Goal: Task Accomplishment & Management: Use online tool/utility

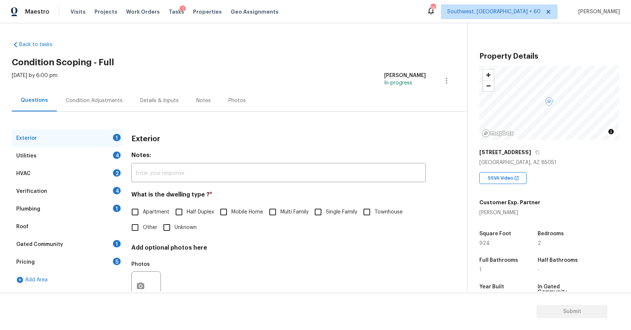
scroll to position [99, 0]
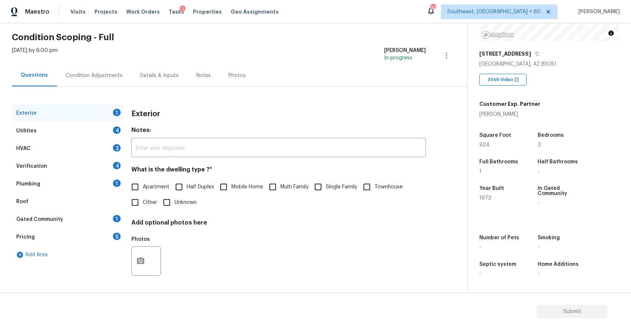
click at [103, 72] on div "Condition Adjustments" at bounding box center [94, 75] width 57 height 7
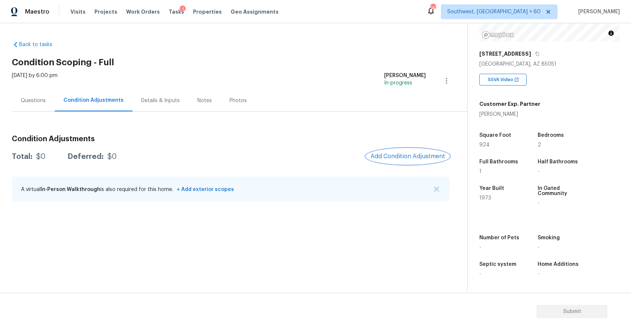
click at [410, 156] on span "Add Condition Adjustment" at bounding box center [408, 156] width 75 height 7
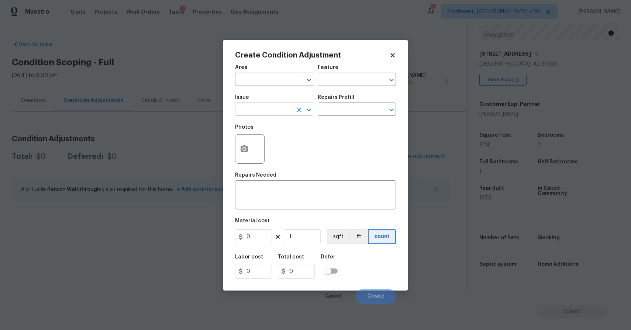
click at [266, 111] on input "text" at bounding box center [264, 109] width 58 height 11
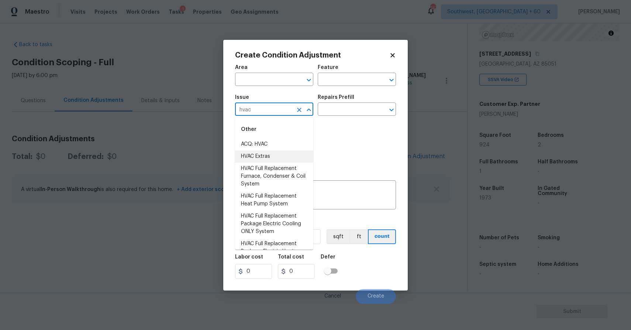
click at [283, 140] on li "ACQ: HVAC" at bounding box center [274, 144] width 78 height 12
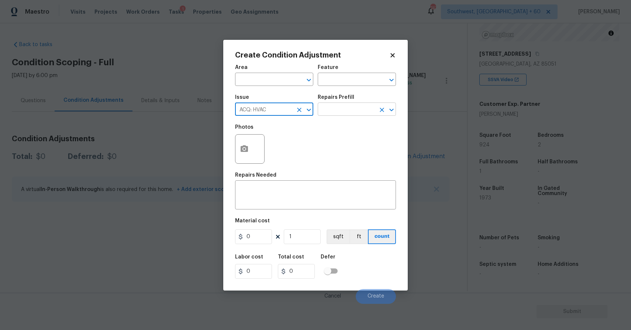
type input "ACQ: HVAC"
click at [347, 110] on input "text" at bounding box center [347, 109] width 58 height 11
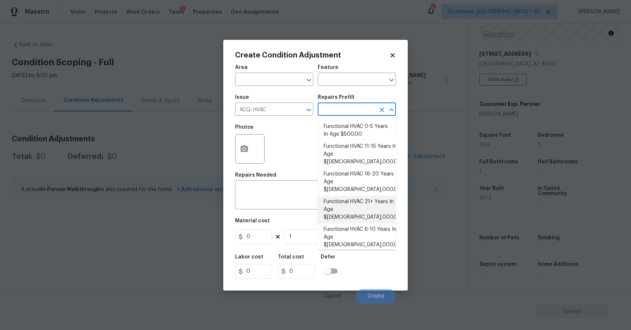
click at [362, 196] on li "Functional HVAC 21+ Years In Age $5,000.00" at bounding box center [357, 210] width 78 height 28
type input "Acquisition"
type textarea "Acquisition Scope: Functional HVAC 21+ years"
type input "5000"
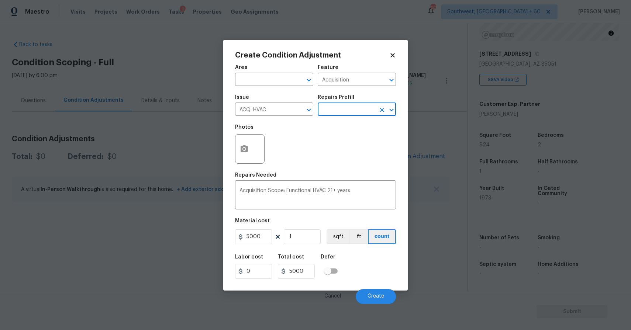
click at [386, 287] on div "Cancel Create" at bounding box center [315, 293] width 161 height 21
click at [376, 289] on div "Cancel Create" at bounding box center [315, 293] width 161 height 21
click at [381, 294] on span "Create" at bounding box center [376, 297] width 17 height 6
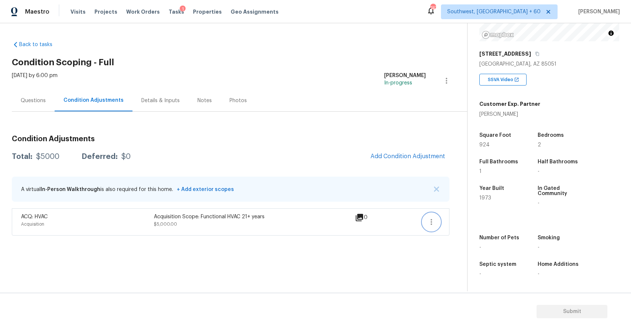
click at [426, 219] on button "button" at bounding box center [432, 222] width 18 height 18
click at [457, 215] on link "Edit" at bounding box center [473, 220] width 63 height 11
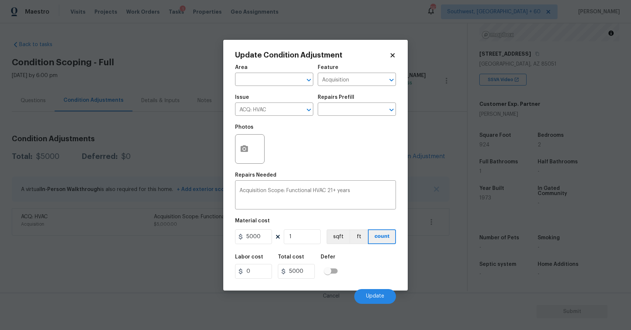
click at [459, 220] on body "Maestro Visits Projects Work Orders Tasks 1 Properties Geo Assignments 747 Sout…" at bounding box center [315, 165] width 631 height 330
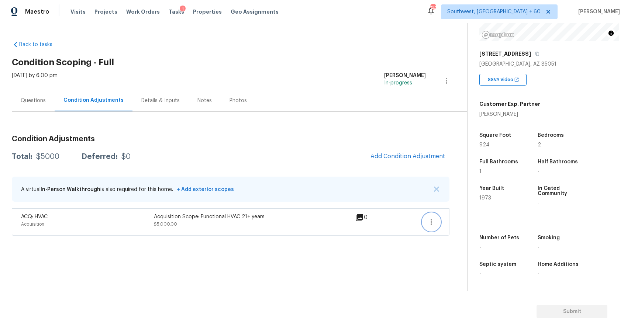
click at [433, 223] on icon "button" at bounding box center [431, 222] width 9 height 9
click at [478, 212] on div "Property Details © Mapbox © OpenStreetMap Improve this map 8236 N 34th Dr Phoen…" at bounding box center [544, 108] width 152 height 367
click at [431, 217] on button "button" at bounding box center [432, 222] width 18 height 18
click at [449, 217] on div "Edit" at bounding box center [474, 220] width 58 height 7
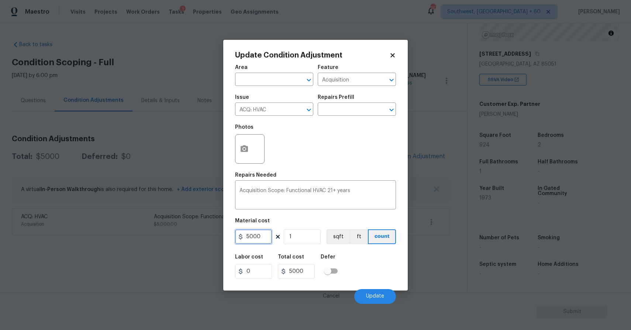
click at [269, 239] on input "5000" at bounding box center [253, 237] width 37 height 15
type input "6500"
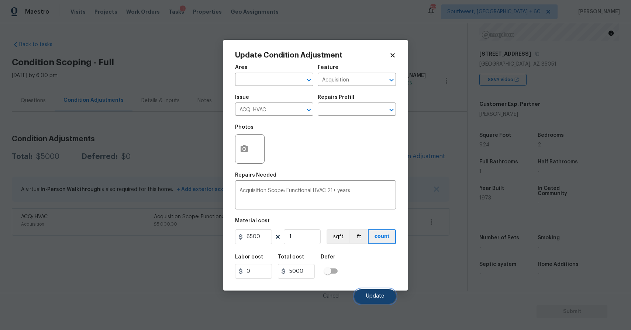
type input "6500"
click at [379, 293] on button "Update" at bounding box center [375, 296] width 42 height 15
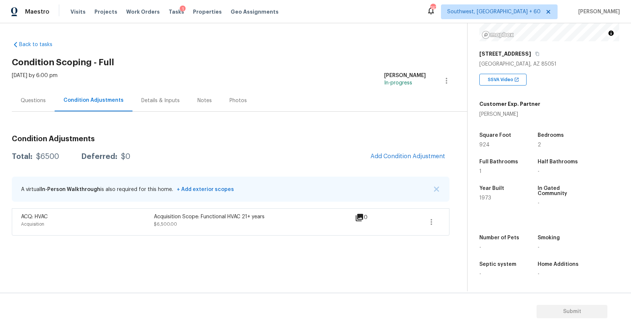
click at [49, 99] on div "Questions" at bounding box center [33, 101] width 43 height 22
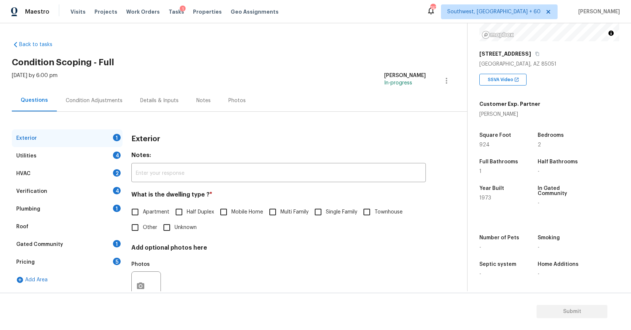
click at [81, 106] on div "Condition Adjustments" at bounding box center [94, 101] width 75 height 22
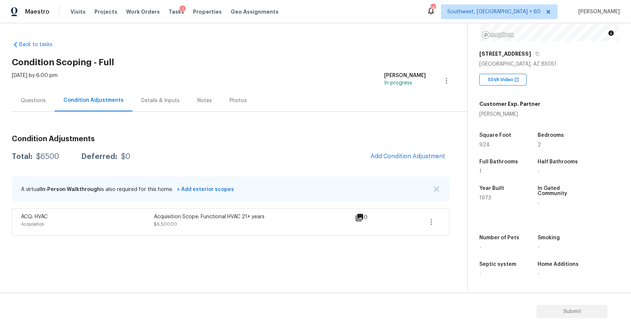
click at [81, 106] on div "Condition Adjustments" at bounding box center [94, 101] width 78 height 22
click at [394, 157] on span "Add Condition Adjustment" at bounding box center [408, 156] width 75 height 7
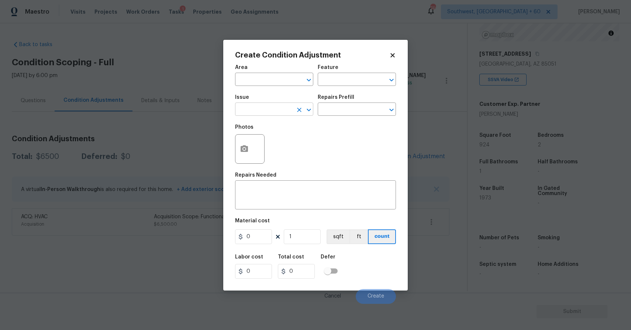
click at [275, 110] on input "text" at bounding box center [264, 109] width 58 height 11
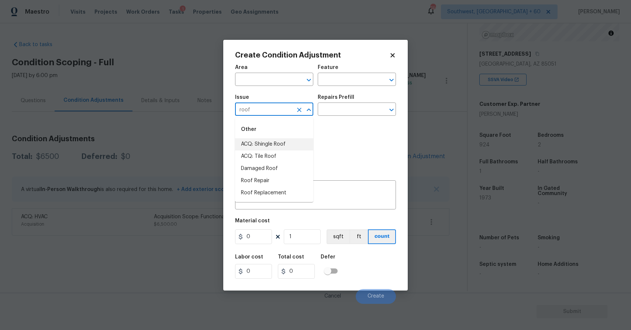
click at [286, 146] on li "ACQ: Shingle Roof" at bounding box center [274, 144] width 78 height 12
type input "ACQ: Shingle Roof"
click at [328, 116] on div "Issue ACQ: Shingle Roof ​ Repairs Prefill ​" at bounding box center [315, 105] width 161 height 30
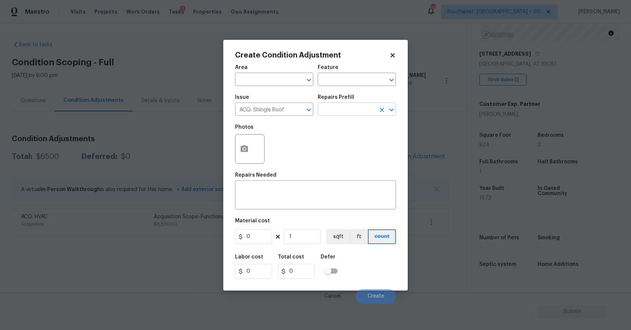
click at [339, 113] on input "text" at bounding box center [347, 109] width 58 height 11
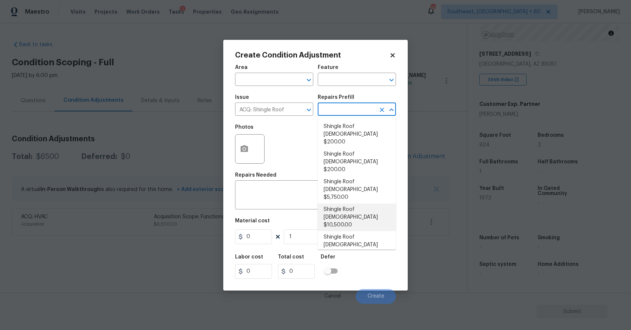
click at [368, 204] on li "Shingle Roof 21+ Years Old $10,500.00" at bounding box center [357, 218] width 78 height 28
type input "Acquisition"
type textarea "Acquisition Scope: Shingle Roof 21+ years in age or replacement required."
type input "10500"
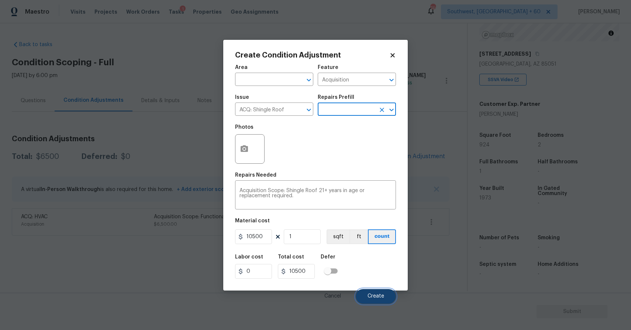
click at [375, 295] on span "Create" at bounding box center [376, 297] width 17 height 6
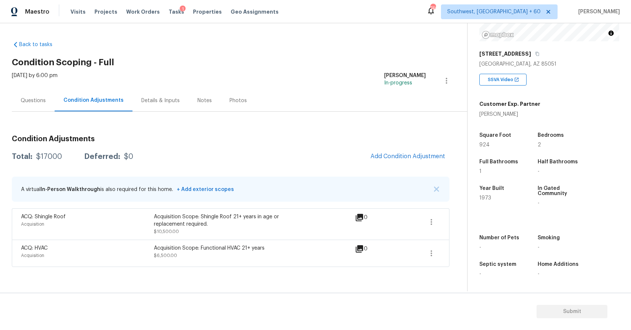
click at [397, 165] on div "Condition Adjustments Total: $17000 Deferred: $0 Add Condition Adjustment A vir…" at bounding box center [231, 199] width 438 height 138
click at [396, 154] on span "Add Condition Adjustment" at bounding box center [408, 156] width 75 height 7
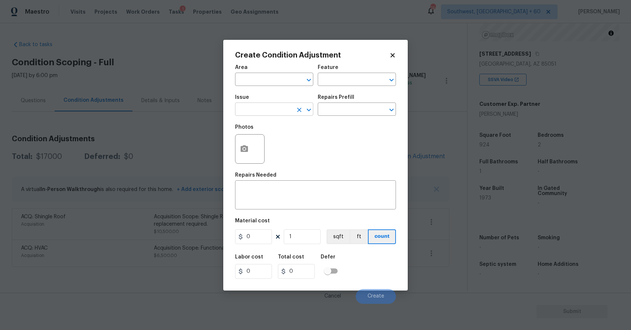
click at [253, 107] on input "text" at bounding box center [264, 109] width 58 height 11
click at [276, 139] on li "Landscape Package" at bounding box center [274, 144] width 78 height 12
type input "Landscape Package"
click at [345, 106] on input "text" at bounding box center [347, 109] width 58 height 11
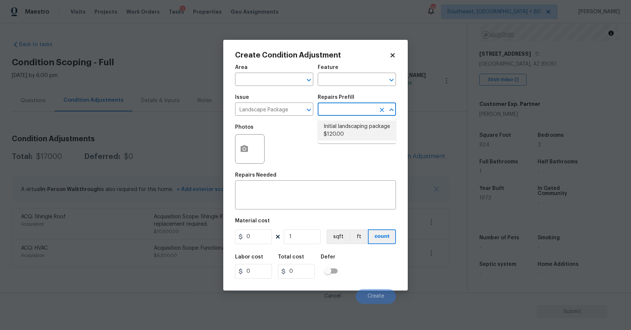
click at [358, 127] on li "Initial landscaping package $120.00" at bounding box center [357, 131] width 78 height 20
type input "Home Readiness Packages"
type textarea "Mowing of grass up to 6" in height. Mow, edge along driveways & sidewalks, trim…"
type input "120"
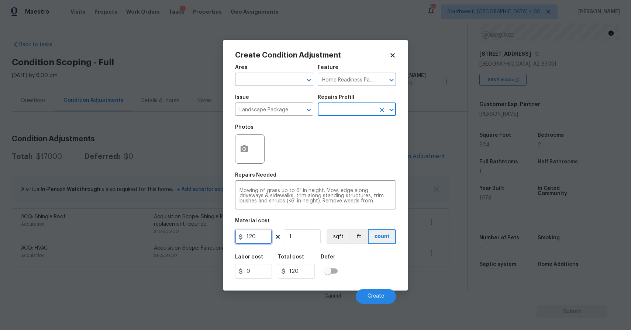
click at [261, 242] on input "120" at bounding box center [253, 237] width 37 height 15
type input "750"
click at [377, 295] on span "Create" at bounding box center [376, 297] width 17 height 6
type input "750"
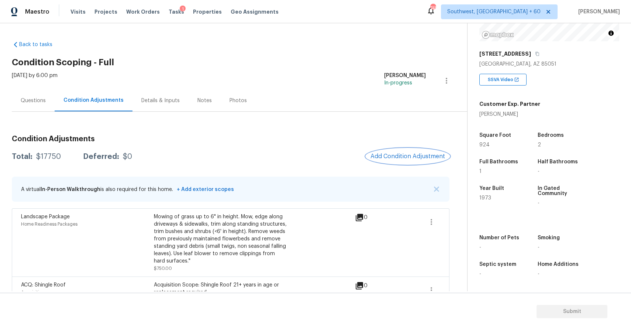
click at [408, 164] on button "Add Condition Adjustment" at bounding box center [407, 157] width 83 height 16
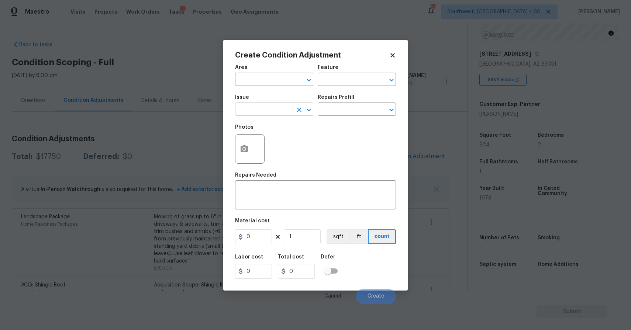
click at [263, 110] on input "text" at bounding box center [264, 109] width 58 height 11
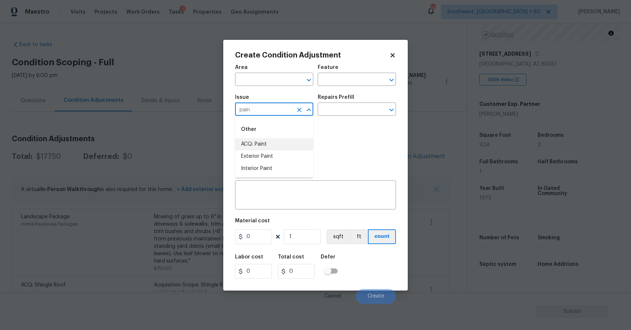
click at [279, 143] on li "ACQ: Paint" at bounding box center [274, 144] width 78 height 12
type input "ACQ: Paint"
click at [337, 103] on div "Repairs Prefill" at bounding box center [357, 100] width 78 height 10
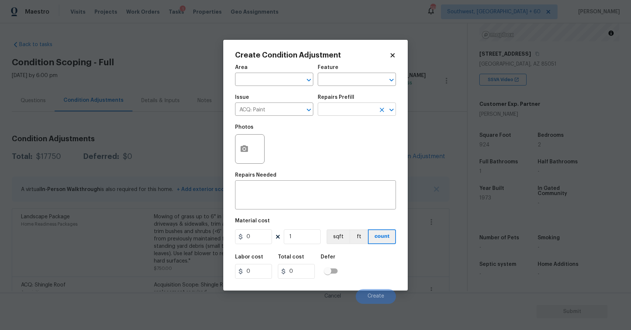
click at [348, 107] on input "text" at bounding box center [347, 109] width 58 height 11
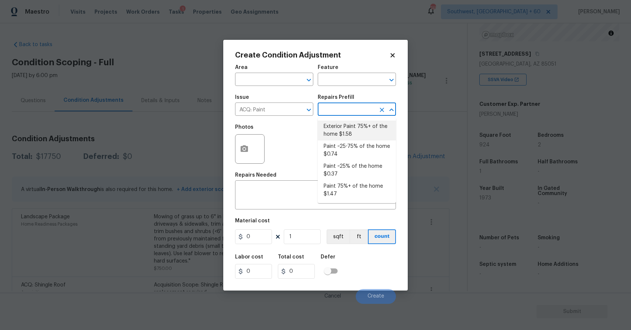
click at [355, 128] on li "Exterior Paint 75%+ of the home $1.58" at bounding box center [357, 131] width 78 height 20
type input "Acquisition"
type textarea "Acquisition Scope: 75%+ of the home exterior will likely require paint"
type input "1.58"
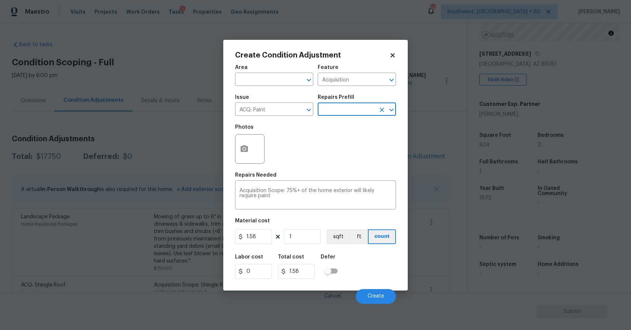
click at [306, 229] on figure "Material cost 1.58 1 sqft ft count" at bounding box center [315, 231] width 161 height 27
click at [310, 239] on input "1" at bounding box center [302, 237] width 37 height 15
type input "9"
type input "14.22"
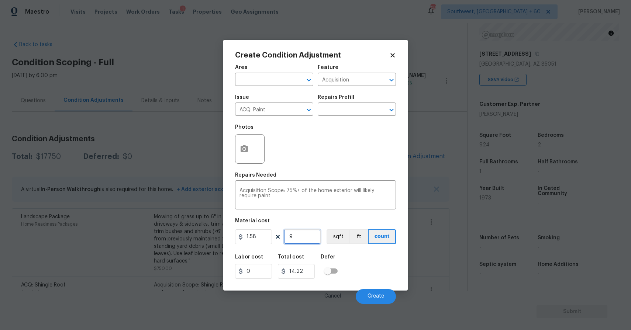
type input "92"
type input "145.36"
type input "924"
type input "1459.92"
type input "924"
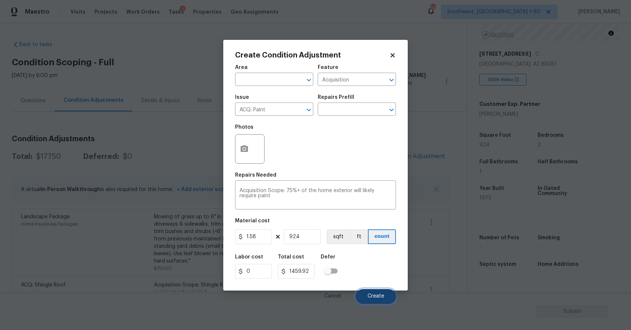
click at [390, 296] on button "Create" at bounding box center [376, 296] width 40 height 15
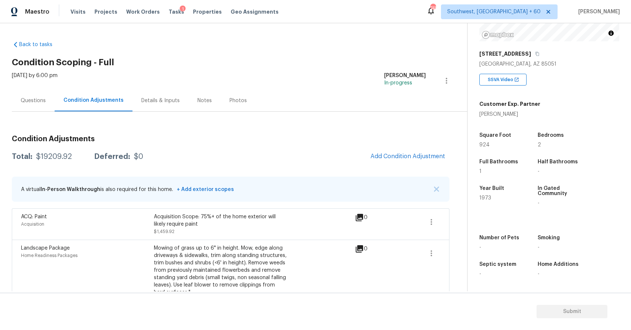
click at [35, 101] on div "Questions" at bounding box center [33, 100] width 25 height 7
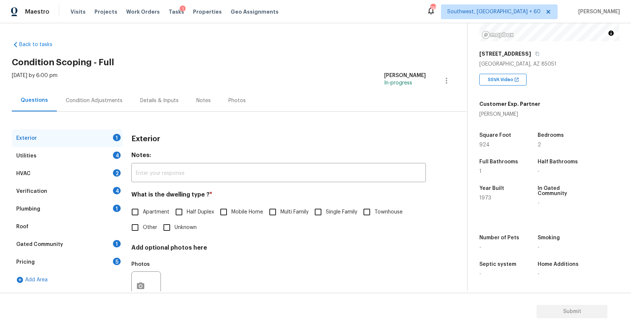
click at [98, 189] on div "Verification 4" at bounding box center [67, 192] width 111 height 18
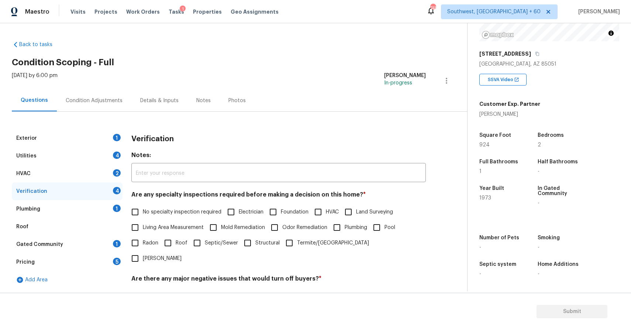
scroll to position [91, 0]
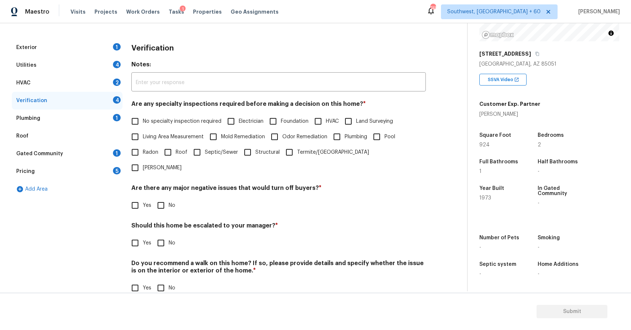
click at [138, 235] on input "Yes" at bounding box center [135, 243] width 16 height 16
checkbox input "true"
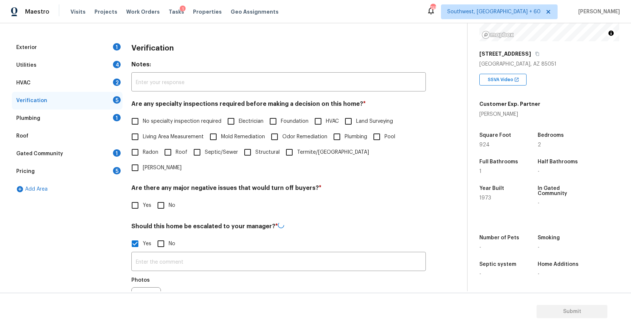
click at [161, 236] on input "No" at bounding box center [161, 244] width 16 height 16
checkbox input "true"
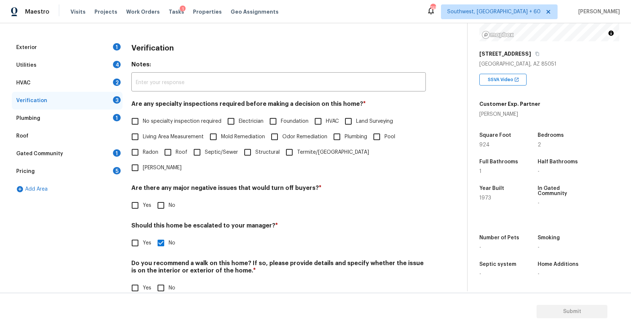
click at [144, 235] on label "Yes" at bounding box center [139, 243] width 24 height 16
click at [143, 235] on input "Yes" at bounding box center [135, 243] width 16 height 16
checkbox input "true"
checkbox input "false"
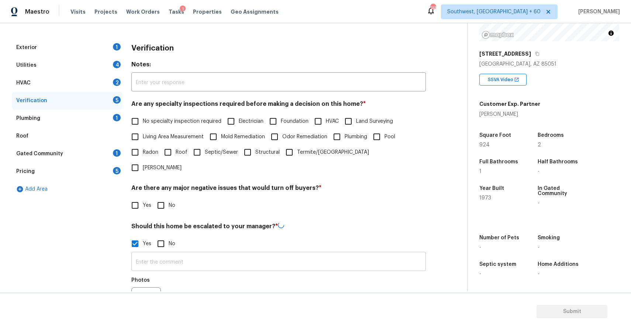
click at [176, 254] on input "text" at bounding box center [278, 262] width 295 height 17
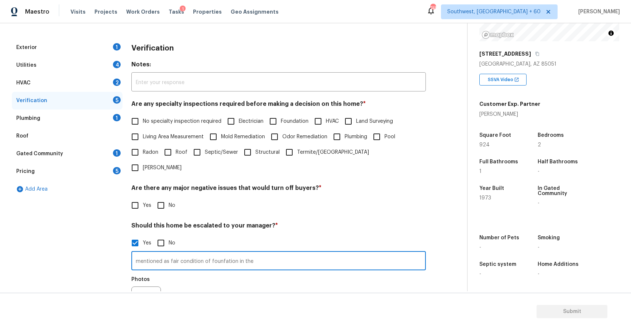
click at [224, 253] on input "mentioned as fair condition of founfation in the" at bounding box center [278, 261] width 295 height 17
click at [221, 253] on input "mentioned as fair condition of founfation in the" at bounding box center [278, 261] width 295 height 17
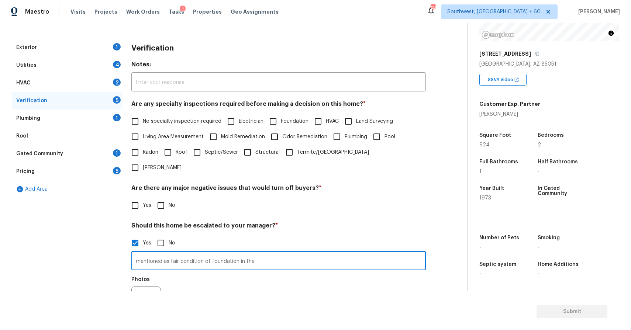
click at [263, 253] on input "mentioned as fair condition of foundation in the" at bounding box center [278, 261] width 295 height 17
click at [268, 253] on input "mentioned as fair condition of foundation in the" at bounding box center [278, 261] width 295 height 17
click at [260, 253] on input "mentioned as fair condition of foundation in the" at bounding box center [278, 261] width 295 height 17
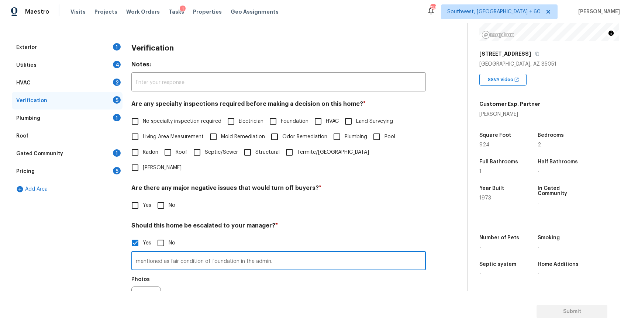
click at [292, 253] on input "mentioned as fair condition of foundation in the admin." at bounding box center [278, 261] width 295 height 17
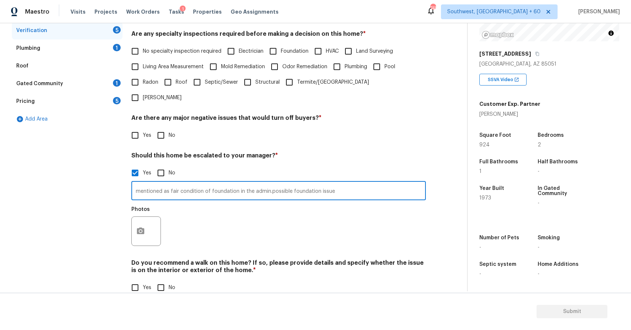
type input "mentioned as fair condition of foundation in the admin.possible foundation issue"
click at [313, 205] on div "Photos" at bounding box center [278, 227] width 295 height 48
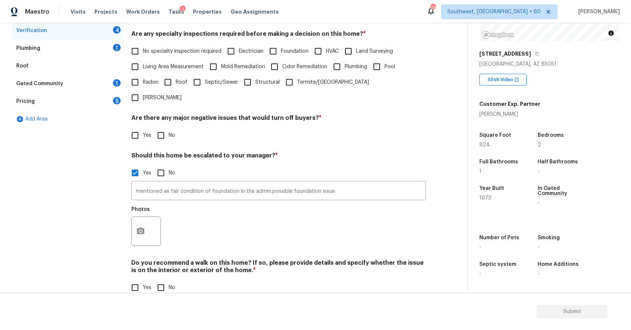
click at [297, 204] on div "Photos" at bounding box center [278, 227] width 295 height 48
click at [137, 221] on button "button" at bounding box center [141, 231] width 18 height 29
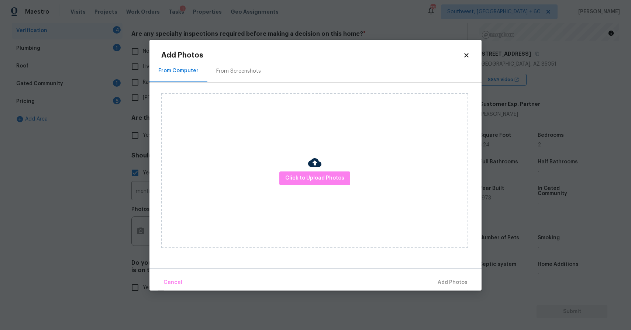
click at [310, 170] on div at bounding box center [314, 164] width 13 height 16
click at [310, 179] on span "Click to Upload Photos" at bounding box center [314, 178] width 59 height 9
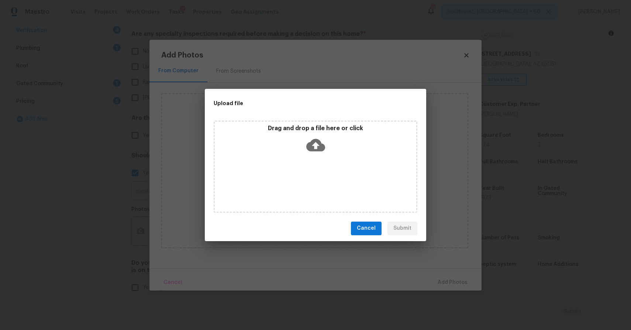
click at [313, 148] on icon at bounding box center [315, 145] width 19 height 13
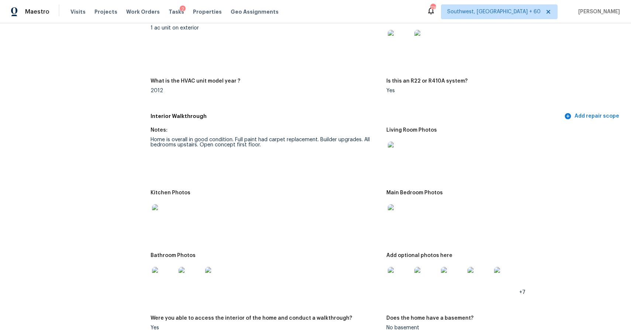
scroll to position [717, 0]
click at [78, 12] on span "Visits" at bounding box center [77, 11] width 15 height 7
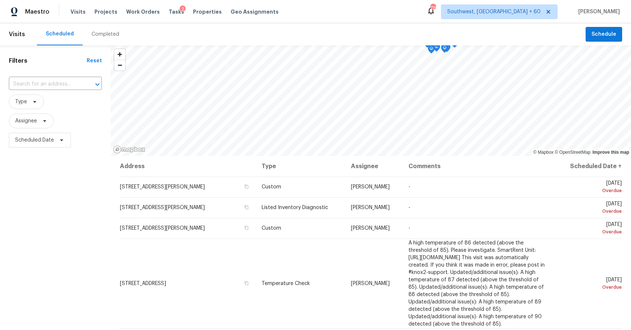
click at [92, 34] on div "Completed" at bounding box center [106, 34] width 28 height 7
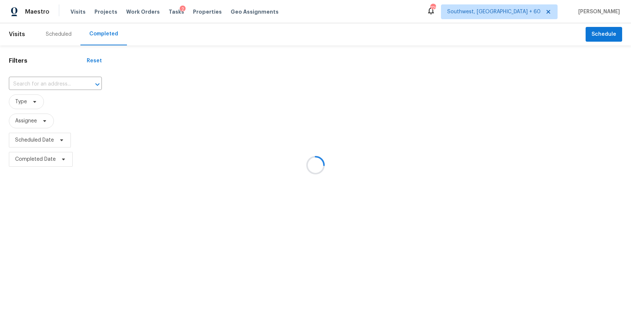
click at [54, 96] on div at bounding box center [315, 165] width 631 height 330
click at [47, 89] on div at bounding box center [315, 165] width 631 height 330
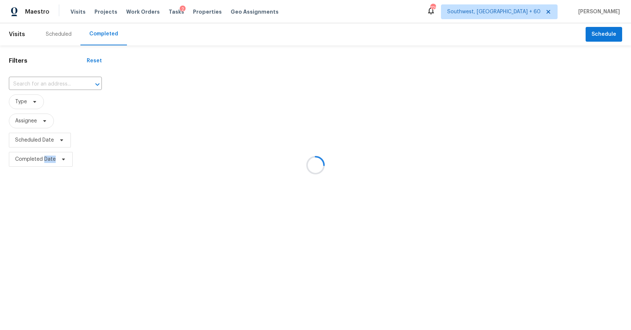
click at [42, 84] on div at bounding box center [315, 165] width 631 height 330
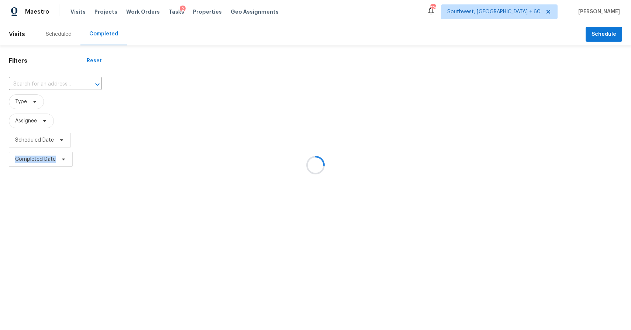
click at [42, 84] on input "text" at bounding box center [45, 84] width 72 height 11
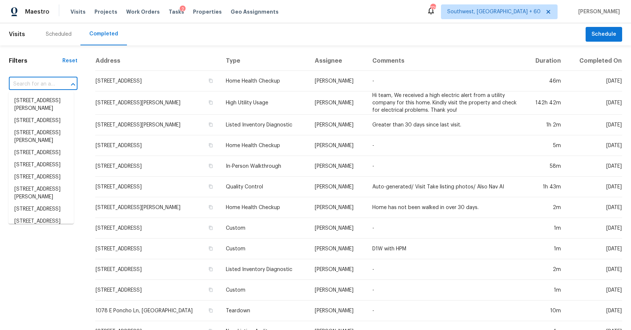
click at [42, 84] on input "text" at bounding box center [33, 84] width 48 height 11
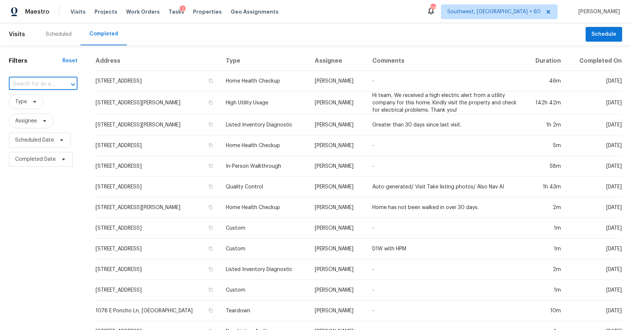
paste input "1229 W 14th St, Tempe, AZ 85281"
type input "1229 W 14th St, Tempe, AZ 85281"
click at [34, 100] on li "1229 W 14th St, Tempe, AZ 85281" at bounding box center [40, 101] width 65 height 12
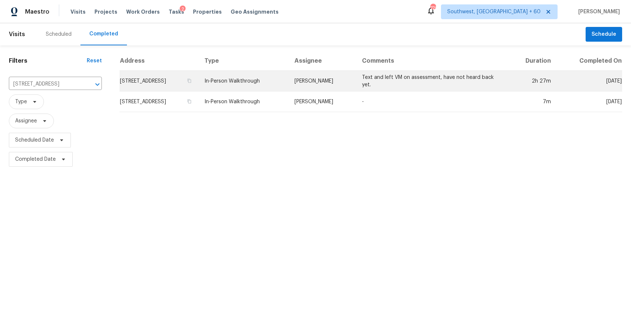
click at [275, 80] on td "In-Person Walkthrough" at bounding box center [244, 81] width 90 height 21
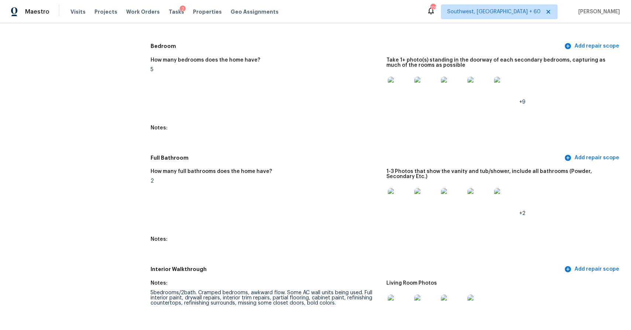
scroll to position [543, 0]
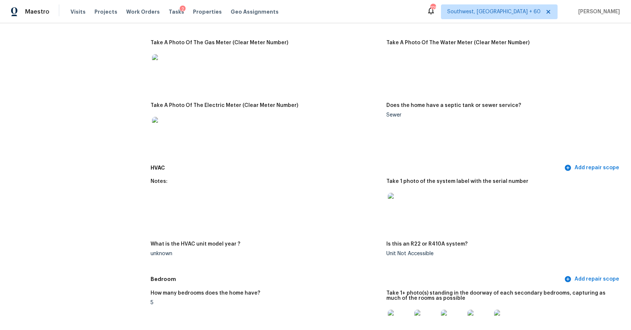
click at [400, 206] on img at bounding box center [400, 205] width 24 height 24
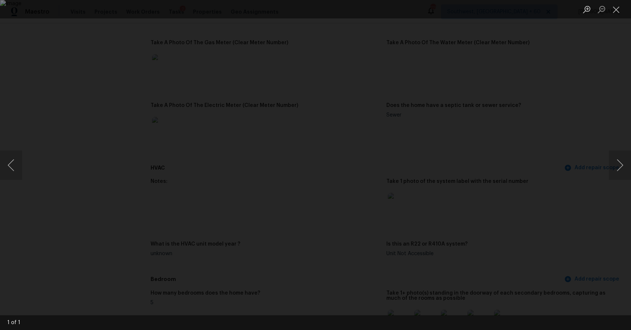
click at [548, 155] on div "Lightbox" at bounding box center [315, 165] width 631 height 330
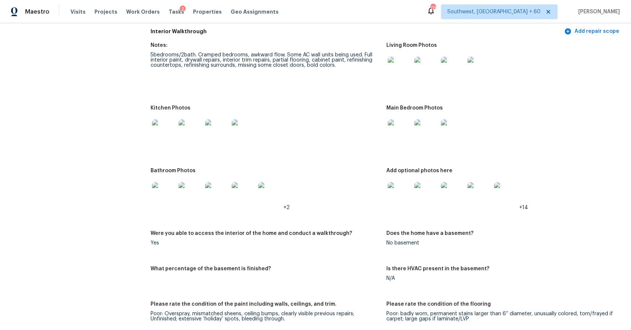
scroll to position [1020, 0]
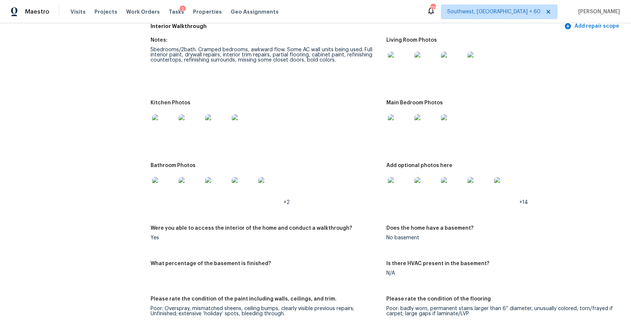
click at [404, 67] on img at bounding box center [400, 64] width 24 height 24
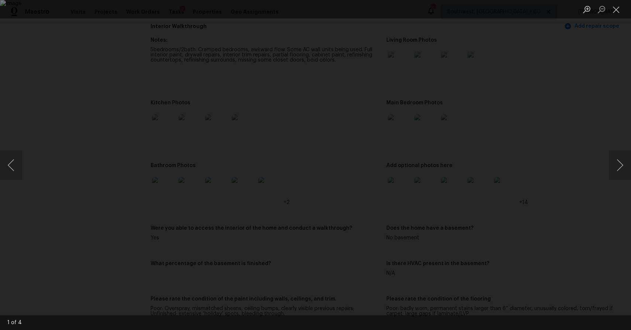
click at [561, 116] on div "Lightbox" at bounding box center [315, 165] width 631 height 330
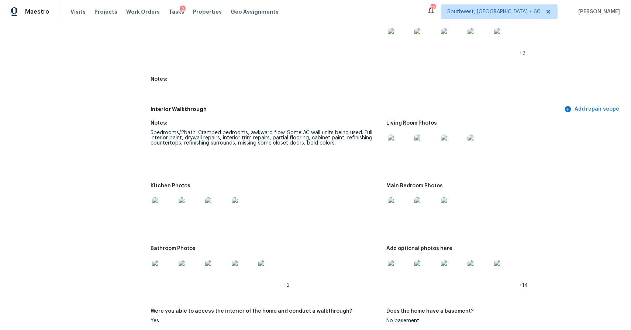
scroll to position [873, 0]
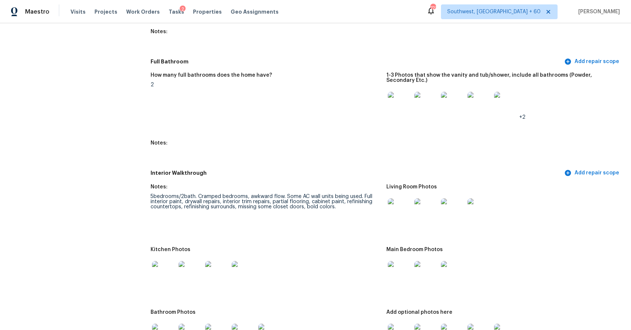
click at [379, 204] on div "5bedrooms/2bath. Cramped bedrooms, awkward flow. Some AC wall units being used.…" at bounding box center [266, 202] width 230 height 16
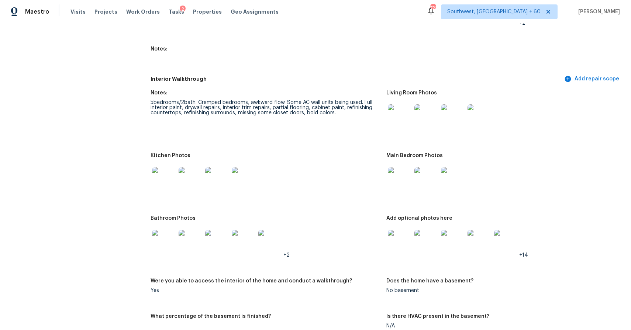
scroll to position [964, 0]
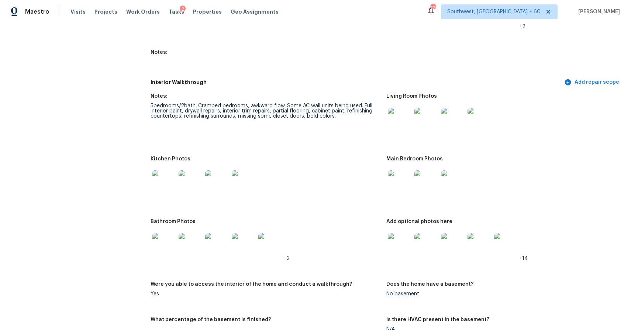
click at [166, 174] on img at bounding box center [164, 183] width 24 height 24
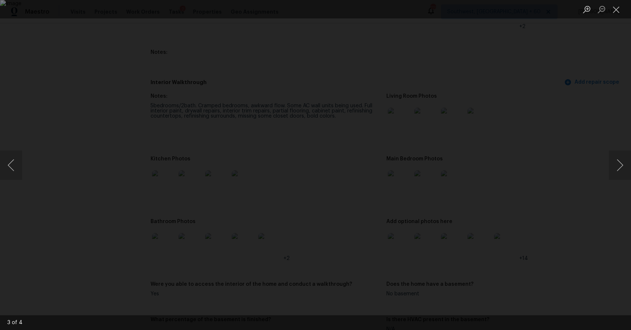
click at [547, 149] on div "Lightbox" at bounding box center [315, 165] width 631 height 330
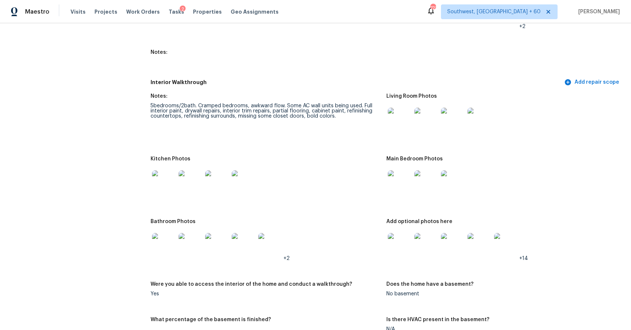
click at [160, 238] on img at bounding box center [164, 245] width 24 height 24
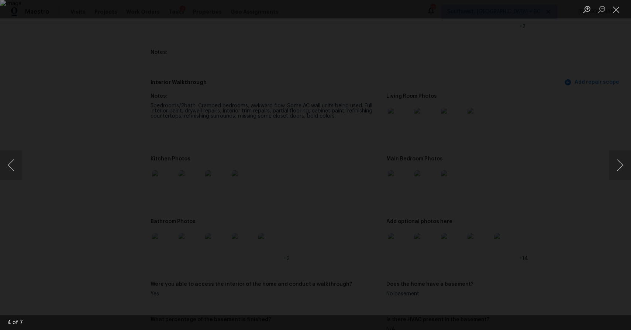
click at [382, 213] on img "Lightbox" at bounding box center [315, 165] width 631 height 330
click at [534, 203] on div "Lightbox" at bounding box center [315, 165] width 631 height 330
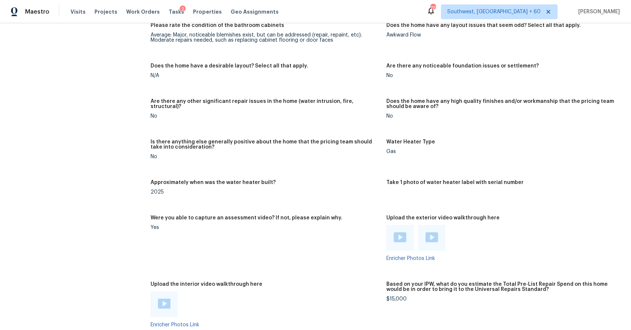
scroll to position [1420, 0]
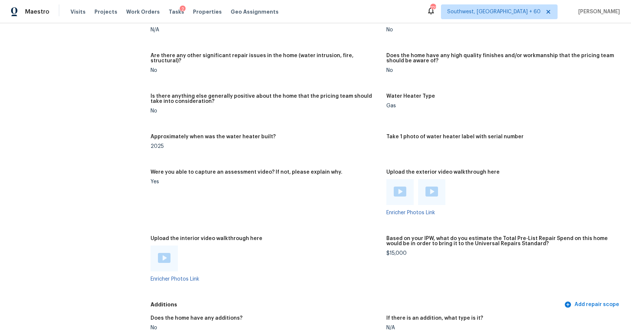
click at [167, 254] on img at bounding box center [164, 258] width 13 height 10
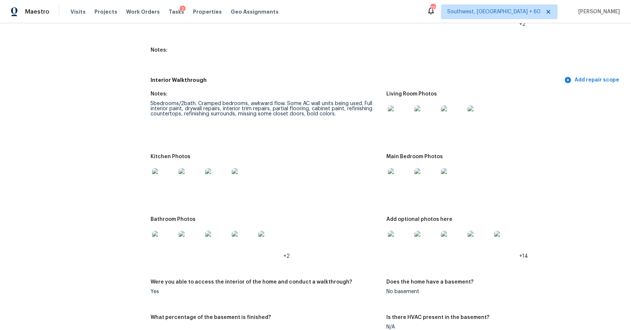
scroll to position [972, 0]
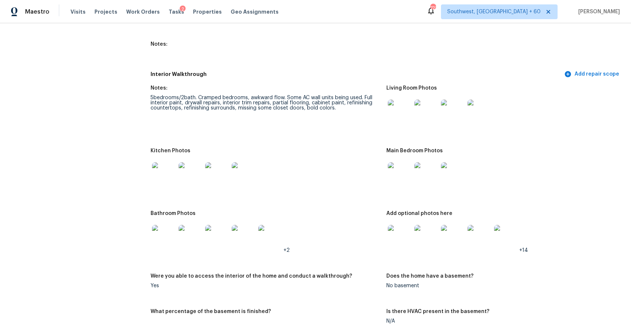
click at [167, 239] on img at bounding box center [164, 237] width 24 height 24
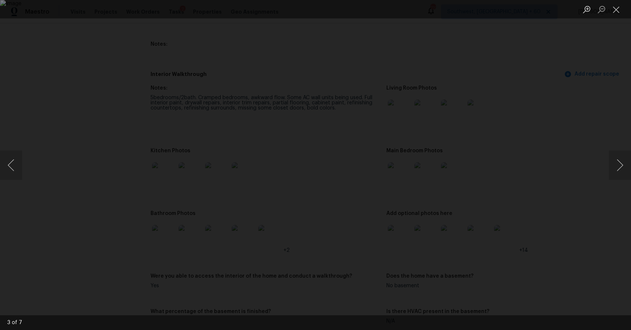
click at [100, 70] on div "Lightbox" at bounding box center [315, 165] width 631 height 330
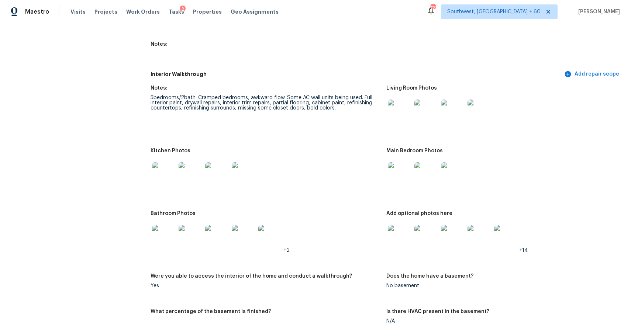
click at [399, 118] on img at bounding box center [400, 112] width 24 height 24
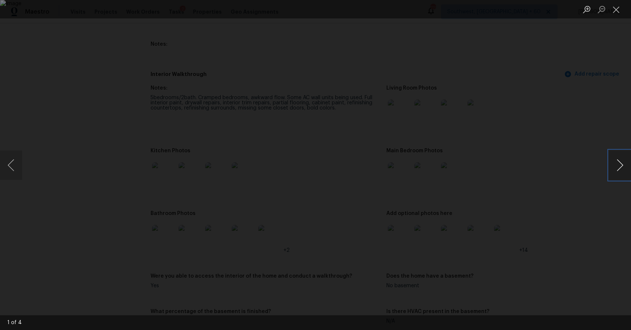
click at [617, 165] on button "Next image" at bounding box center [620, 166] width 22 height 30
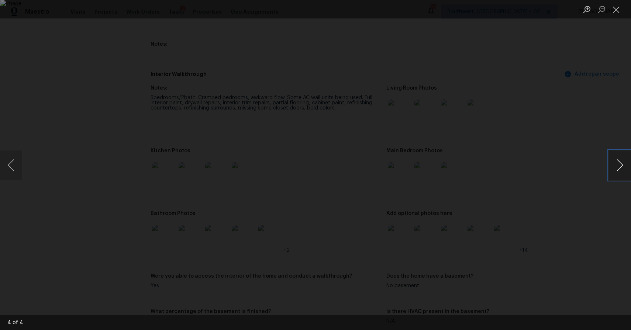
click at [617, 165] on button "Next image" at bounding box center [620, 166] width 22 height 30
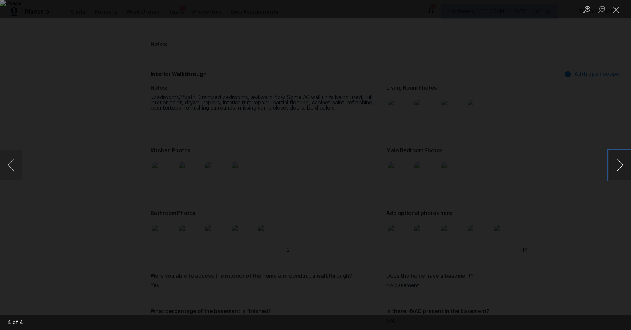
click at [617, 165] on button "Next image" at bounding box center [620, 166] width 22 height 30
click at [579, 153] on div "Lightbox" at bounding box center [315, 165] width 631 height 330
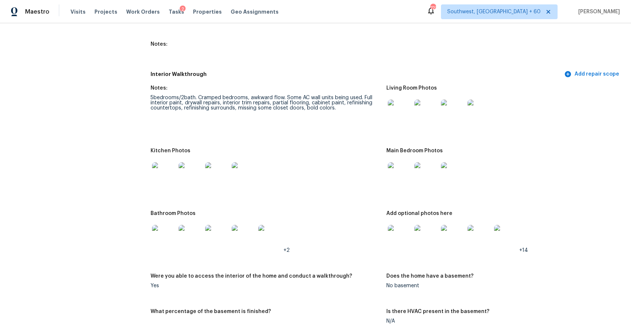
click at [548, 138] on figure "Living Room Photos" at bounding box center [504, 113] width 236 height 54
click at [530, 237] on div "+14" at bounding box center [501, 237] width 230 height 32
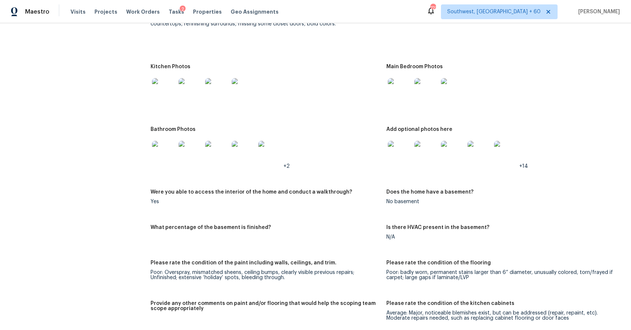
scroll to position [1056, 0]
click at [400, 148] on img at bounding box center [400, 153] width 24 height 24
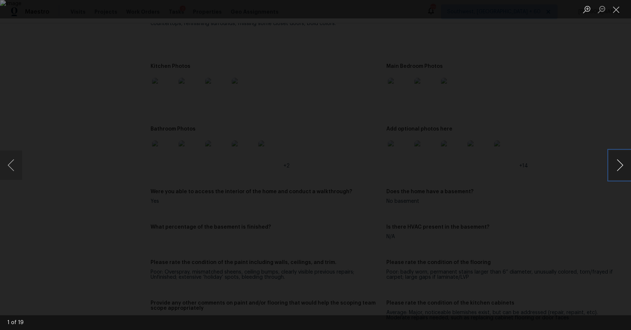
click at [614, 164] on button "Next image" at bounding box center [620, 166] width 22 height 30
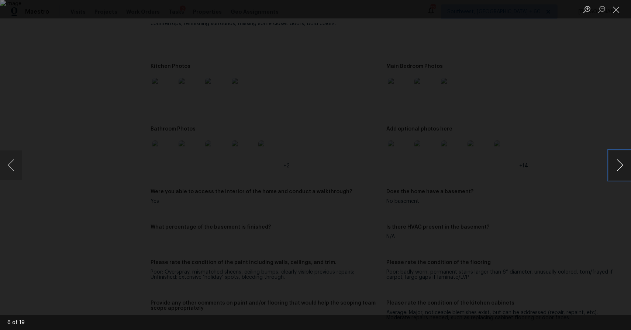
click at [614, 164] on button "Next image" at bounding box center [620, 166] width 22 height 30
click at [549, 187] on div "Lightbox" at bounding box center [315, 165] width 631 height 330
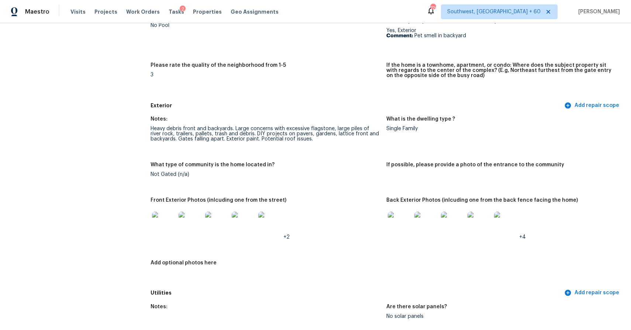
scroll to position [66, 0]
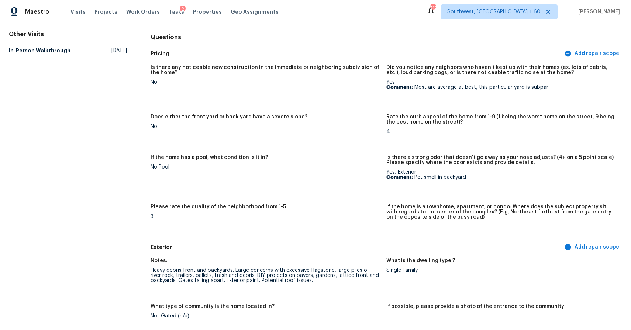
click at [80, 4] on div "Maestro Visits Projects Work Orders Tasks 2 Properties Geo Assignments 719 Sout…" at bounding box center [315, 11] width 631 height 23
click at [75, 15] on span "Visits" at bounding box center [77, 11] width 15 height 7
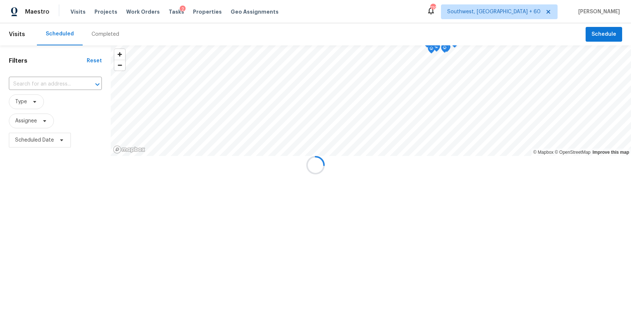
click at [103, 33] on div at bounding box center [315, 165] width 631 height 330
click at [103, 33] on div "Completed" at bounding box center [106, 34] width 28 height 7
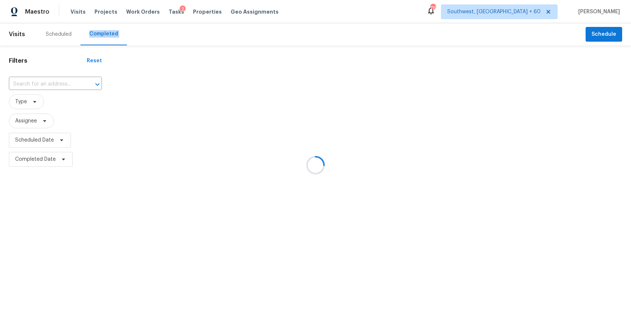
click at [103, 33] on div at bounding box center [315, 165] width 631 height 330
drag, startPoint x: 103, startPoint y: 33, endPoint x: 89, endPoint y: 52, distance: 23.6
click at [103, 33] on div at bounding box center [315, 165] width 631 height 330
click at [62, 81] on div at bounding box center [315, 165] width 631 height 330
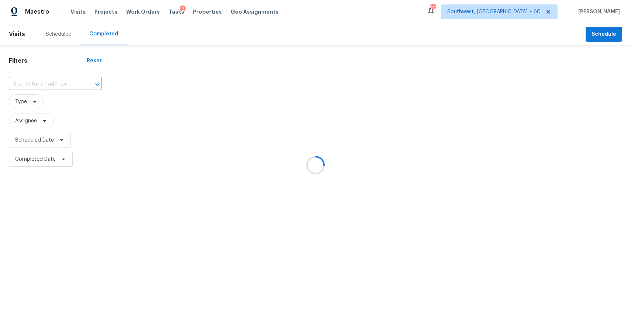
click at [58, 81] on div at bounding box center [315, 165] width 631 height 330
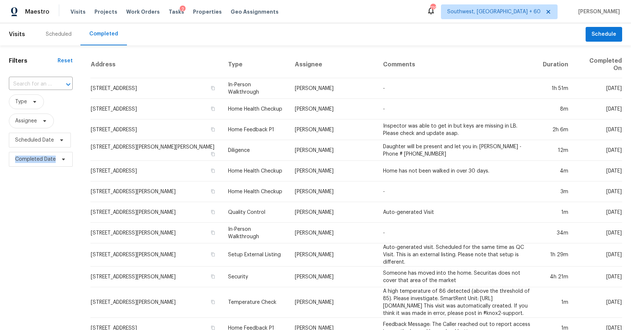
click at [58, 81] on div at bounding box center [63, 84] width 19 height 10
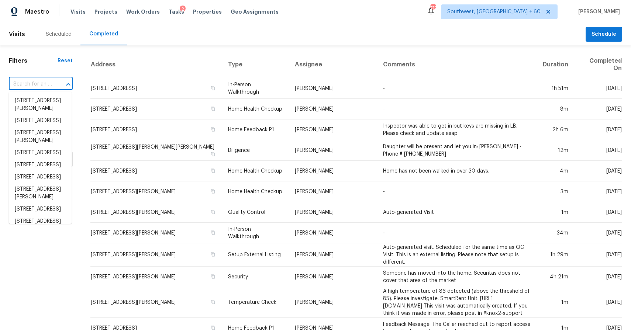
click at [58, 81] on div at bounding box center [63, 84] width 19 height 10
paste input "7323 Collins Manor Dr Spring, TX, 77389"
type input "7323 Collins Manor Dr Spring, TX, 77389"
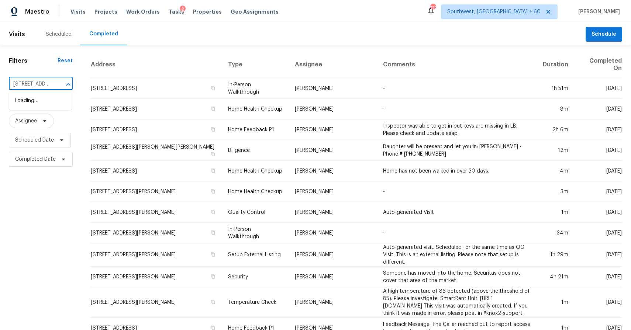
scroll to position [0, 59]
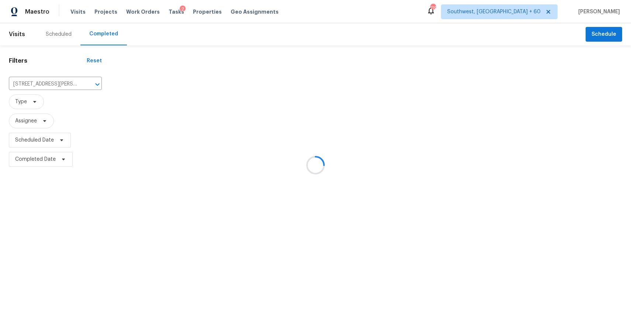
click at [39, 102] on div at bounding box center [315, 165] width 631 height 330
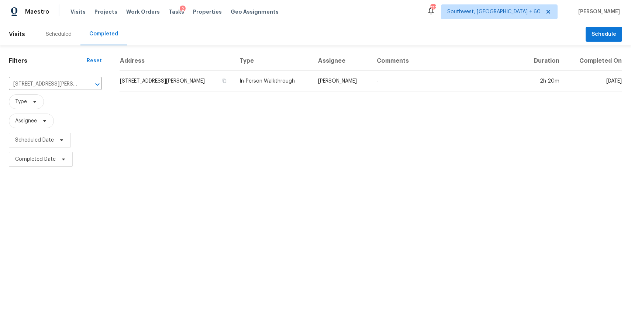
click at [331, 69] on th "Assignee" at bounding box center [341, 61] width 59 height 20
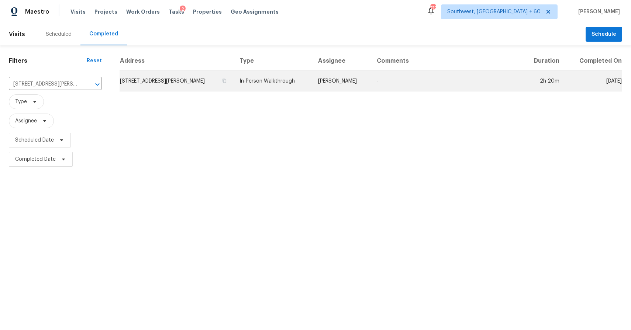
click at [305, 74] on td "In-Person Walkthrough" at bounding box center [273, 81] width 78 height 21
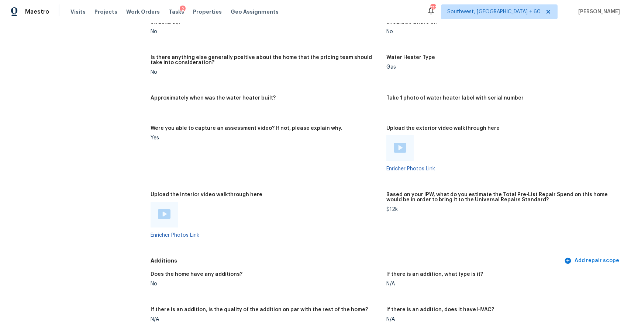
scroll to position [1274, 0]
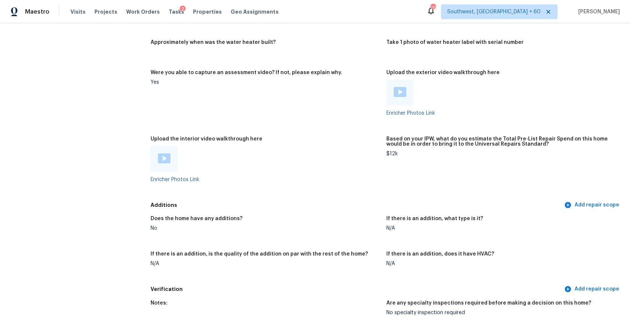
click at [166, 161] on img at bounding box center [164, 159] width 13 height 10
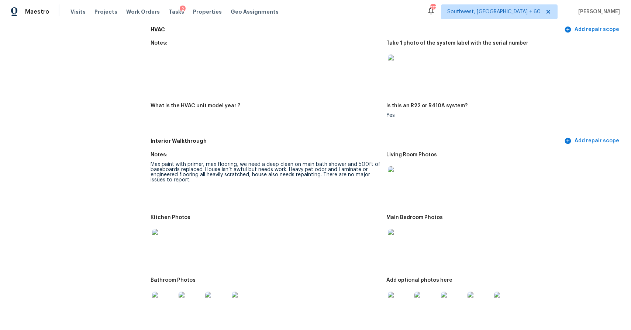
scroll to position [577, 0]
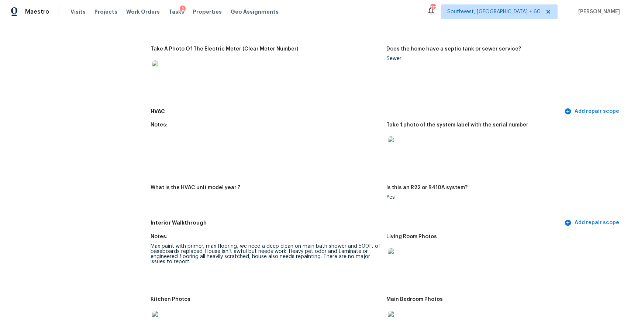
click at [388, 260] on div at bounding box center [399, 260] width 27 height 32
click at [398, 261] on img at bounding box center [400, 260] width 24 height 24
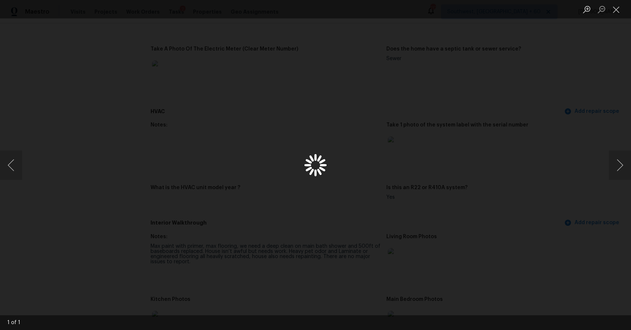
click at [406, 277] on div "Lightbox" at bounding box center [315, 165] width 631 height 330
click at [551, 199] on div "Lightbox" at bounding box center [315, 165] width 631 height 330
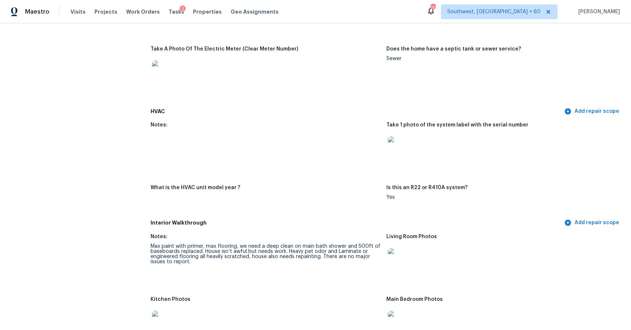
scroll to position [611, 0]
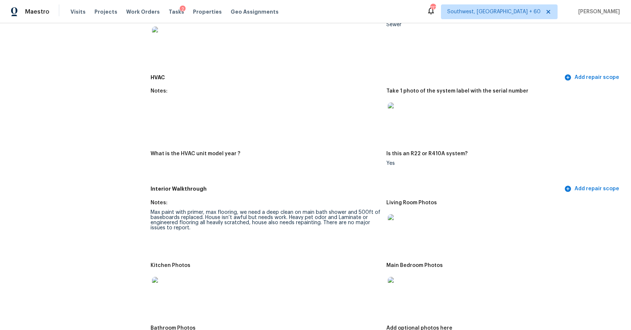
click at [171, 279] on img at bounding box center [164, 289] width 24 height 24
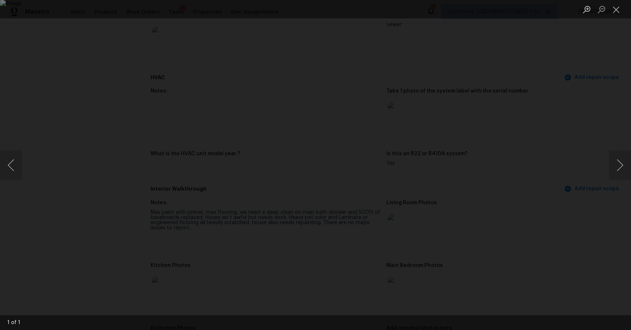
click at [516, 221] on div "Lightbox" at bounding box center [315, 165] width 631 height 330
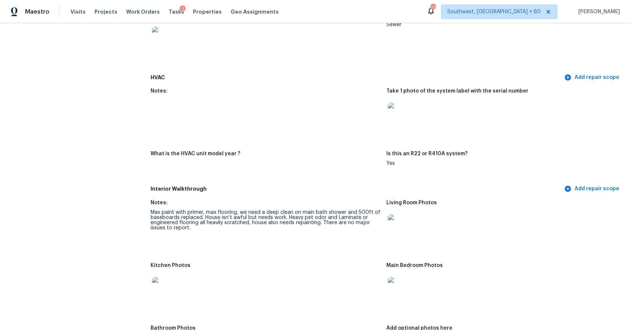
click at [400, 286] on img at bounding box center [400, 289] width 24 height 24
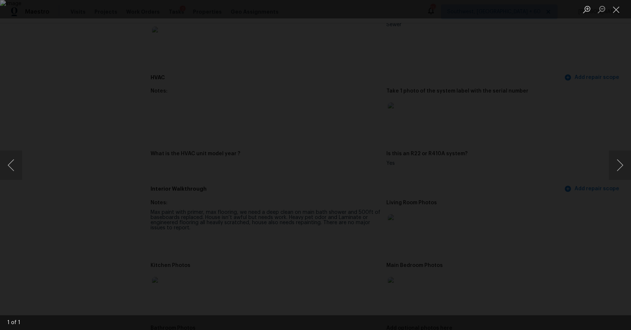
click at [589, 214] on div "Lightbox" at bounding box center [315, 165] width 631 height 330
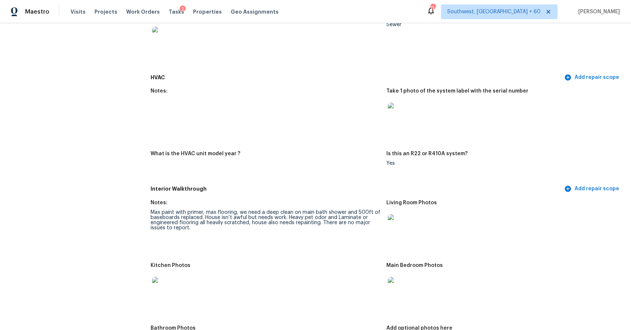
scroll to position [728, 0]
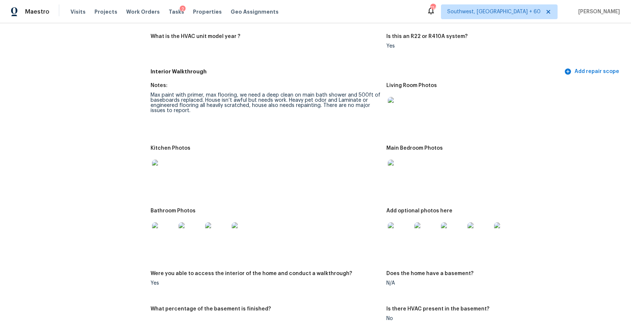
click at [398, 239] on img at bounding box center [400, 235] width 24 height 24
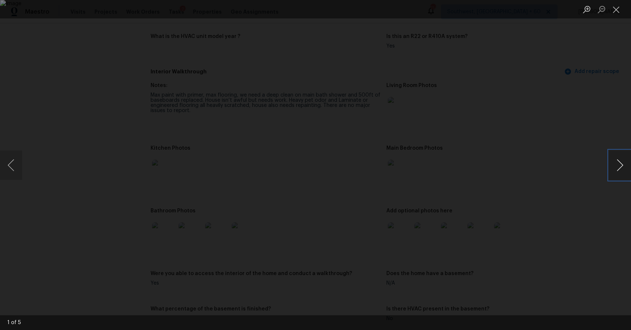
click at [628, 159] on button "Next image" at bounding box center [620, 166] width 22 height 30
click at [615, 165] on button "Next image" at bounding box center [620, 166] width 22 height 30
click at [620, 154] on button "Next image" at bounding box center [620, 166] width 22 height 30
click at [620, 159] on button "Next image" at bounding box center [620, 166] width 22 height 30
click at [565, 130] on div "Lightbox" at bounding box center [315, 165] width 631 height 330
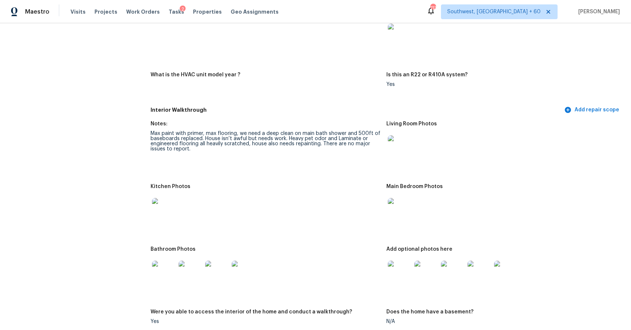
scroll to position [692, 0]
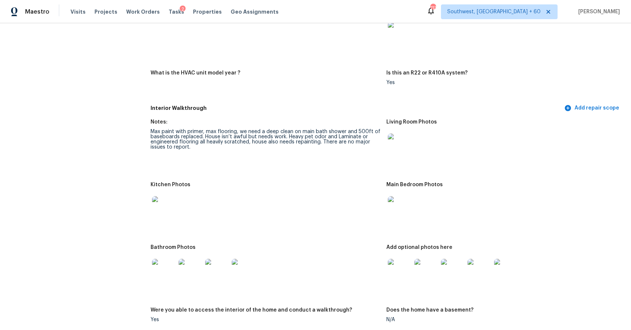
click at [161, 262] on img at bounding box center [164, 271] width 24 height 24
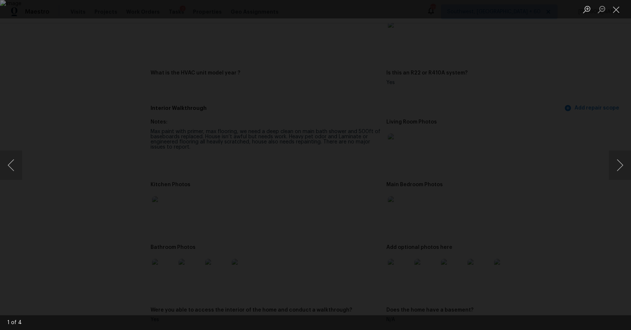
click at [551, 252] on div "Lightbox" at bounding box center [315, 165] width 631 height 330
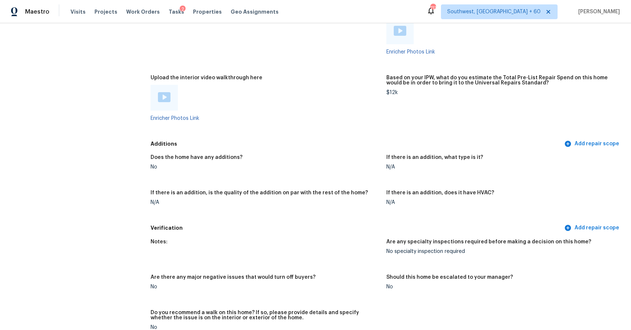
scroll to position [1333, 0]
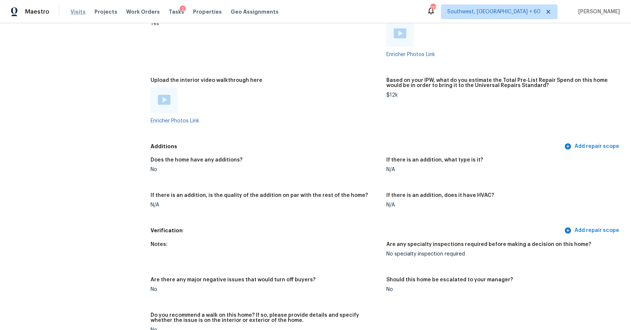
click at [82, 10] on span "Visits" at bounding box center [77, 11] width 15 height 7
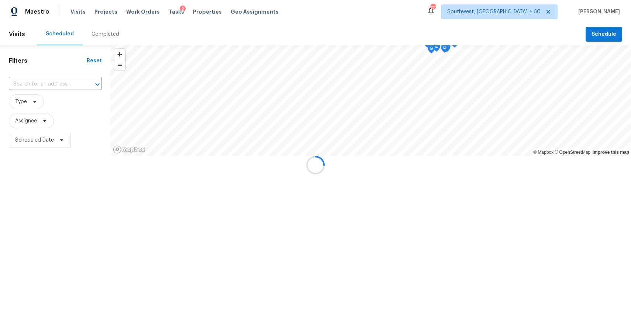
click at [100, 35] on div at bounding box center [315, 165] width 631 height 330
click at [100, 35] on div "Completed" at bounding box center [106, 34] width 28 height 7
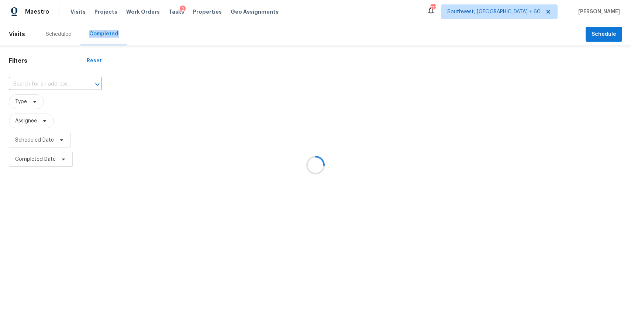
click at [100, 35] on div at bounding box center [315, 165] width 631 height 330
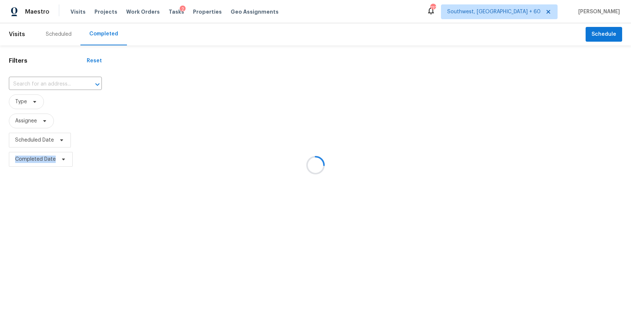
click at [54, 78] on div at bounding box center [315, 165] width 631 height 330
click at [54, 78] on div "​" at bounding box center [55, 84] width 93 height 16
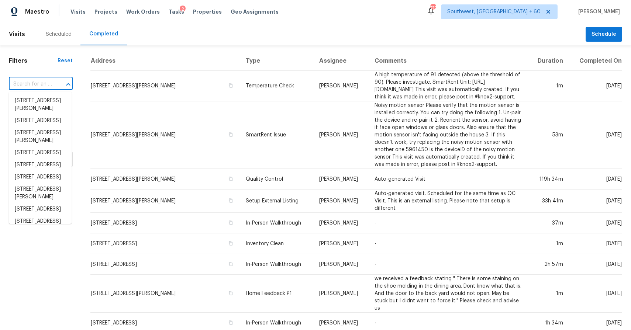
click at [54, 78] on div "​" at bounding box center [41, 84] width 64 height 16
paste input "9865 Winnebago Trl Cincinnati, OH, 45241"
type input "9865 Winnebago Trl Cincinnati, OH, 45241"
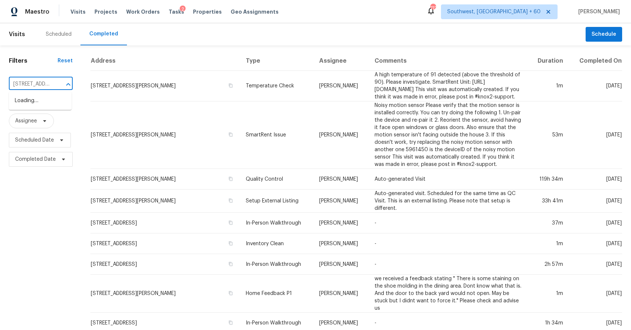
scroll to position [0, 64]
click at [34, 104] on li "9865 Winnebago Trl, Cincinnati, OH 45241" at bounding box center [40, 101] width 63 height 12
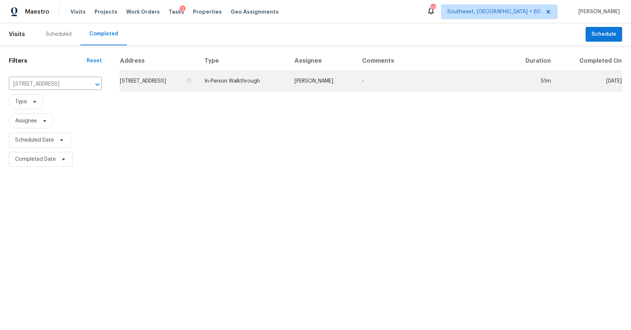
click at [340, 89] on td "Alison Brice" at bounding box center [323, 81] width 68 height 21
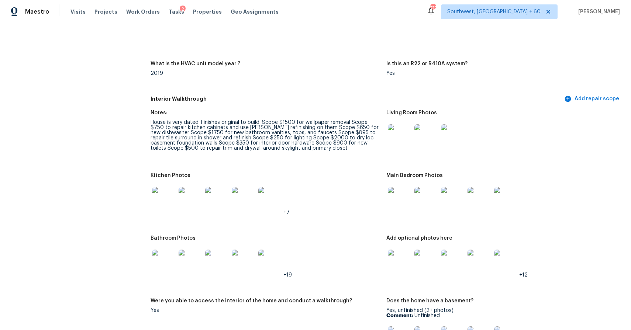
scroll to position [732, 0]
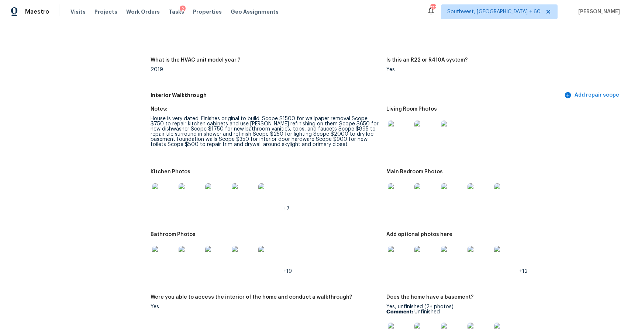
click at [399, 134] on img at bounding box center [400, 133] width 24 height 24
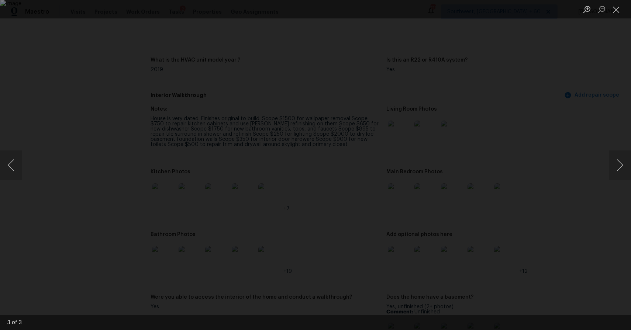
click at [583, 45] on div "Lightbox" at bounding box center [315, 165] width 631 height 330
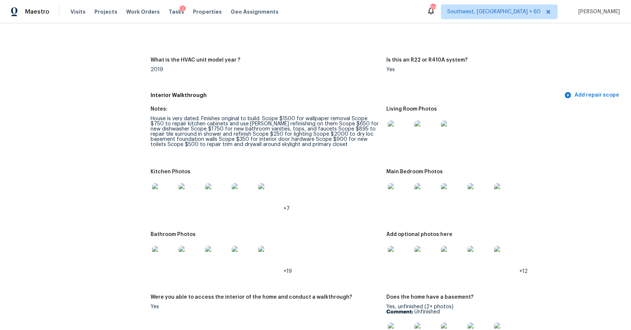
click at [403, 187] on img at bounding box center [400, 195] width 24 height 24
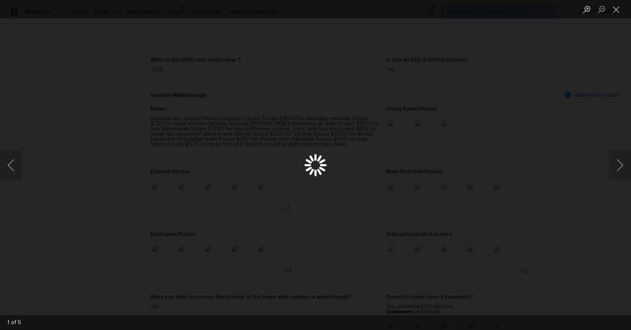
click at [440, 207] on div "Lightbox" at bounding box center [315, 165] width 631 height 330
drag, startPoint x: 619, startPoint y: 134, endPoint x: 589, endPoint y: 134, distance: 30.3
click at [611, 134] on div "Lightbox" at bounding box center [315, 165] width 631 height 330
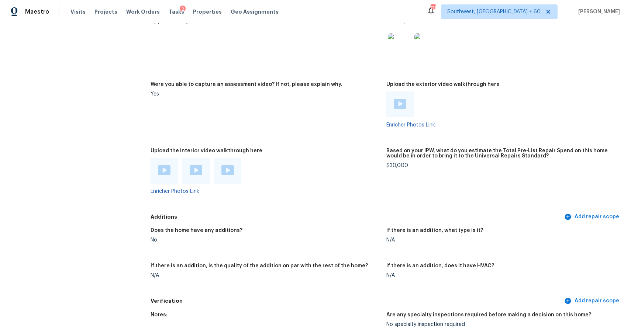
scroll to position [1289, 0]
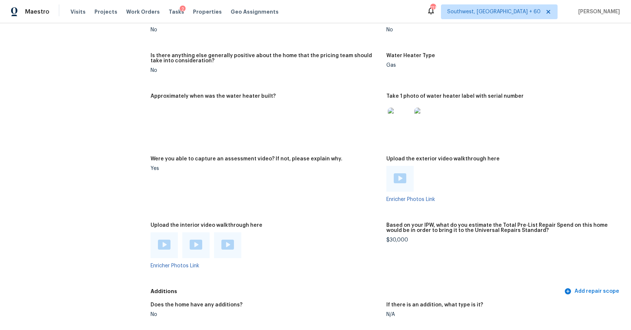
click at [160, 242] on img at bounding box center [164, 245] width 13 height 10
click at [201, 240] on img at bounding box center [196, 245] width 13 height 10
click at [224, 240] on img at bounding box center [227, 245] width 13 height 10
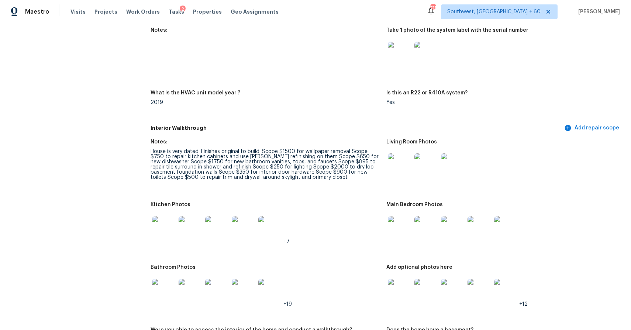
scroll to position [713, 0]
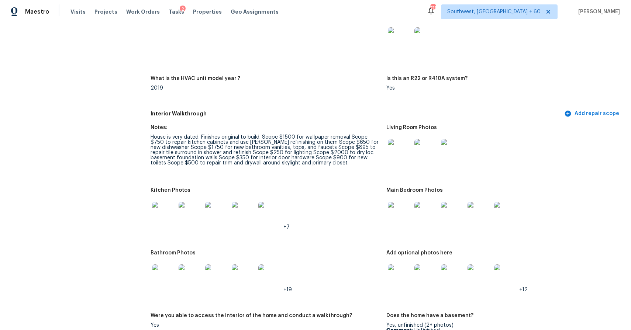
click at [401, 214] on img at bounding box center [400, 214] width 24 height 24
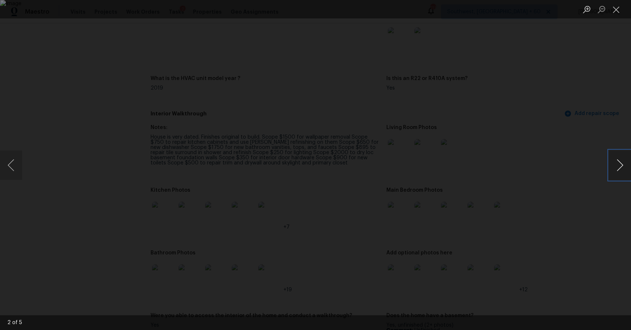
click at [609, 155] on button "Next image" at bounding box center [620, 166] width 22 height 30
click at [611, 156] on button "Next image" at bounding box center [620, 166] width 22 height 30
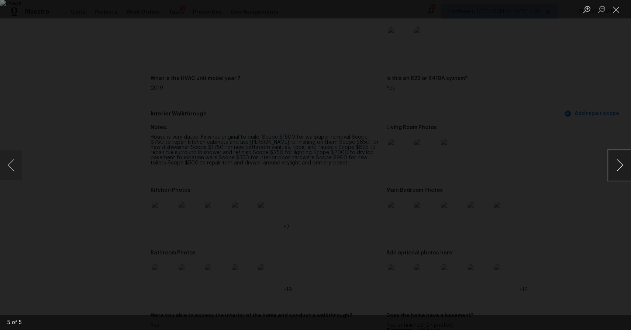
click at [611, 156] on button "Next image" at bounding box center [620, 166] width 22 height 30
click at [523, 72] on div "Lightbox" at bounding box center [315, 165] width 631 height 330
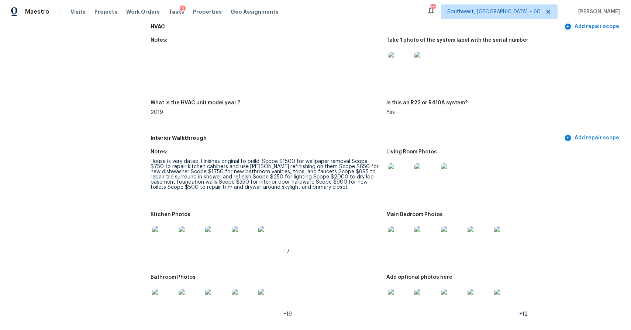
scroll to position [710, 0]
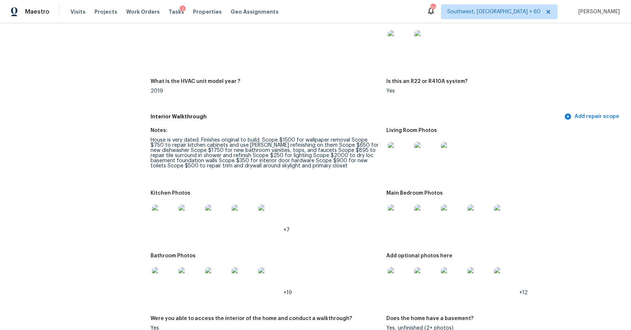
click at [174, 211] on img at bounding box center [164, 217] width 24 height 24
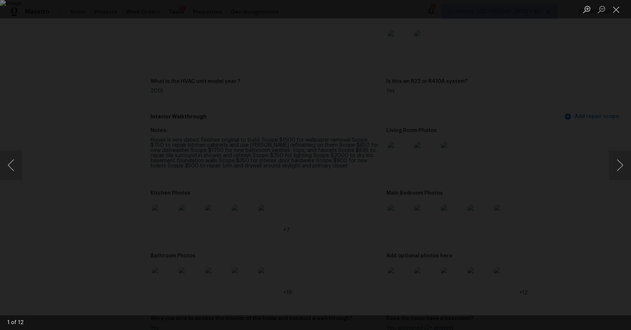
click at [554, 155] on div "Lightbox" at bounding box center [315, 165] width 631 height 330
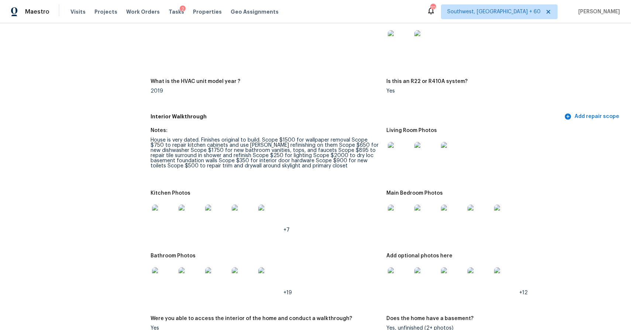
click at [345, 168] on figure "Notes: House is very dated. Finishes original to build. Scope $1500 for wallpap…" at bounding box center [269, 155] width 236 height 54
click at [171, 280] on img at bounding box center [164, 280] width 24 height 24
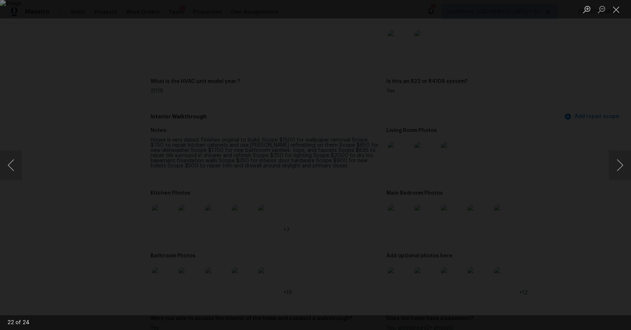
click at [562, 184] on div "Lightbox" at bounding box center [315, 165] width 631 height 330
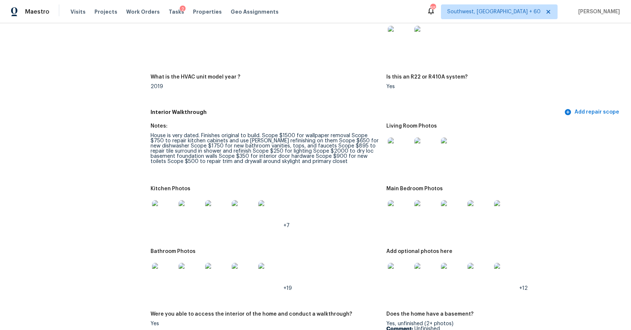
scroll to position [0, 0]
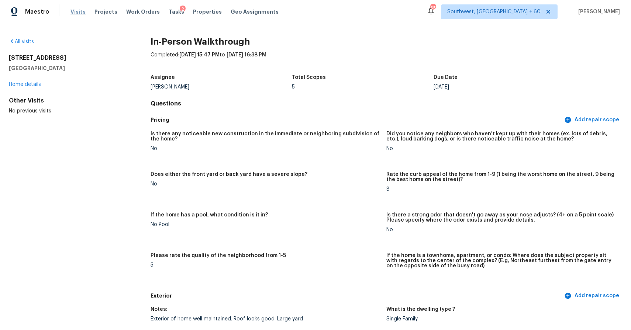
click at [75, 13] on span "Visits" at bounding box center [77, 11] width 15 height 7
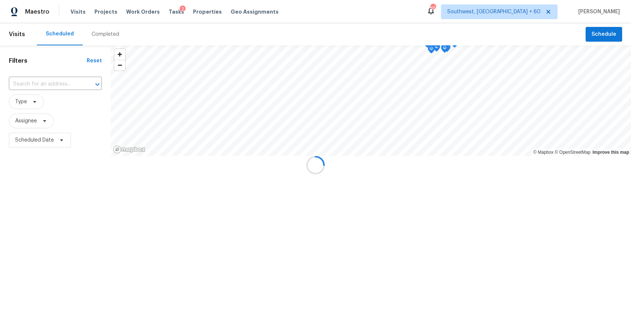
click at [94, 27] on div at bounding box center [315, 165] width 631 height 330
click at [97, 28] on div at bounding box center [315, 165] width 631 height 330
click at [97, 28] on div "Completed" at bounding box center [105, 34] width 45 height 22
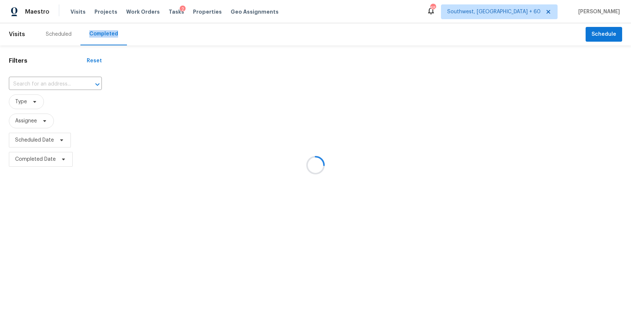
click at [77, 77] on div at bounding box center [315, 165] width 631 height 330
click at [63, 85] on div at bounding box center [315, 165] width 631 height 330
click at [56, 75] on div at bounding box center [315, 165] width 631 height 330
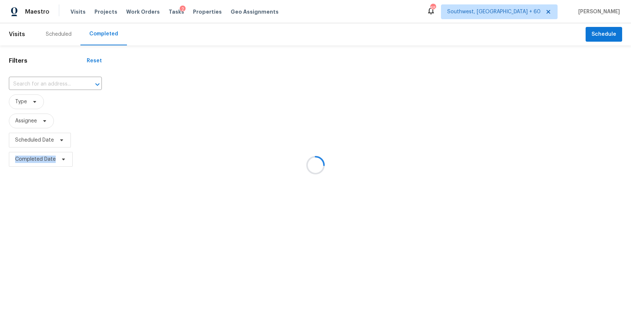
click at [56, 75] on div at bounding box center [315, 165] width 631 height 330
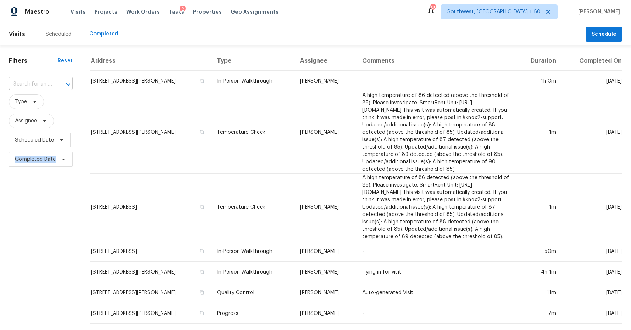
click at [55, 79] on div "​" at bounding box center [41, 84] width 64 height 11
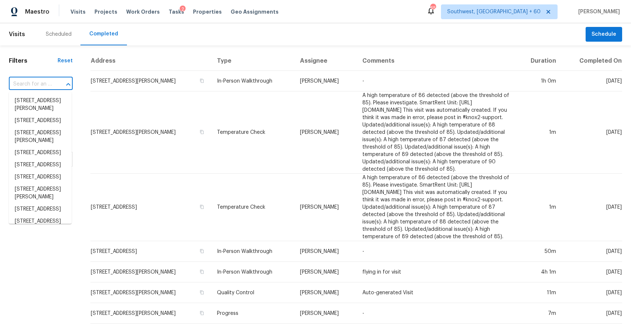
type input "v"
paste input "7334 Iuka Ave, Cincinnati, OH 45243"
type input "7334 Iuka Ave, Cincinnati, OH 45243"
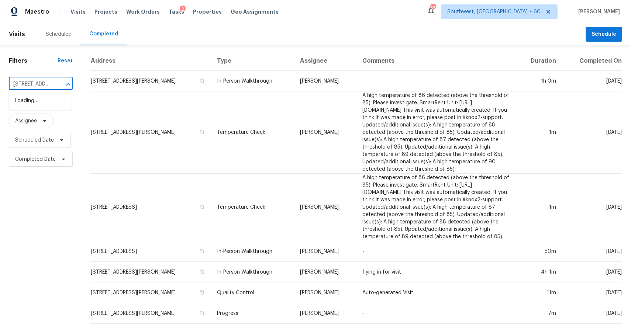
scroll to position [0, 50]
click at [39, 100] on li "7334 Iuka Ave, Cincinnati, OH 45243" at bounding box center [40, 101] width 63 height 12
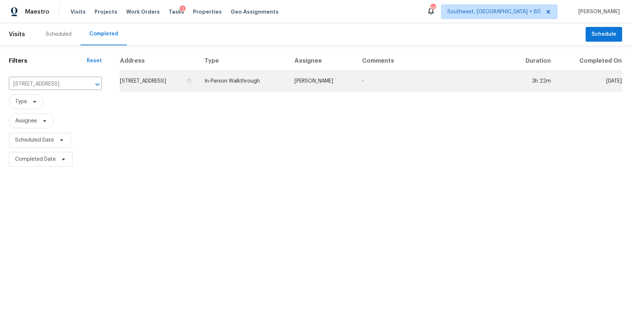
click at [328, 88] on td "Alison Brice" at bounding box center [323, 81] width 68 height 21
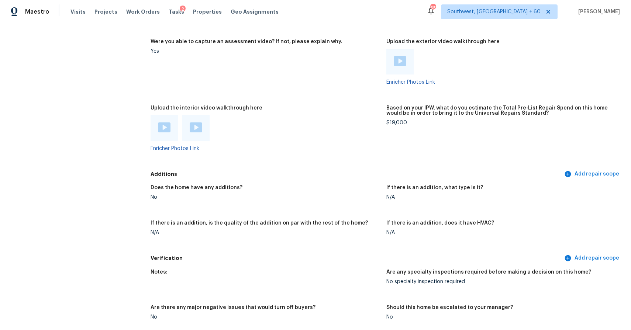
scroll to position [1659, 0]
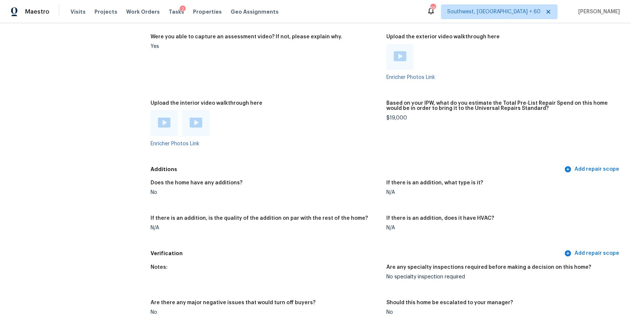
click at [165, 120] on img at bounding box center [164, 123] width 13 height 10
click at [203, 123] on div at bounding box center [195, 123] width 27 height 26
click at [197, 123] on img at bounding box center [196, 123] width 13 height 10
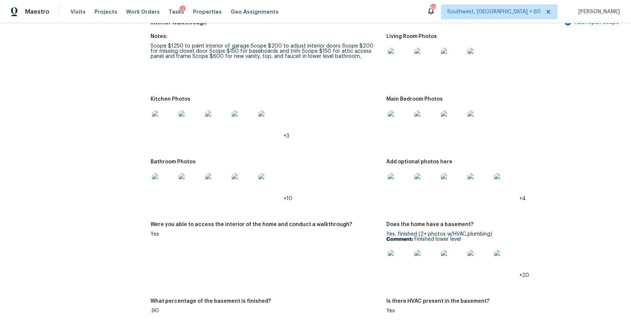
scroll to position [1004, 0]
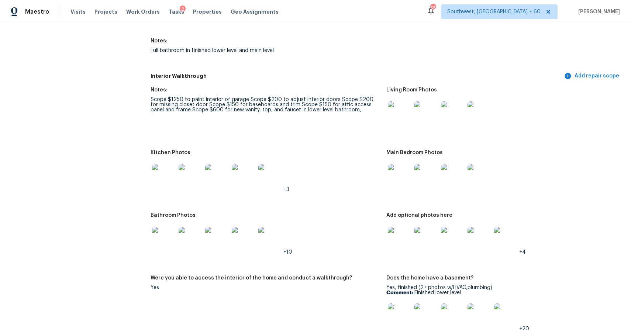
click at [396, 107] on img at bounding box center [400, 113] width 24 height 24
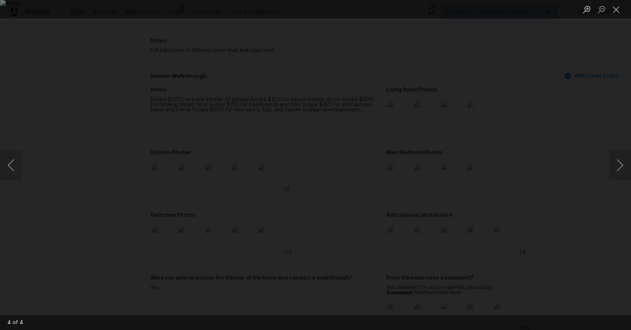
click at [615, 207] on div "Lightbox" at bounding box center [315, 165] width 631 height 330
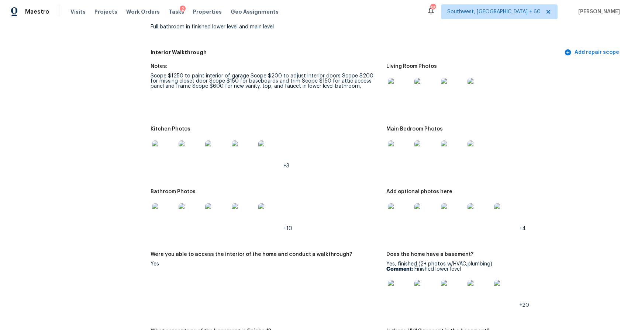
scroll to position [1042, 0]
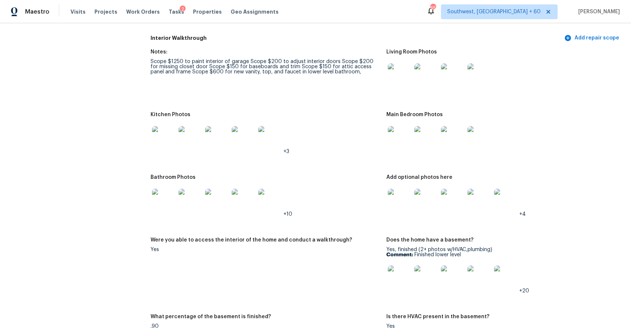
click at [407, 194] on img at bounding box center [400, 201] width 24 height 24
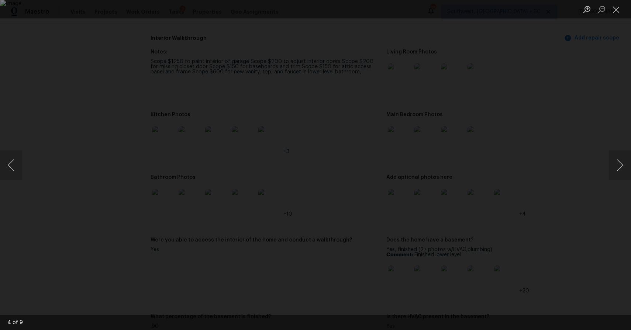
click at [568, 252] on div "Lightbox" at bounding box center [315, 165] width 631 height 330
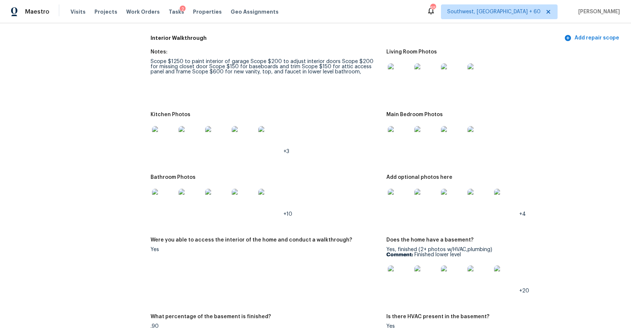
click at [405, 142] on img at bounding box center [400, 138] width 24 height 24
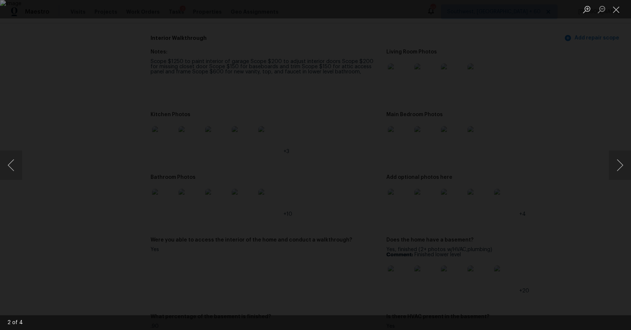
click at [546, 101] on div "Lightbox" at bounding box center [315, 165] width 631 height 330
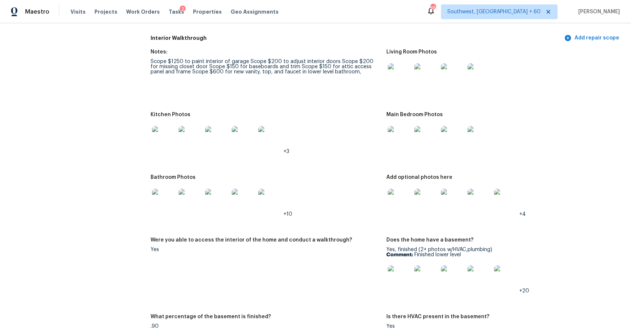
scroll to position [983, 0]
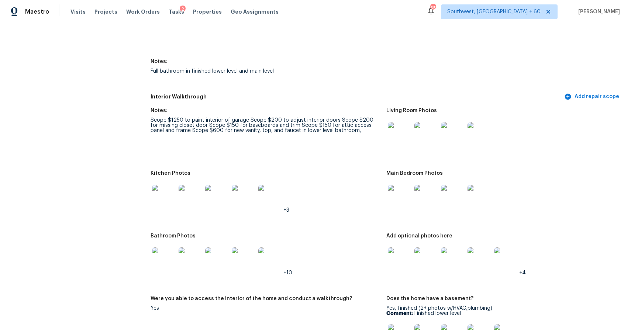
click at [394, 261] on img at bounding box center [400, 260] width 24 height 24
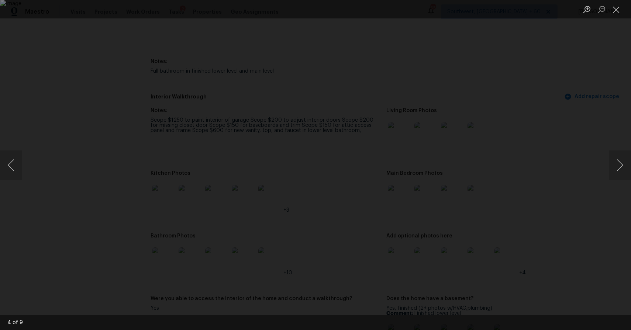
click at [621, 209] on div "Lightbox" at bounding box center [315, 165] width 631 height 330
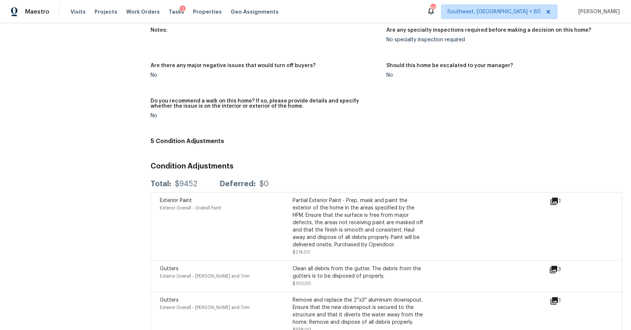
scroll to position [2052, 0]
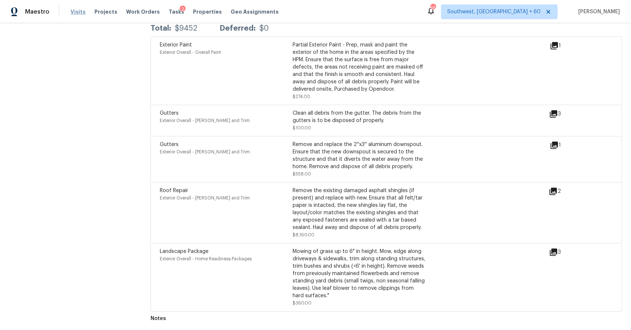
click at [78, 8] on span "Visits" at bounding box center [77, 11] width 15 height 7
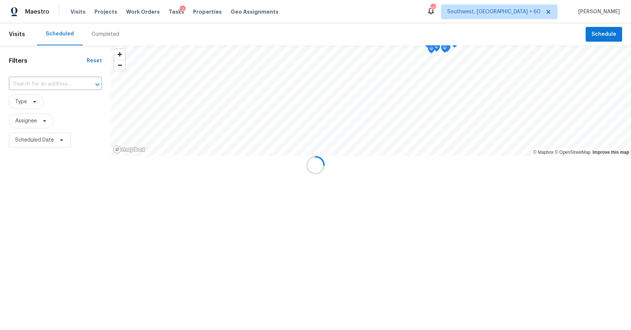
click at [94, 39] on div at bounding box center [315, 165] width 631 height 330
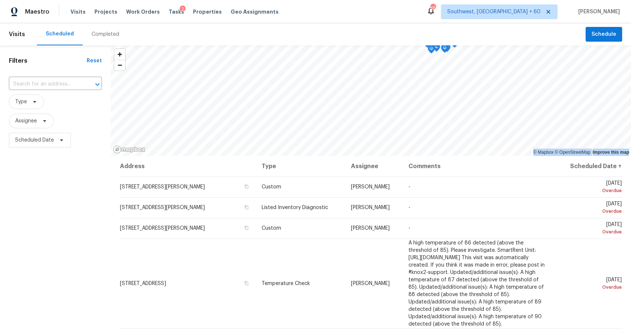
click at [96, 41] on div "Completed" at bounding box center [105, 34] width 45 height 22
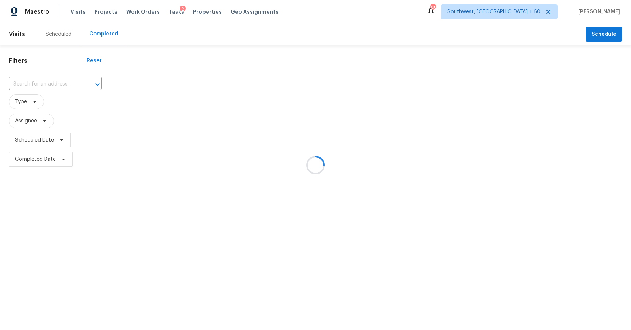
click at [40, 87] on div at bounding box center [315, 165] width 631 height 330
click at [47, 81] on div at bounding box center [315, 165] width 631 height 330
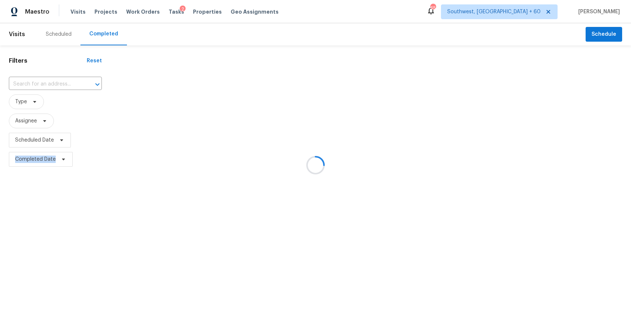
click at [47, 81] on div at bounding box center [315, 165] width 631 height 330
click at [47, 81] on input "text" at bounding box center [45, 84] width 72 height 11
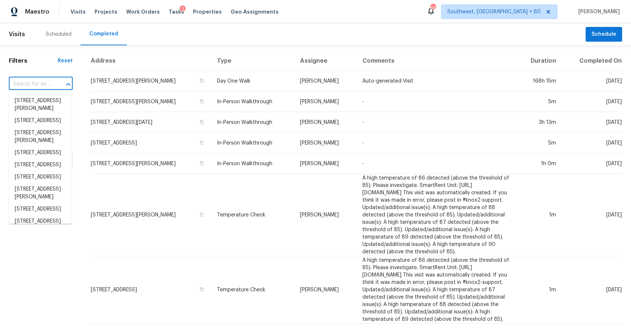
click at [47, 81] on input "text" at bounding box center [30, 84] width 43 height 11
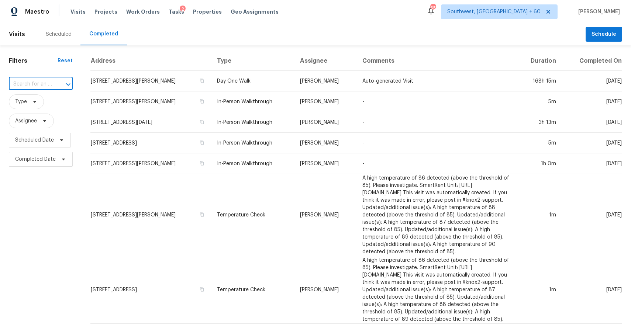
click at [47, 81] on input "text" at bounding box center [30, 84] width 43 height 11
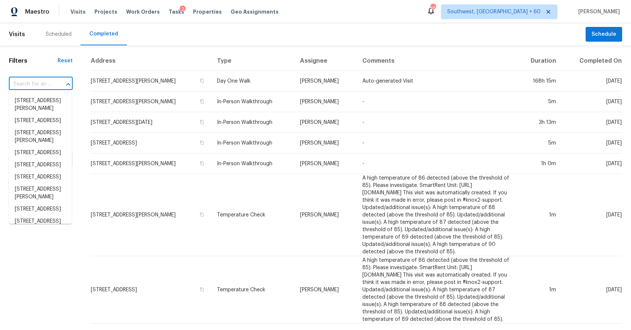
paste input "230 Hedgewick Way Tyrone, GA, 30290"
type input "230 Hedgewick Way Tyrone, GA, 30290"
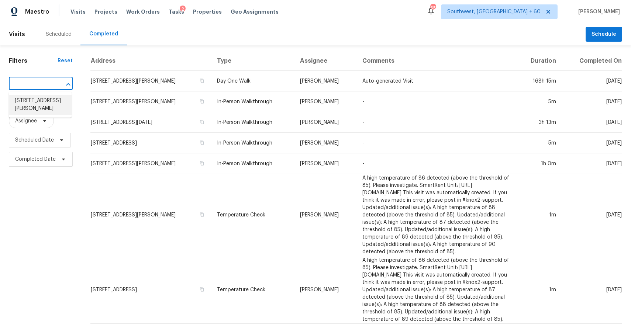
click at [53, 103] on li "230 Hedgewick Way, Tyrone, GA 30290" at bounding box center [40, 105] width 63 height 20
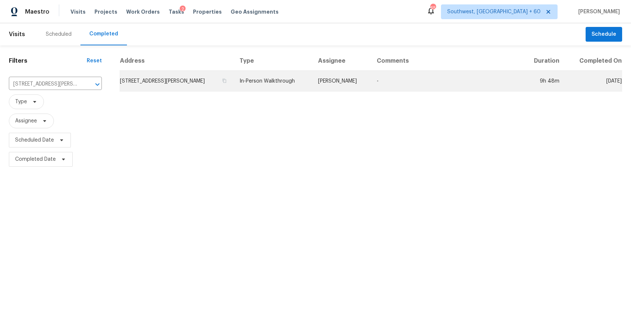
click at [415, 82] on td "-" at bounding box center [446, 81] width 151 height 21
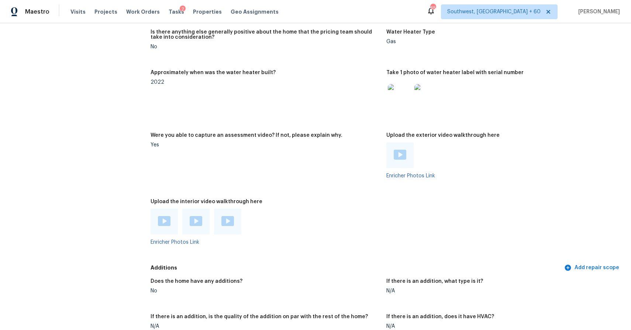
scroll to position [1622, 0]
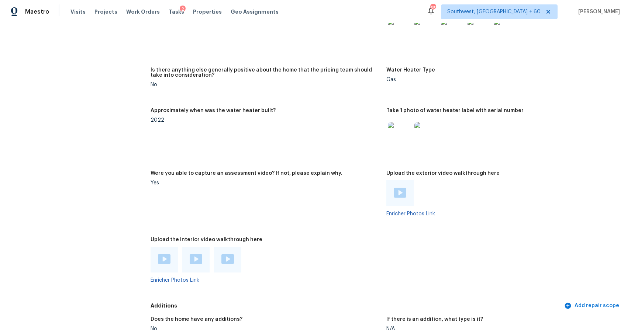
click at [163, 262] on img at bounding box center [164, 259] width 13 height 10
click at [194, 262] on img at bounding box center [196, 259] width 13 height 10
click at [228, 252] on div at bounding box center [227, 260] width 27 height 26
click at [230, 259] on img at bounding box center [227, 259] width 13 height 10
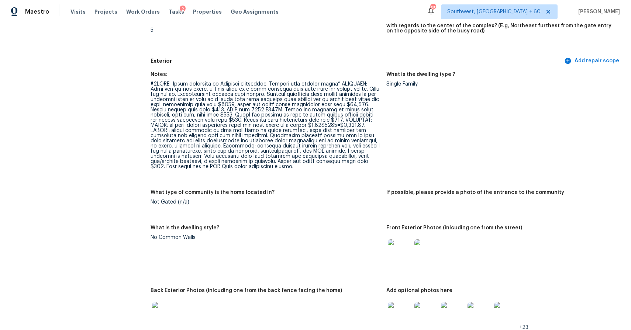
scroll to position [211, 0]
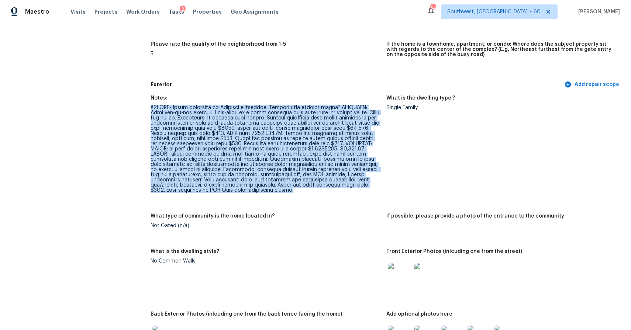
drag, startPoint x: 151, startPoint y: 107, endPoint x: 282, endPoint y: 190, distance: 155.6
click at [282, 190] on div at bounding box center [266, 149] width 230 height 88
copy div "#3PIWT- Visit completed by Opendoor contractor. Provide full virtual scope” EXT…"
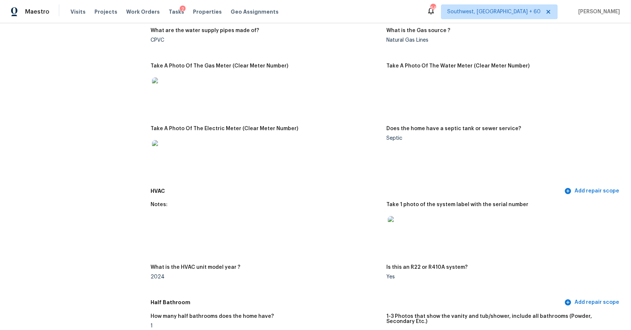
scroll to position [0, 0]
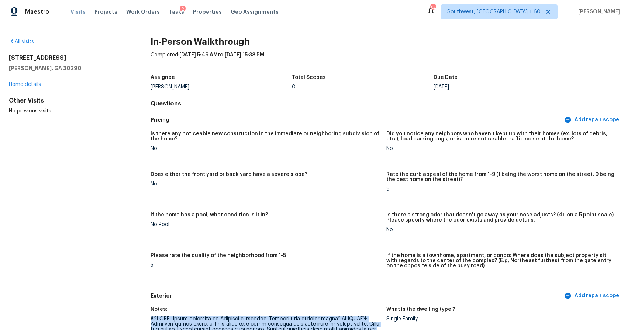
click at [78, 12] on span "Visits" at bounding box center [77, 11] width 15 height 7
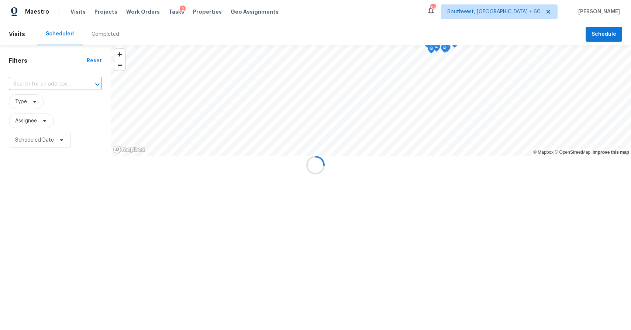
click at [101, 26] on div at bounding box center [315, 165] width 631 height 330
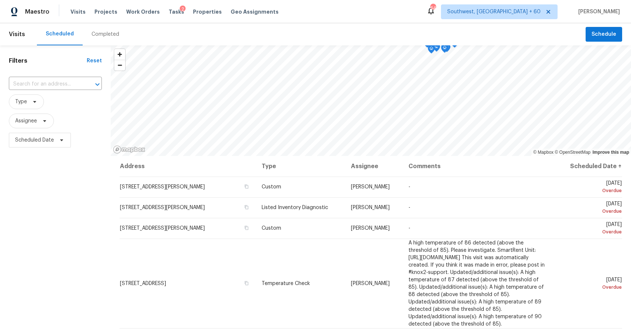
click at [101, 26] on div "Completed" at bounding box center [105, 34] width 45 height 22
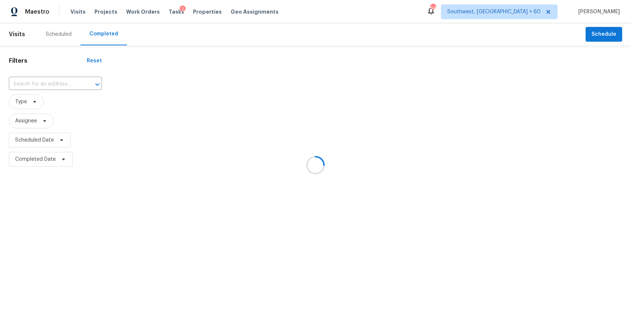
click at [98, 28] on div at bounding box center [315, 165] width 631 height 330
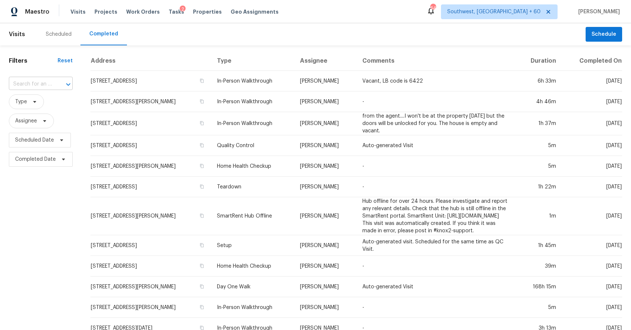
click at [64, 84] on icon "Open" at bounding box center [68, 84] width 9 height 9
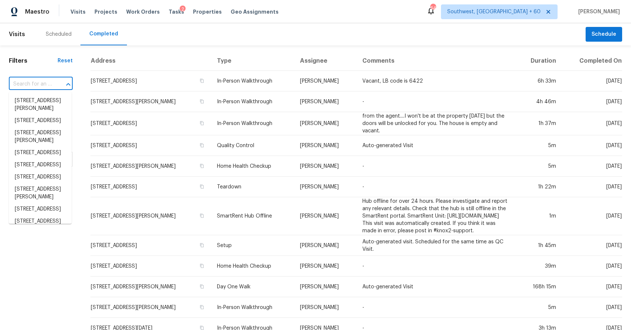
click at [64, 84] on icon "Close" at bounding box center [68, 84] width 9 height 9
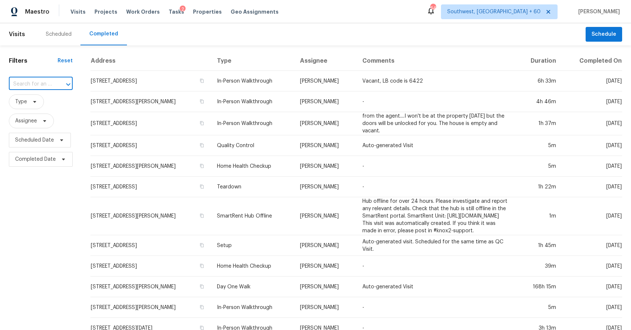
click at [55, 84] on div at bounding box center [63, 84] width 19 height 10
paste input "Yard maintenance"
type input "Y"
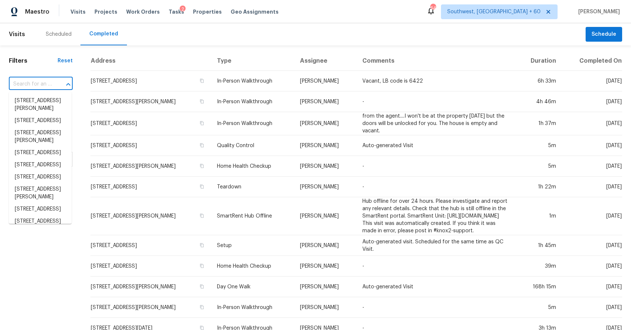
paste input "Yard maintenance"
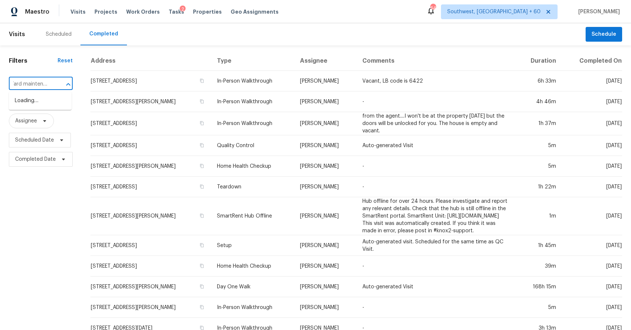
scroll to position [0, 3]
type input "Yard maintenance"
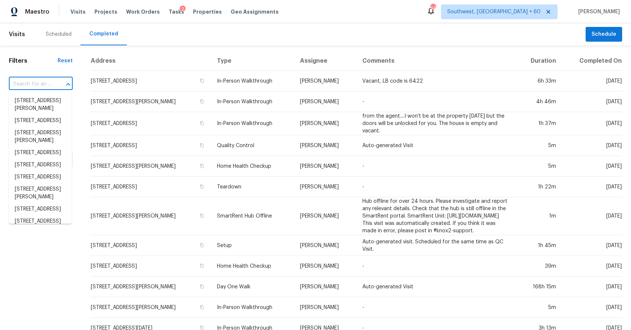
scroll to position [0, 0]
paste input "230 Hedgewick Way, Tyrone, GA 30290"
type input "230 Hedgewick Way, Tyrone, GA 30290"
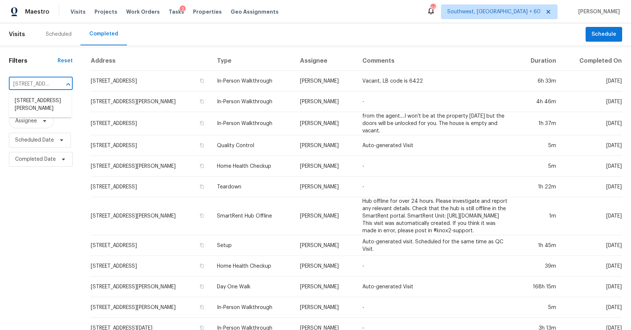
scroll to position [0, 58]
click at [56, 111] on li "230 Hedgewick Way, Tyrone, GA 30290" at bounding box center [40, 105] width 63 height 20
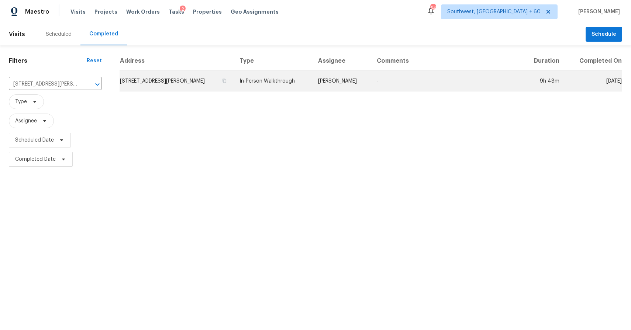
click at [386, 73] on td "-" at bounding box center [446, 81] width 151 height 21
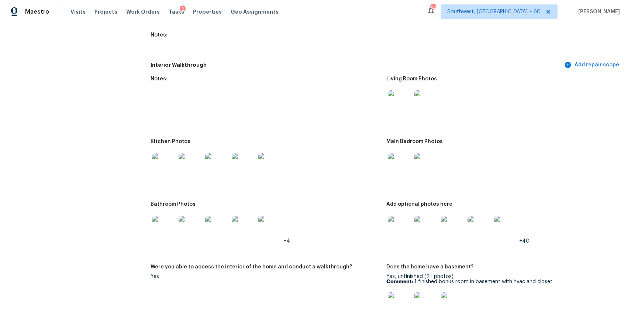
scroll to position [1089, 0]
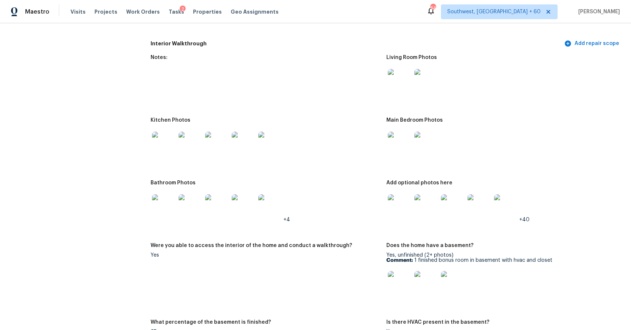
click at [401, 74] on img at bounding box center [400, 81] width 24 height 24
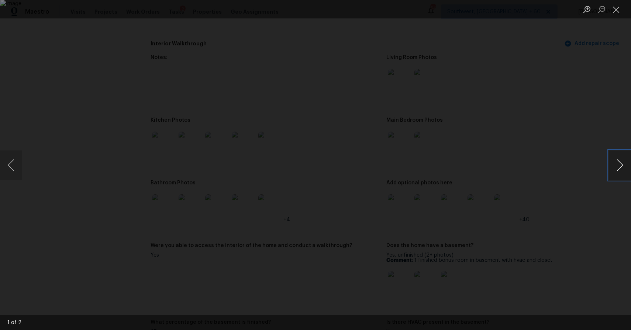
click at [620, 168] on button "Next image" at bounding box center [620, 166] width 22 height 30
click at [583, 166] on div "Lightbox" at bounding box center [315, 165] width 631 height 330
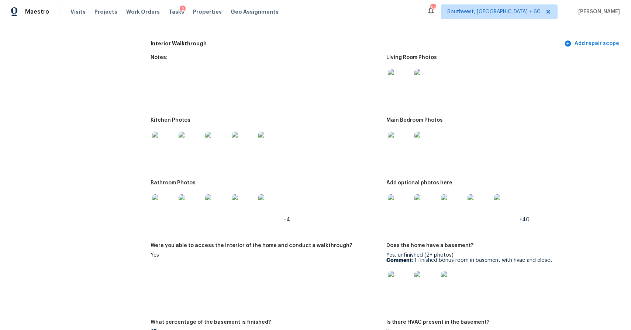
click at [403, 142] on img at bounding box center [400, 144] width 24 height 24
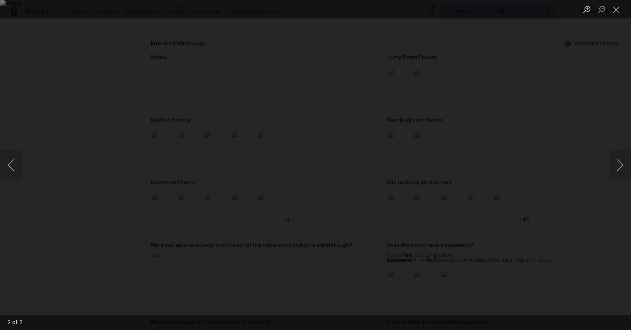
click at [544, 153] on div "Lightbox" at bounding box center [315, 165] width 631 height 330
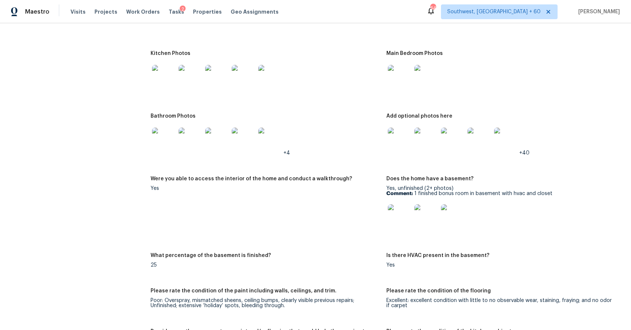
scroll to position [1136, 0]
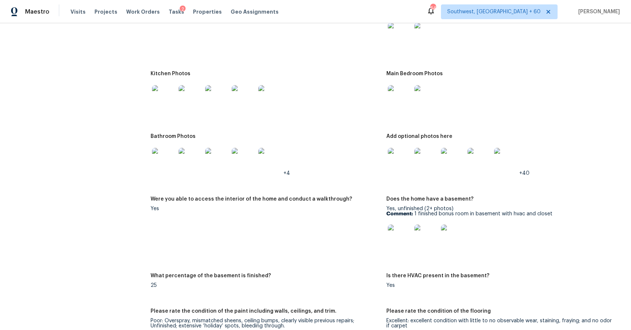
click at [405, 240] on img at bounding box center [400, 237] width 24 height 24
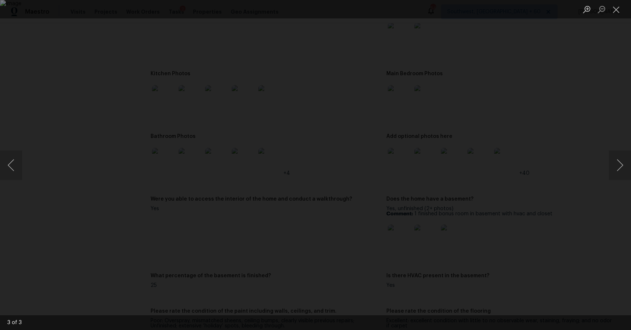
click at [516, 63] on div "Lightbox" at bounding box center [315, 165] width 631 height 330
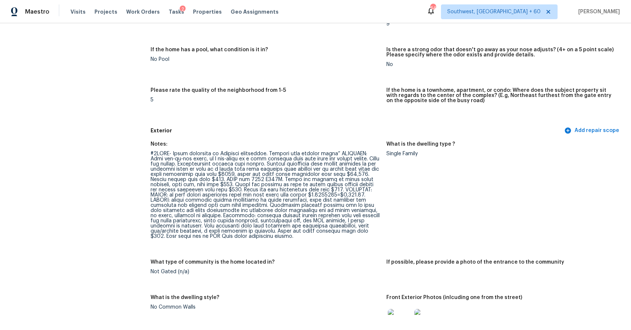
scroll to position [171, 0]
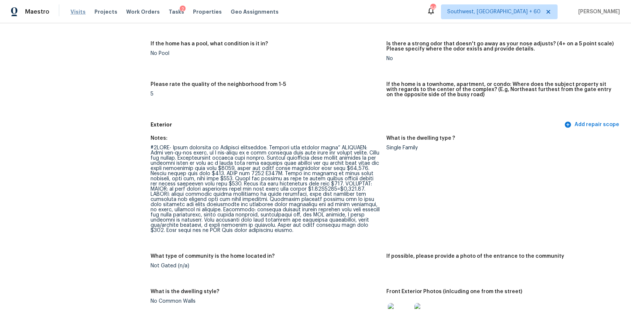
click at [75, 11] on span "Visits" at bounding box center [77, 11] width 15 height 7
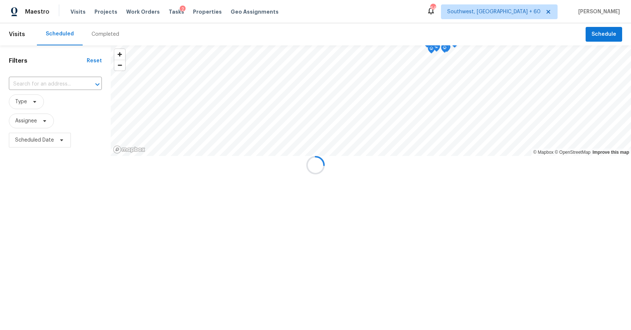
click at [106, 35] on div at bounding box center [315, 165] width 631 height 330
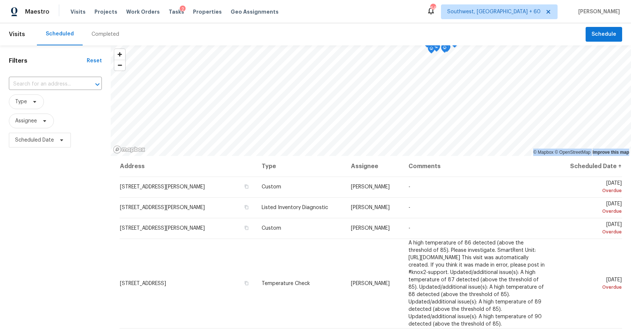
click at [106, 35] on div "Completed" at bounding box center [106, 34] width 28 height 7
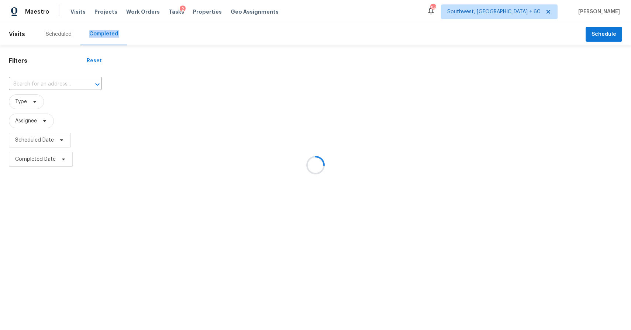
click at [106, 35] on div at bounding box center [315, 165] width 631 height 330
click at [53, 87] on div at bounding box center [315, 165] width 631 height 330
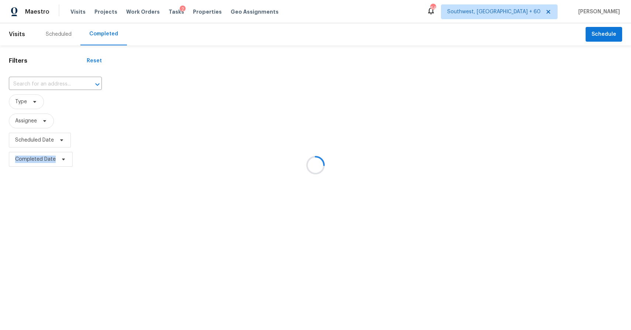
click at [53, 87] on div at bounding box center [315, 165] width 631 height 330
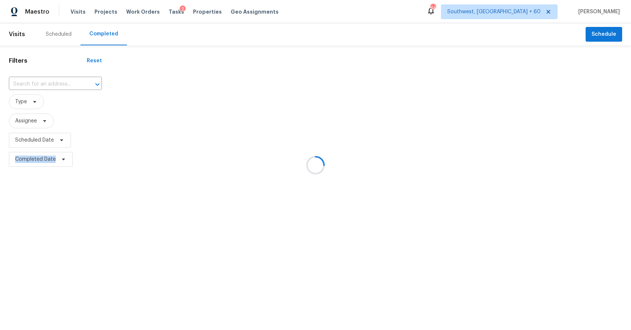
click at [53, 87] on div at bounding box center [315, 165] width 631 height 330
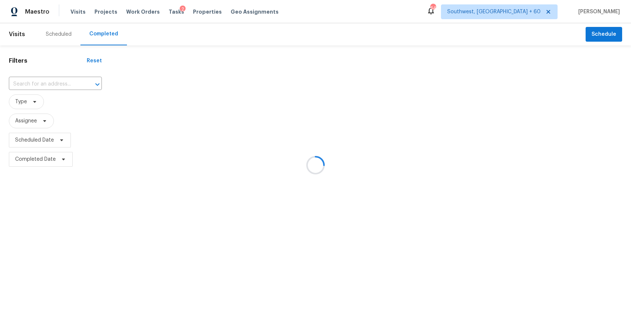
click at [53, 87] on div at bounding box center [315, 165] width 631 height 330
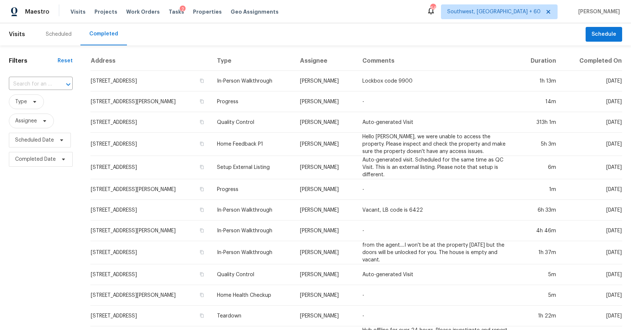
click at [54, 87] on div at bounding box center [63, 84] width 19 height 10
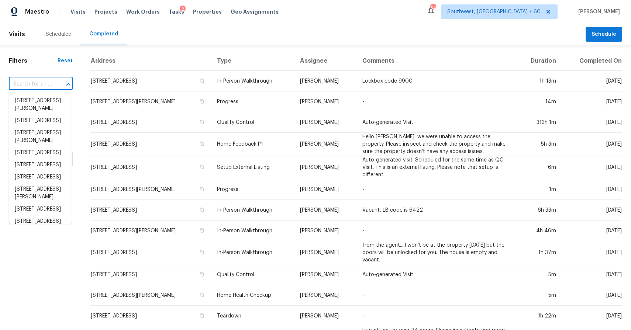
paste input "8700 Navigation Dr, Fort Worth, TX 76179"
type input "8700 Navigation Dr, Fort Worth, TX 76179"
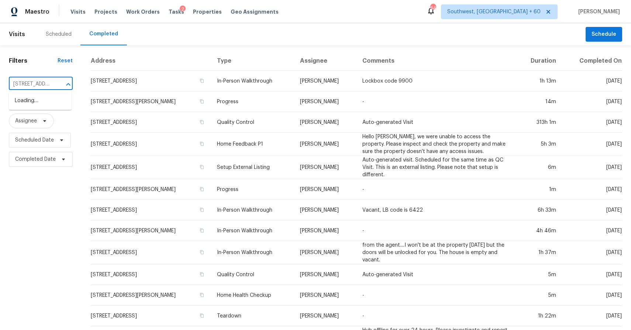
scroll to position [0, 61]
click at [42, 102] on li "8700 Navigation Dr, Fort Worth, TX 76179" at bounding box center [40, 101] width 63 height 12
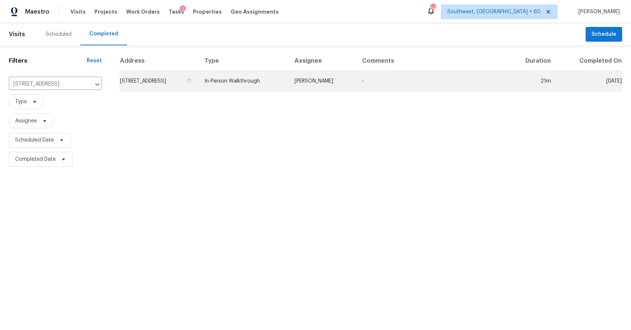
click at [289, 84] on td "In-Person Walkthrough" at bounding box center [244, 81] width 90 height 21
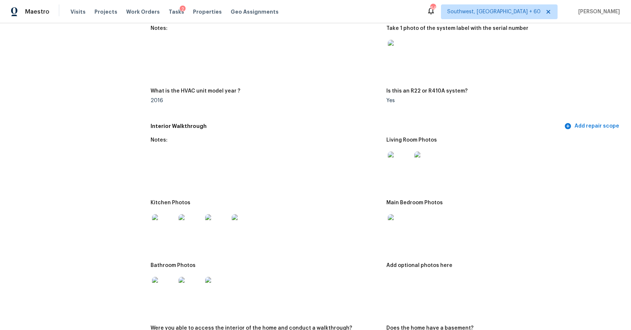
scroll to position [671, 0]
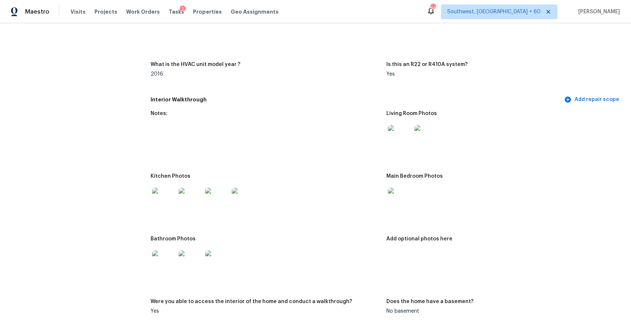
click at [395, 135] on img at bounding box center [400, 137] width 24 height 24
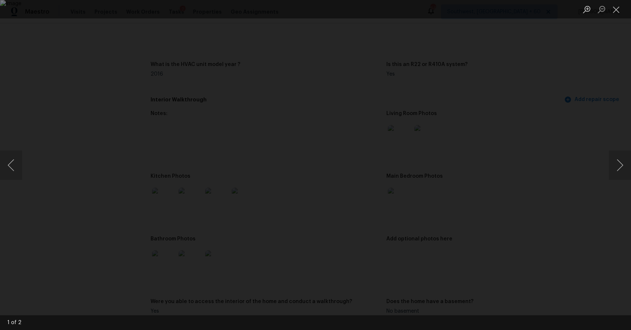
click at [538, 149] on div "Lightbox" at bounding box center [315, 165] width 631 height 330
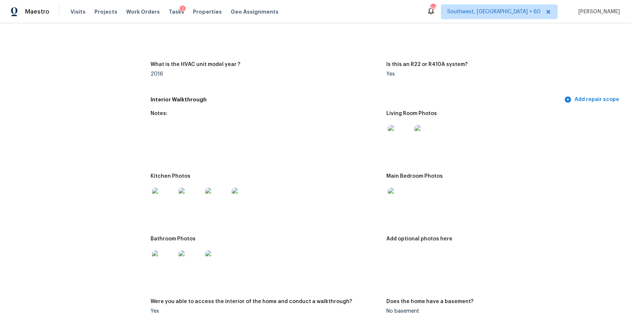
click at [404, 200] on img at bounding box center [400, 200] width 24 height 24
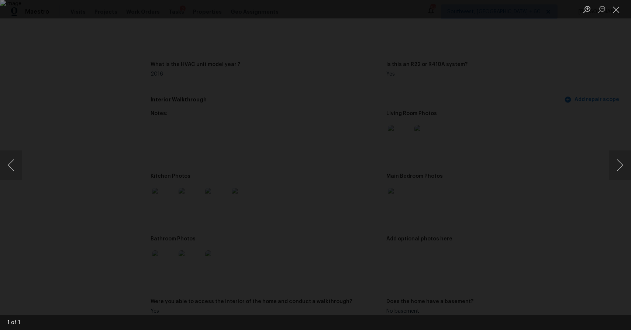
click at [552, 173] on div "Lightbox" at bounding box center [315, 165] width 631 height 330
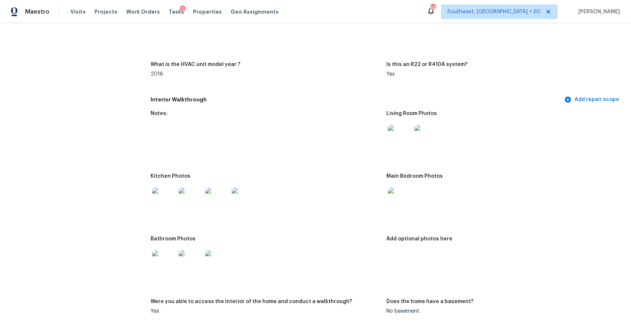
click at [156, 198] on img at bounding box center [164, 200] width 24 height 24
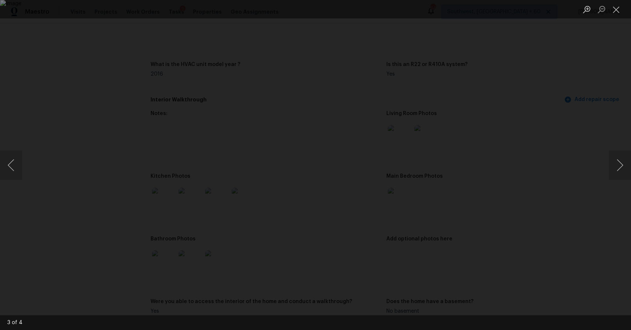
click at [571, 125] on div "Lightbox" at bounding box center [315, 165] width 631 height 330
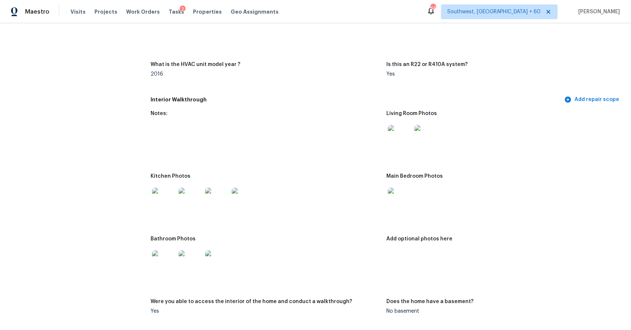
click at [402, 139] on img at bounding box center [400, 137] width 24 height 24
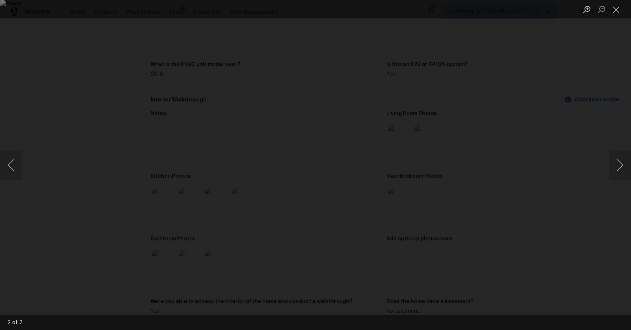
click at [624, 187] on div "Lightbox" at bounding box center [315, 165] width 631 height 330
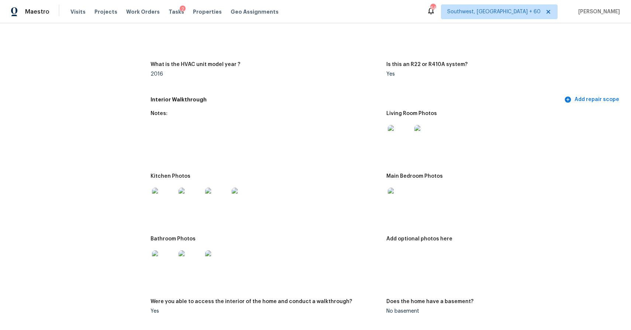
click at [401, 195] on img at bounding box center [400, 200] width 24 height 24
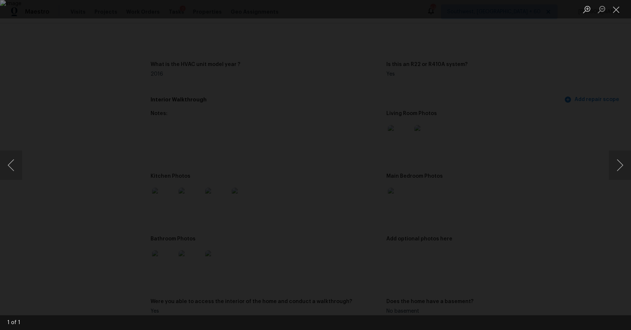
click at [520, 172] on div "Lightbox" at bounding box center [315, 165] width 631 height 330
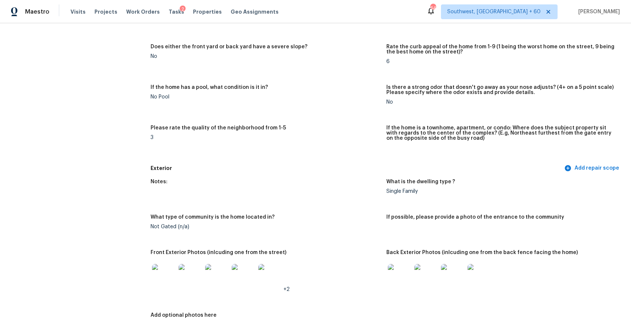
scroll to position [0, 0]
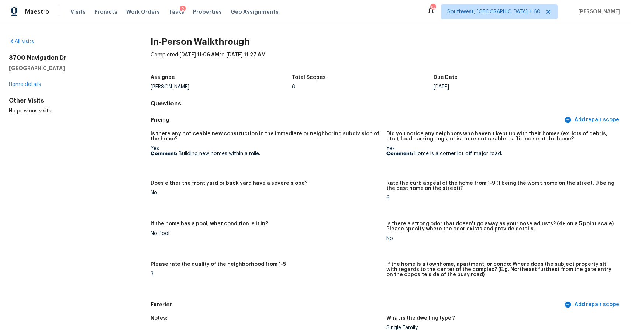
click at [29, 88] on div "8700 Navigation Dr Fort Worth, TX 76179 Home details" at bounding box center [68, 71] width 118 height 34
click at [32, 83] on link "Home details" at bounding box center [25, 84] width 32 height 5
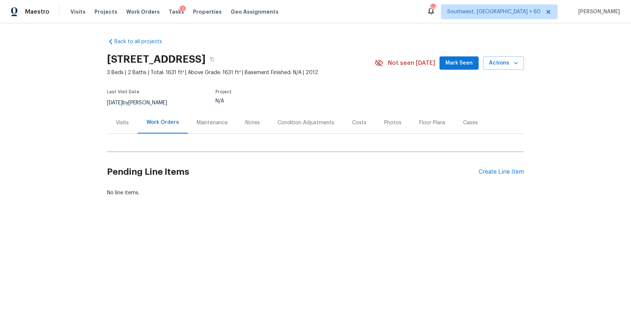
click at [125, 120] on div "Visits" at bounding box center [122, 122] width 13 height 7
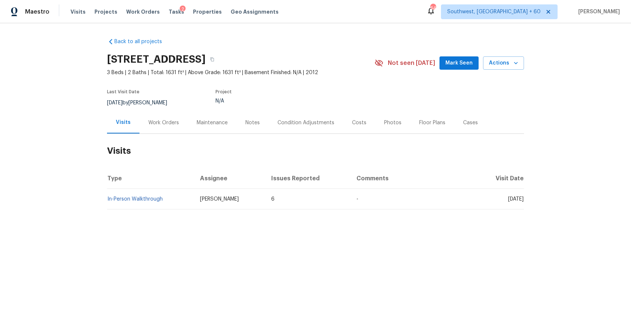
click at [198, 128] on div "Maintenance" at bounding box center [212, 123] width 49 height 22
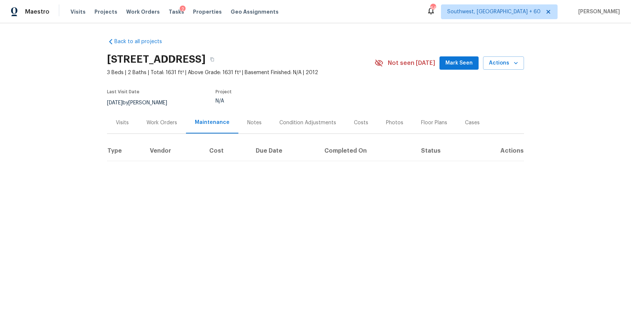
click at [247, 127] on div "Notes" at bounding box center [254, 123] width 32 height 22
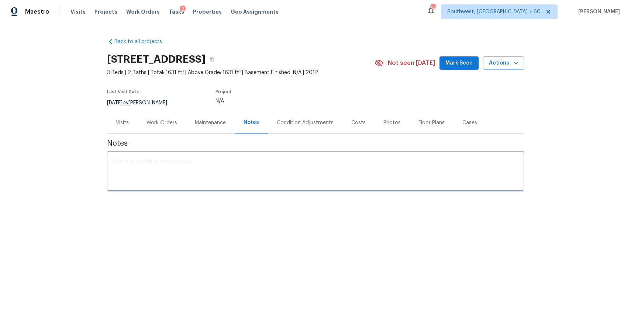
click at [210, 126] on div "Maintenance" at bounding box center [210, 123] width 49 height 22
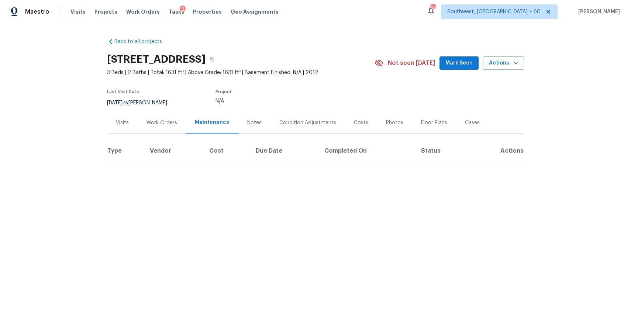
click at [177, 123] on div "Work Orders" at bounding box center [162, 123] width 48 height 22
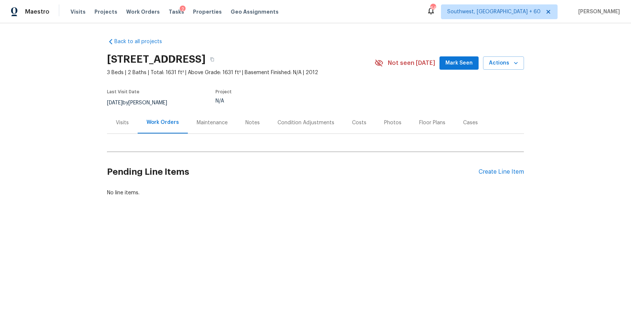
click at [111, 121] on div "Visits" at bounding box center [122, 123] width 31 height 22
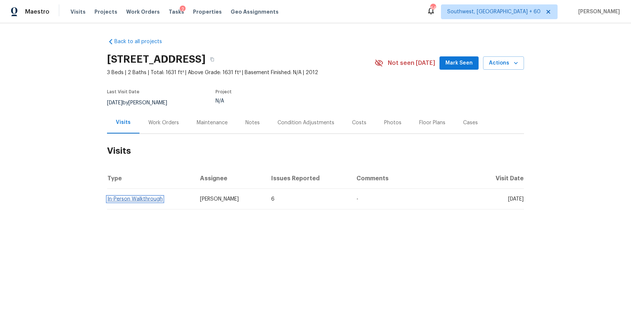
click at [144, 197] on link "In-Person Walkthrough" at bounding box center [134, 199] width 55 height 5
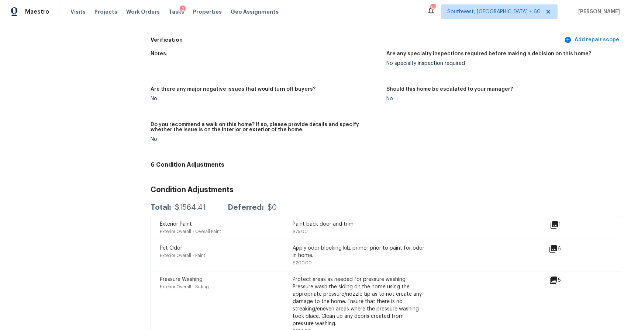
scroll to position [1139, 0]
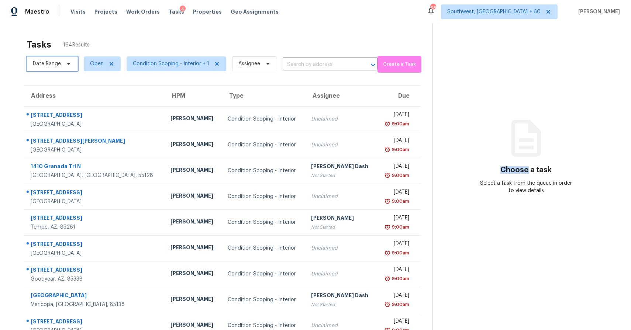
click at [52, 61] on span "Date Range" at bounding box center [47, 63] width 28 height 7
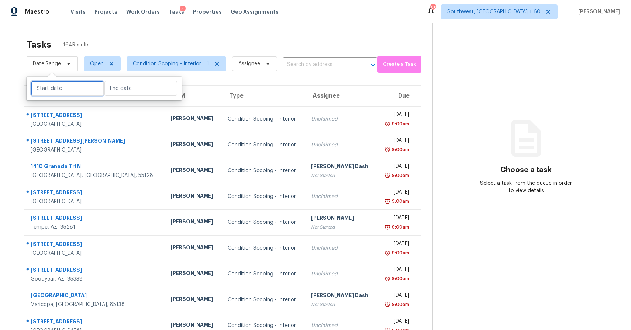
click at [70, 89] on input "text" at bounding box center [67, 88] width 73 height 15
select select "7"
select select "2025"
select select "8"
select select "2025"
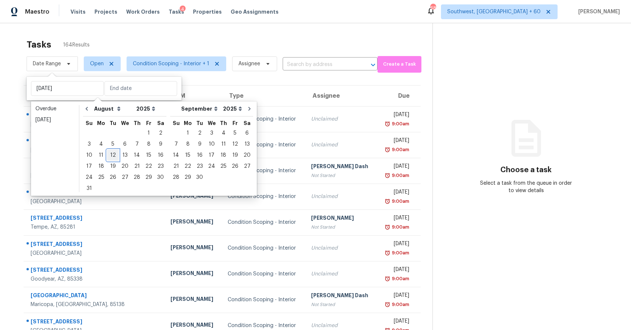
click at [113, 155] on div "12" at bounding box center [113, 155] width 12 height 10
type input "Tue, Aug 12"
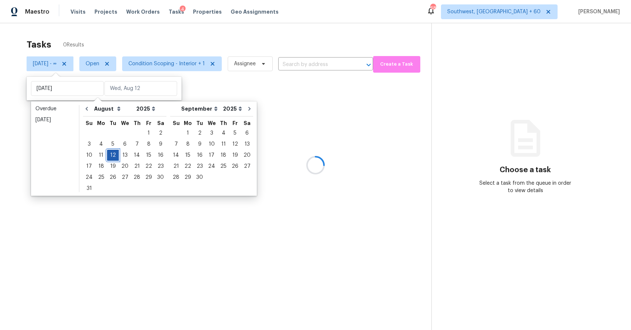
click at [113, 155] on div "12" at bounding box center [113, 155] width 12 height 10
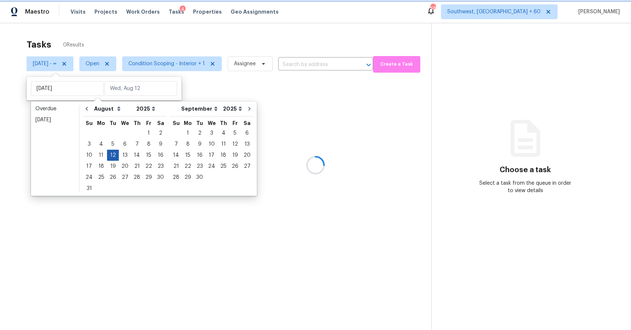
type input "Tue, Aug 12"
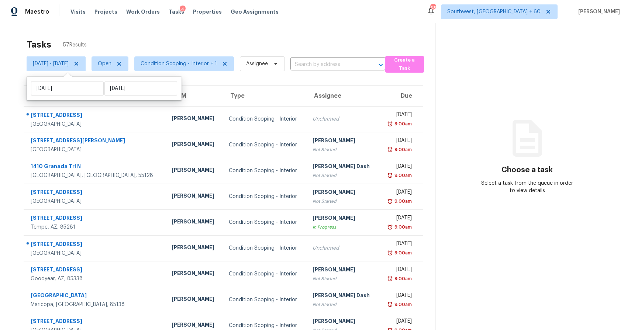
click at [271, 34] on div "Tasks 57 Results Tue, Aug 12 - Tue, Aug 12 Open Condition Scoping - Interior + …" at bounding box center [315, 203] width 631 height 361
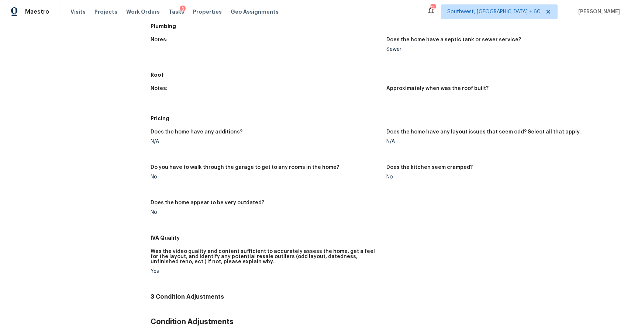
scroll to position [248, 0]
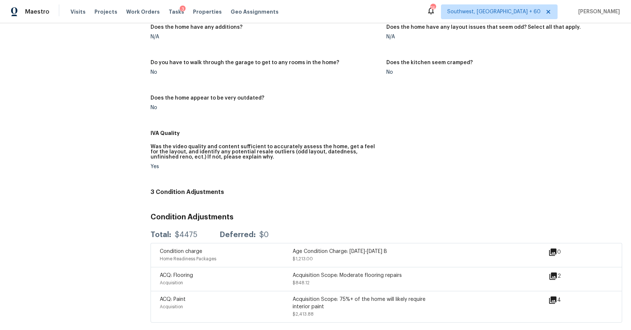
click at [183, 229] on div "Total: $4475 Deferred: $0" at bounding box center [387, 235] width 472 height 16
copy div "$4475"
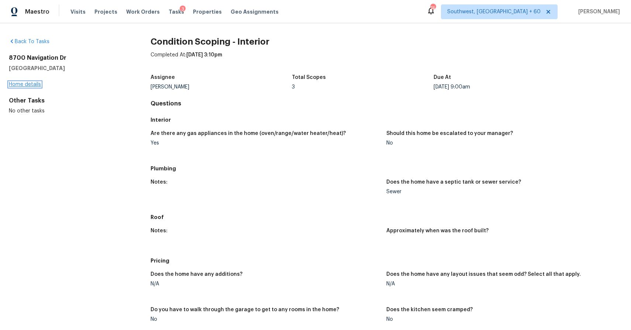
click at [23, 85] on link "Home details" at bounding box center [25, 84] width 32 height 5
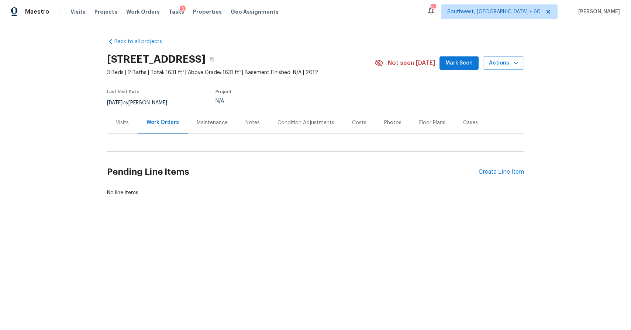
click at [245, 118] on div "Notes" at bounding box center [253, 123] width 32 height 22
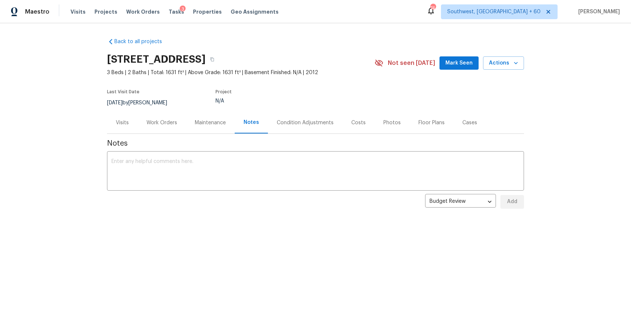
click at [207, 123] on div "Maintenance" at bounding box center [210, 122] width 31 height 7
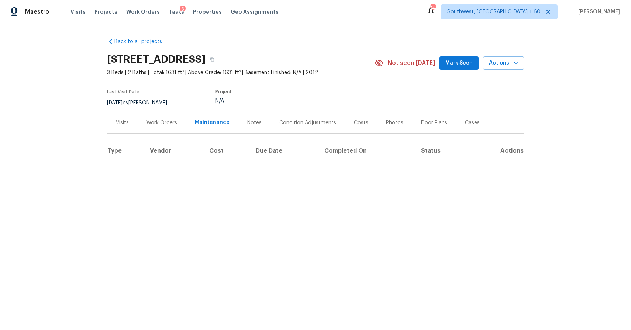
click at [157, 124] on div "Work Orders" at bounding box center [162, 122] width 31 height 7
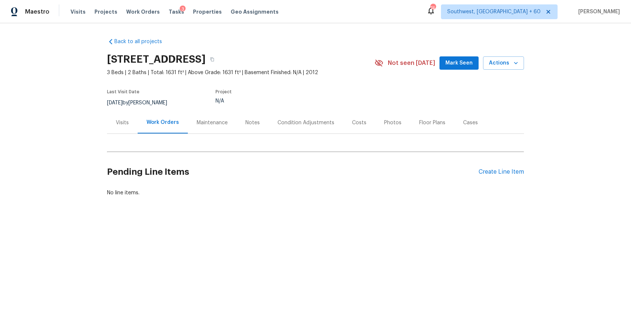
click at [118, 122] on div "Visits" at bounding box center [122, 122] width 13 height 7
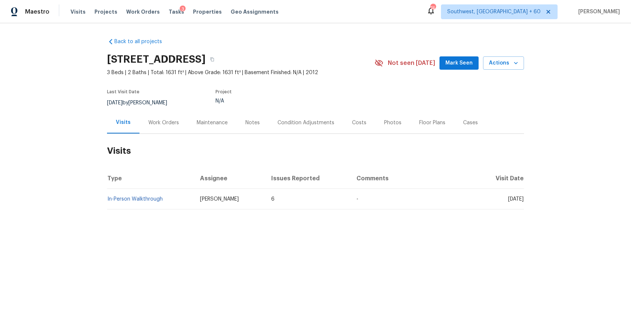
click at [131, 206] on td "In-Person Walkthrough" at bounding box center [150, 199] width 87 height 21
click at [136, 202] on td "In-Person Walkthrough" at bounding box center [150, 199] width 87 height 21
click at [140, 197] on link "In-Person Walkthrough" at bounding box center [134, 199] width 55 height 5
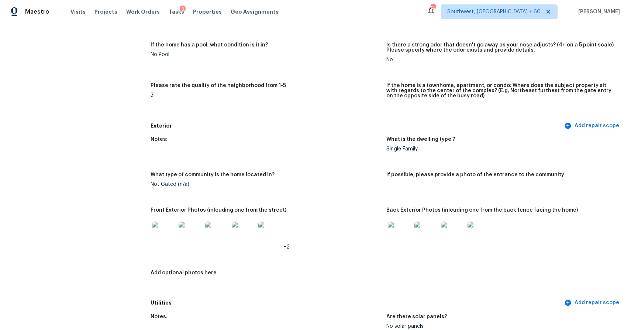
scroll to position [198, 0]
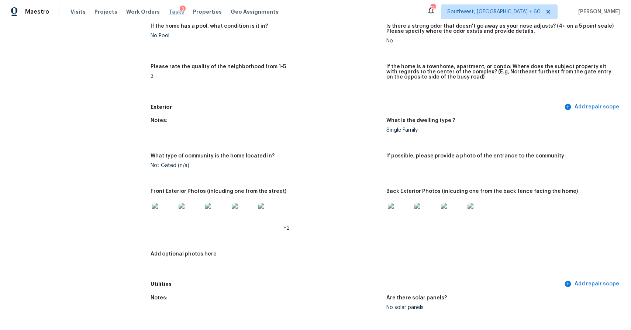
click at [169, 11] on span "Tasks" at bounding box center [177, 11] width 16 height 5
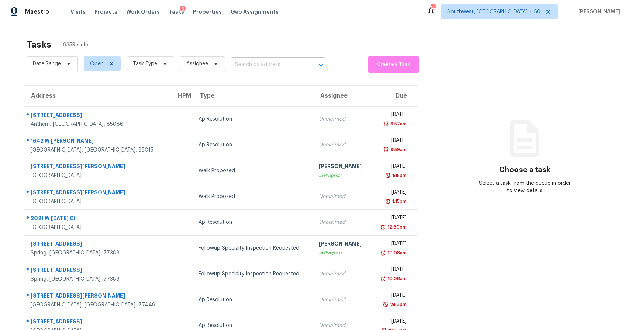
click at [273, 65] on input "text" at bounding box center [268, 64] width 74 height 11
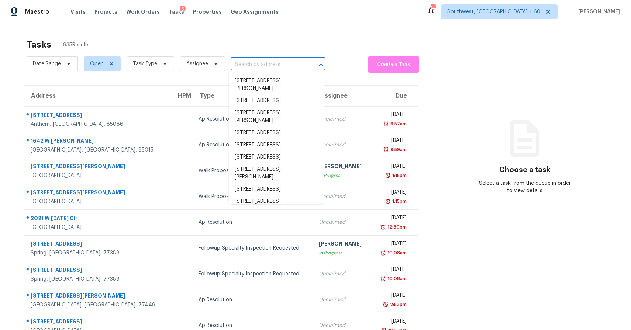
paste input "16600 Bringard Dr # 16600 Detroit, MI, 48205"
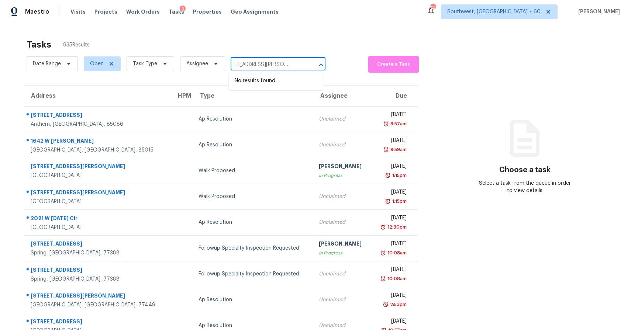
drag, startPoint x: 239, startPoint y: 64, endPoint x: 369, endPoint y: 105, distance: 136.9
click at [369, 105] on section "Tasks 935 Results Date Range Open Task Type Assignee 16600 Bringard Dr # 16600 …" at bounding box center [221, 209] width 418 height 349
type input "16600 Bringard Dr"
click at [297, 88] on li "16600 Bringard Dr # 16600, Detroit, MI 48205" at bounding box center [276, 85] width 95 height 20
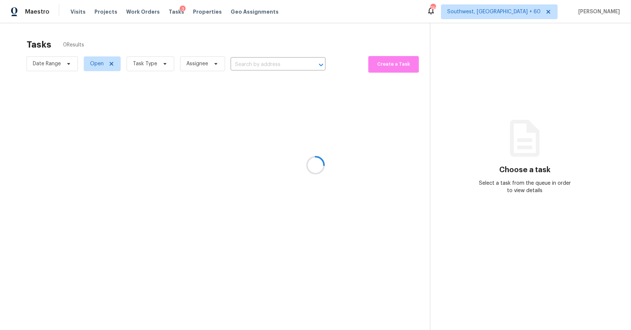
type input "16600 Bringard Dr # 16600, Detroit, MI 48205"
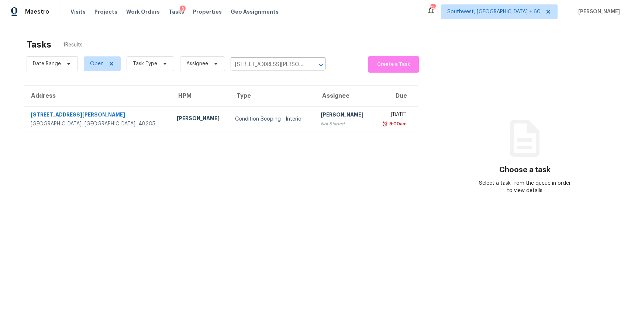
click at [323, 113] on div "[PERSON_NAME]" at bounding box center [344, 115] width 47 height 9
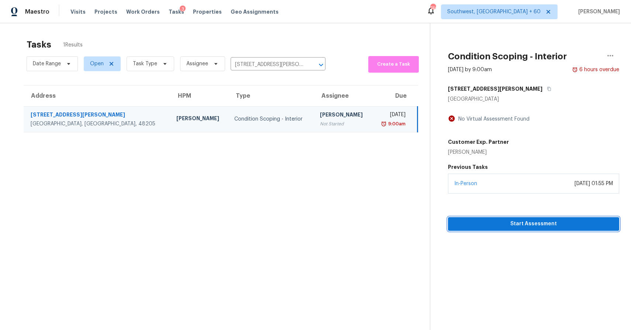
click at [537, 227] on span "Start Assessment" at bounding box center [533, 224] width 159 height 9
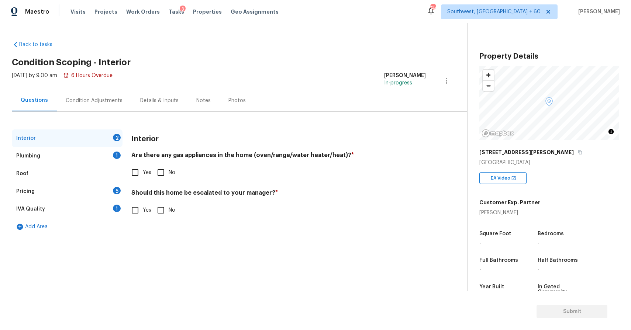
click at [105, 156] on div "Plumbing 1" at bounding box center [67, 156] width 111 height 18
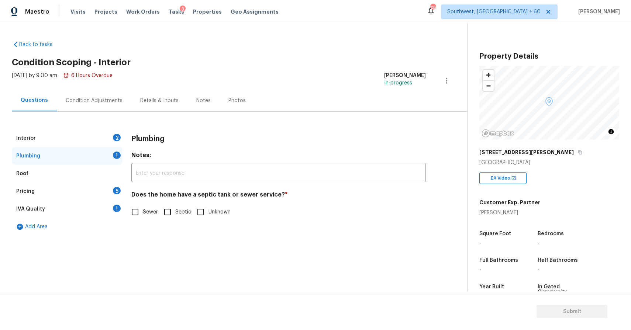
click at [107, 187] on div "Pricing 5" at bounding box center [67, 192] width 111 height 18
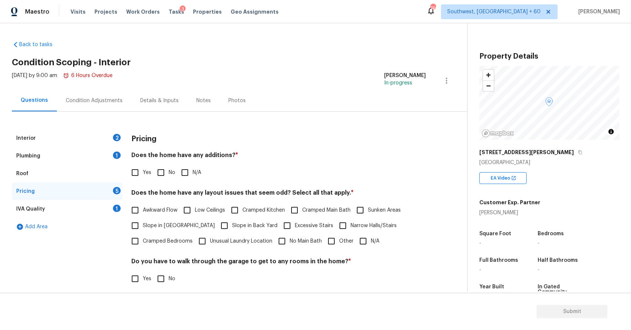
click at [114, 201] on div "IVA Quality 1" at bounding box center [67, 209] width 111 height 18
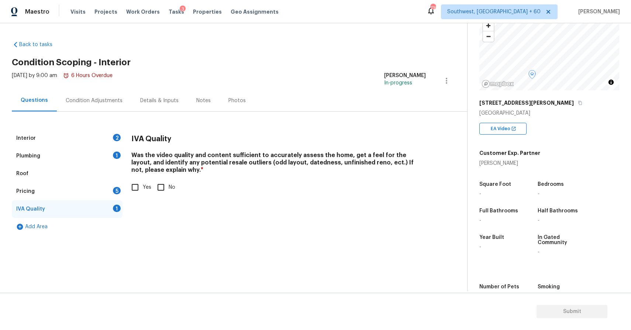
scroll to position [99, 0]
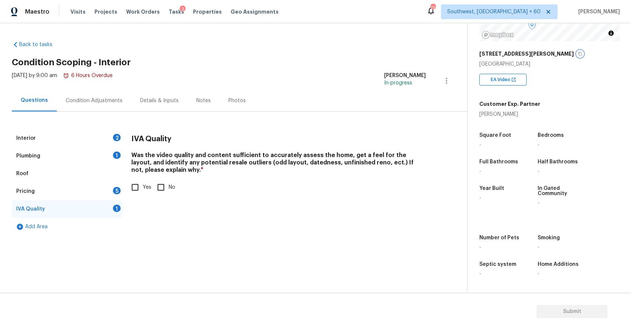
click at [578, 53] on icon "button" at bounding box center [580, 54] width 4 height 4
click at [103, 103] on div "Condition Adjustments" at bounding box center [94, 100] width 57 height 7
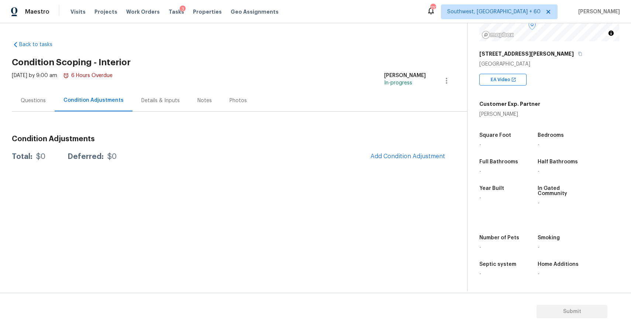
click at [231, 180] on section "Back to tasks Condition Scoping - Interior Tue, Aug 12 2025 by 9:00 am 6 Hours …" at bounding box center [239, 163] width 455 height 256
click at [536, 54] on div "16600 Bringard Dr" at bounding box center [549, 53] width 140 height 13
click at [535, 54] on div "16600 Bringard Dr" at bounding box center [549, 53] width 140 height 13
click at [577, 54] on button "button" at bounding box center [580, 54] width 7 height 7
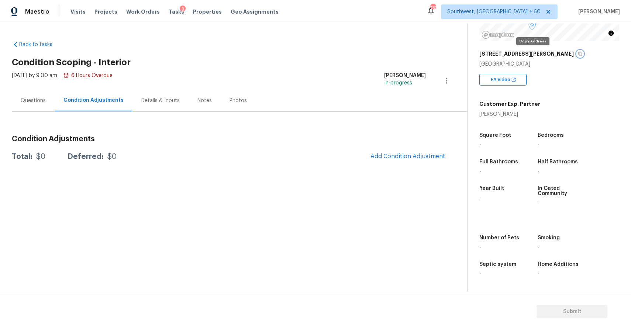
click at [577, 54] on button "button" at bounding box center [580, 54] width 7 height 7
click at [34, 93] on div "Questions" at bounding box center [33, 101] width 43 height 22
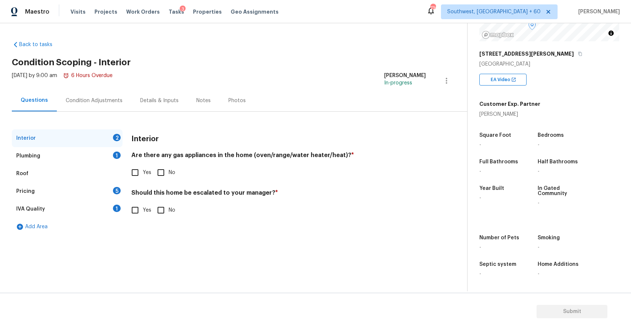
click at [96, 97] on div "Condition Adjustments" at bounding box center [94, 100] width 57 height 7
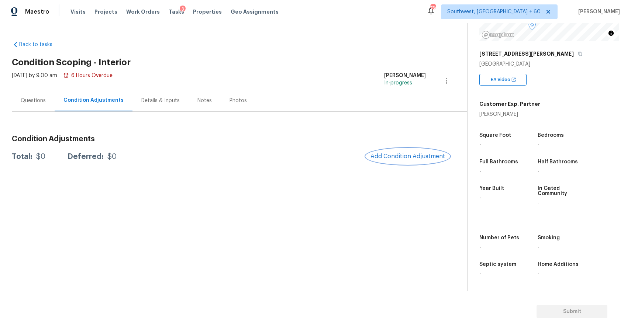
click at [417, 152] on button "Add Condition Adjustment" at bounding box center [407, 157] width 83 height 16
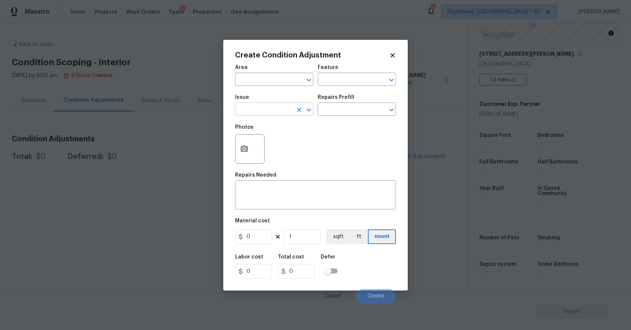
click at [273, 114] on input "text" at bounding box center [264, 109] width 58 height 11
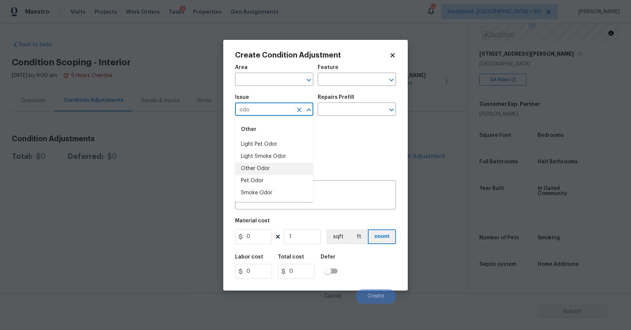
click at [265, 180] on li "Pet Odor" at bounding box center [274, 181] width 78 height 12
type input "Pet Odor"
click at [338, 113] on input "text" at bounding box center [347, 109] width 58 height 11
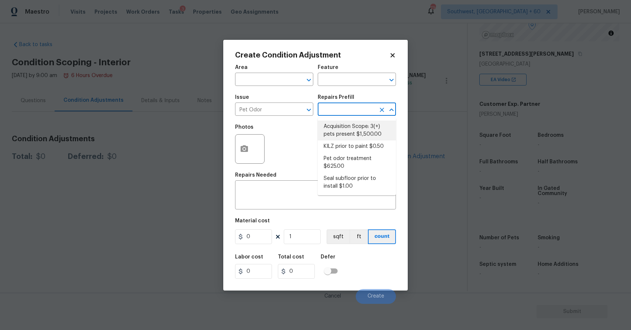
click at [344, 132] on li "Acquisition Scope: 3(+) pets present $1,500.00" at bounding box center [357, 131] width 78 height 20
type textarea "Acquisition Scope: 3(+) pets present"
type input "1500"
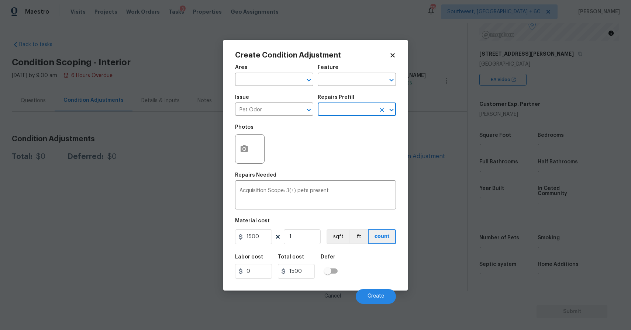
click at [380, 289] on div "Cancel Create" at bounding box center [315, 293] width 161 height 21
click at [379, 291] on button "Create" at bounding box center [376, 296] width 40 height 15
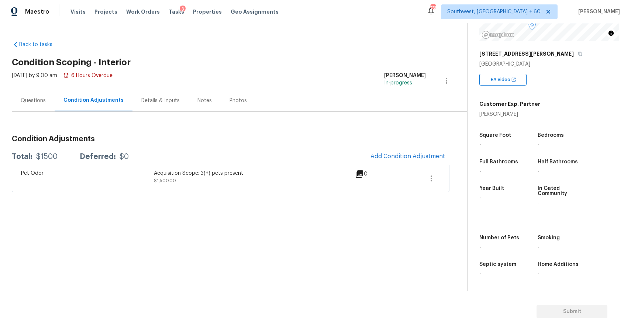
click at [50, 101] on div "Questions" at bounding box center [33, 101] width 43 height 22
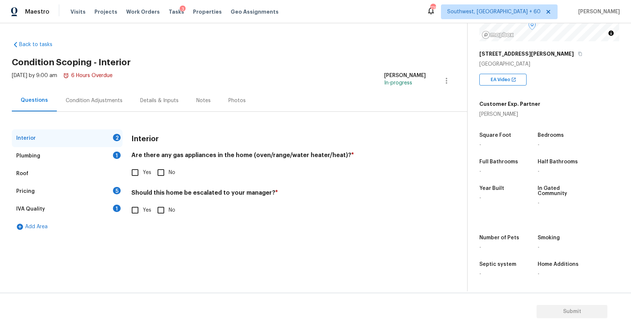
click at [50, 101] on div "Questions" at bounding box center [34, 101] width 45 height 22
click at [136, 203] on input "Yes" at bounding box center [135, 211] width 16 height 16
checkbox input "true"
click at [210, 234] on input "text" at bounding box center [278, 228] width 295 height 17
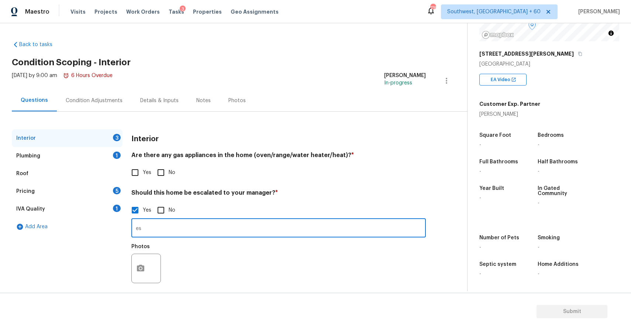
type input "e"
click at [156, 228] on input "walk propsal due to" at bounding box center [278, 228] width 295 height 17
click at [192, 235] on input "walk proposal due to" at bounding box center [278, 228] width 295 height 17
paste input "I think the house needs a lot of work inside and outside. It’s not just a full …"
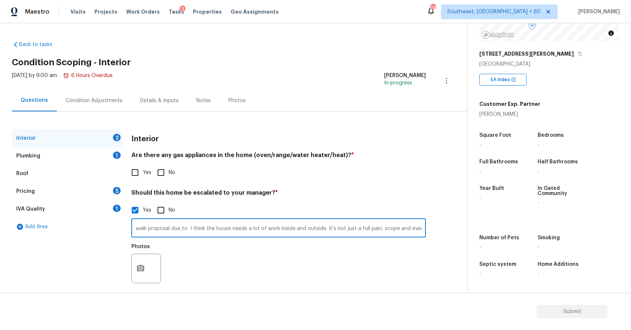
scroll to position [0, 548]
type input "walk proposal due to I think the house needs a lot of work inside and outside. …"
click at [142, 268] on icon "button" at bounding box center [140, 268] width 7 height 7
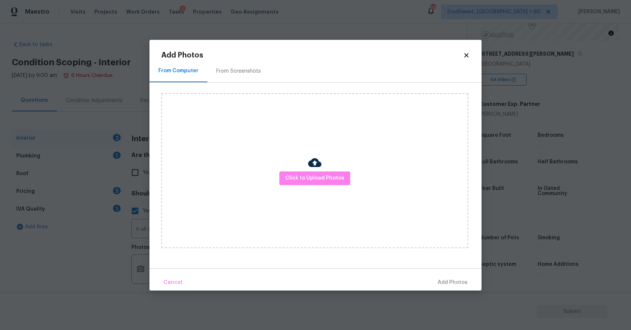
scroll to position [0, 0]
click at [262, 125] on div "Click to Upload Photos" at bounding box center [314, 170] width 307 height 155
click at [519, 275] on body "Maestro Visits Projects Work Orders Tasks 3 Properties Geo Assignments 735 Sout…" at bounding box center [315, 165] width 631 height 330
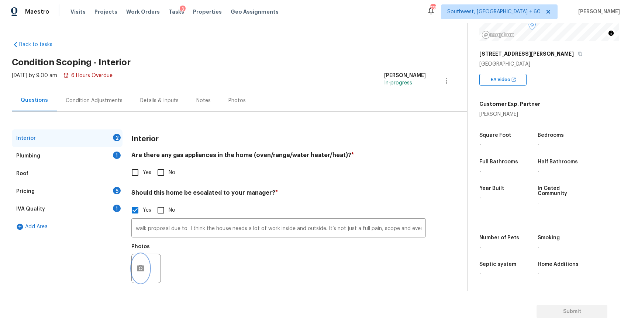
scroll to position [7, 0]
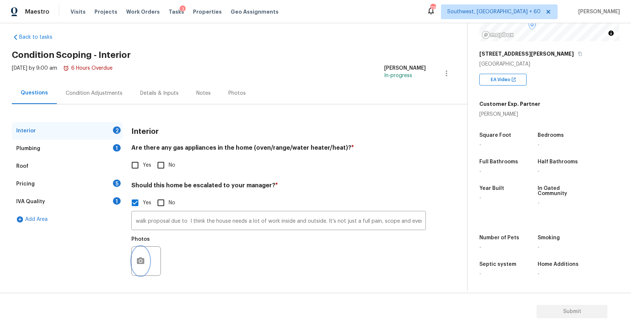
click at [142, 264] on icon "button" at bounding box center [140, 261] width 7 height 7
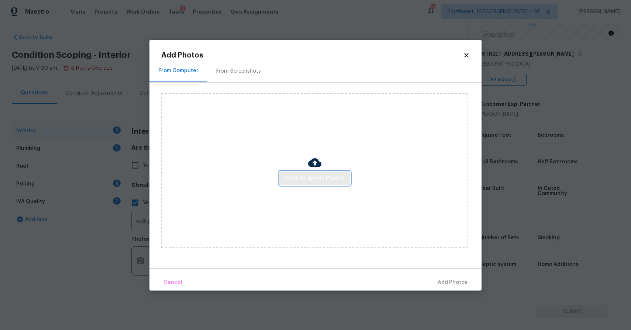
click at [307, 173] on button "Click to Upload Photos" at bounding box center [314, 179] width 71 height 14
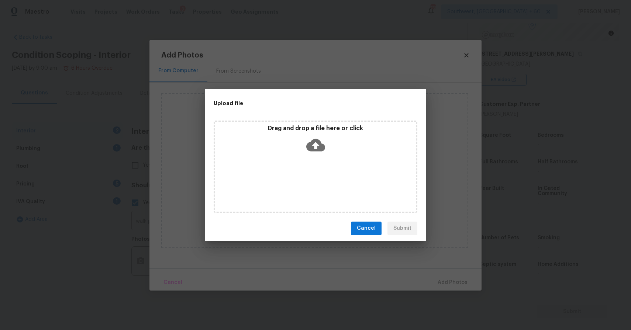
click at [307, 173] on div "Drag and drop a file here or click" at bounding box center [316, 167] width 204 height 92
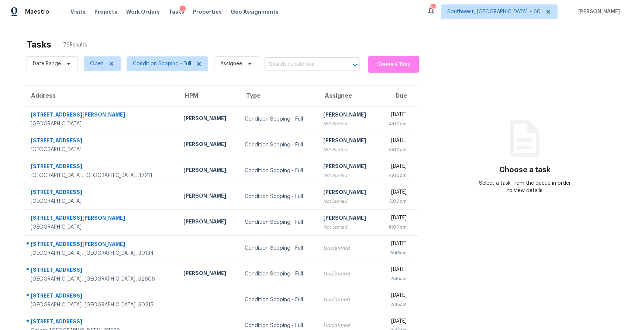
click at [281, 60] on input "text" at bounding box center [302, 64] width 74 height 11
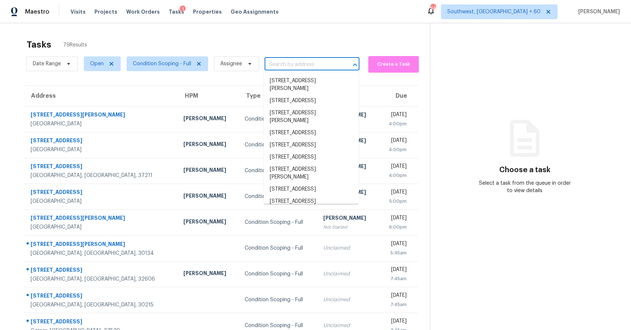
paste input "Virtual Interior Assessment is completed. no major issues found"
type input "Virtual Interior Assessment is completed. no major issues found"
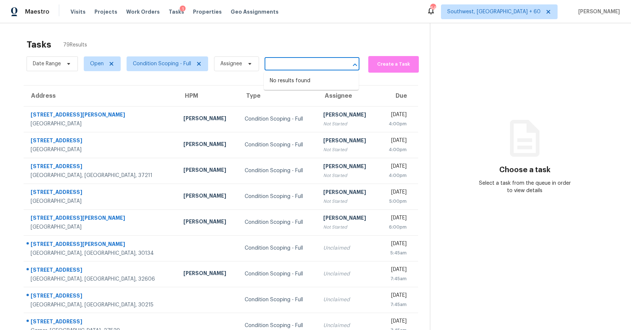
click at [289, 59] on input "Virtual Interior Assessment is completed. no major issues found" at bounding box center [302, 64] width 74 height 11
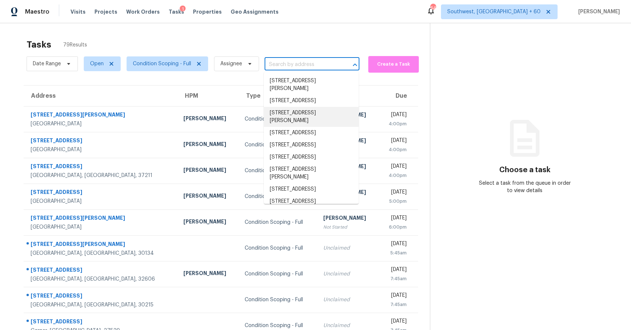
click at [260, 42] on div "Tasks 79 Results" at bounding box center [228, 44] width 403 height 19
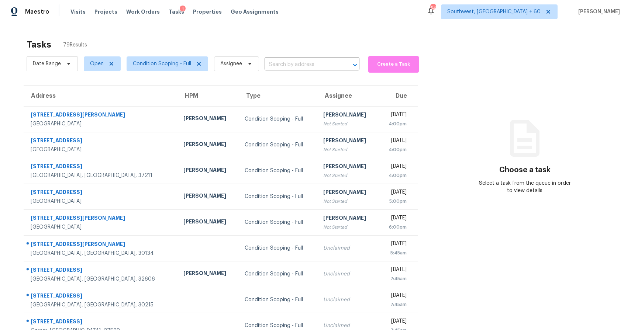
click at [53, 55] on span "Date Range" at bounding box center [52, 63] width 51 height 19
click at [58, 64] on span "Date Range" at bounding box center [47, 63] width 28 height 7
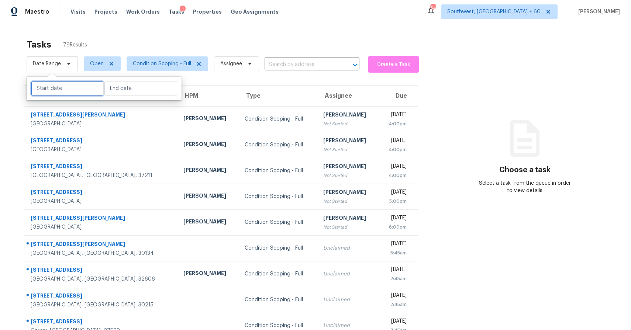
click at [69, 87] on input "text" at bounding box center [67, 88] width 73 height 15
select select "7"
select select "2025"
select select "8"
select select "2025"
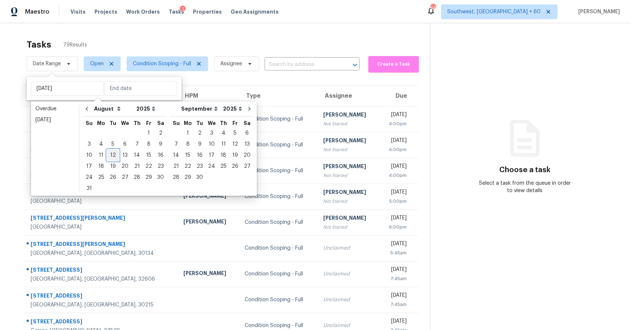
click at [112, 154] on div "12" at bounding box center [113, 155] width 12 height 10
type input "[DATE]"
click at [112, 154] on div "12" at bounding box center [113, 155] width 12 height 10
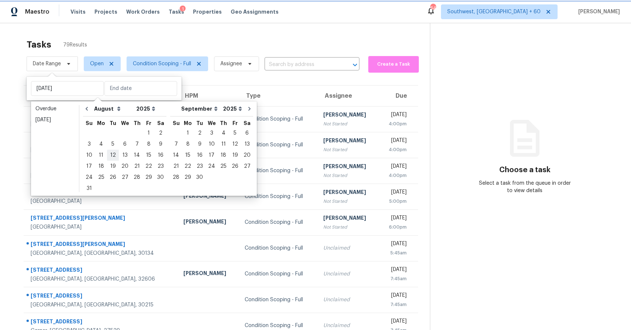
type input "[DATE]"
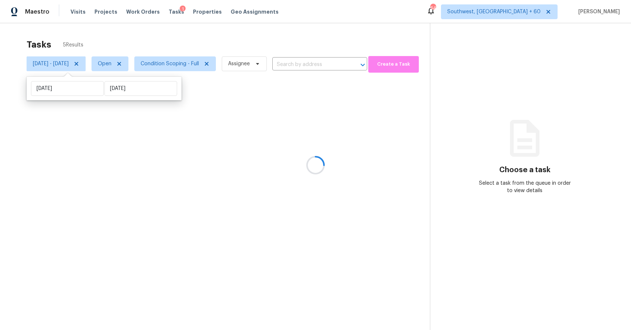
click at [165, 18] on div at bounding box center [315, 165] width 631 height 330
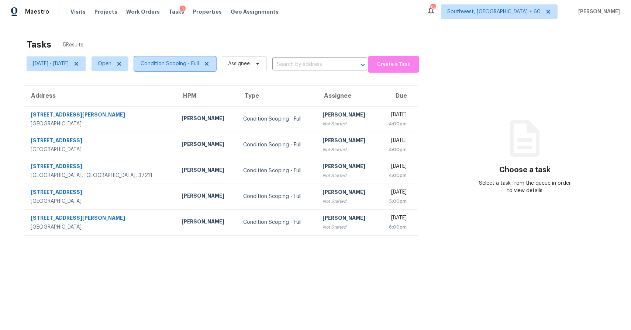
click at [210, 62] on icon at bounding box center [207, 64] width 6 height 6
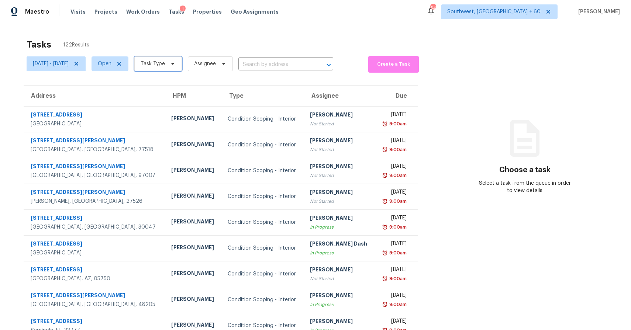
click at [182, 59] on span "Task Type" at bounding box center [158, 63] width 48 height 15
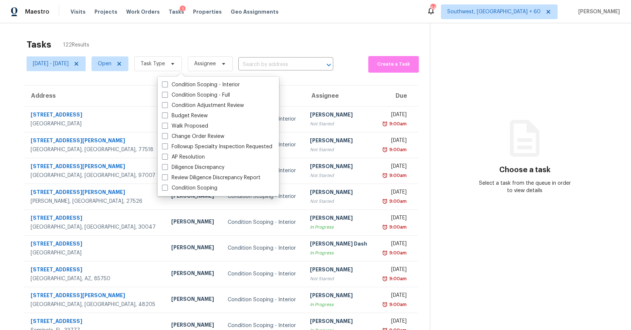
click at [182, 59] on span "Task Type" at bounding box center [158, 63] width 48 height 15
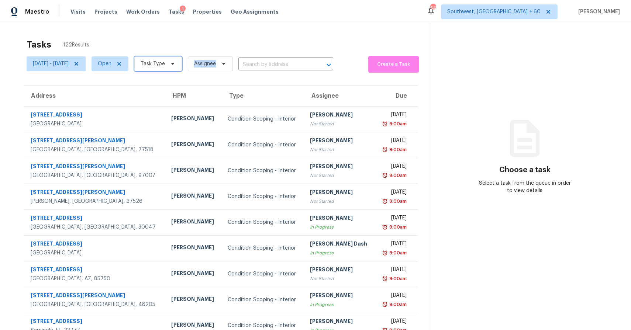
click at [182, 64] on span "Task Type" at bounding box center [158, 63] width 48 height 15
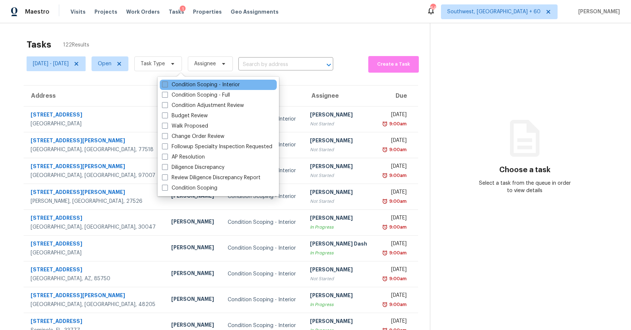
click at [239, 87] on label "Condition Scoping - Interior" at bounding box center [201, 84] width 78 height 7
click at [167, 86] on input "Condition Scoping - Interior" at bounding box center [164, 83] width 5 height 5
checkbox input "true"
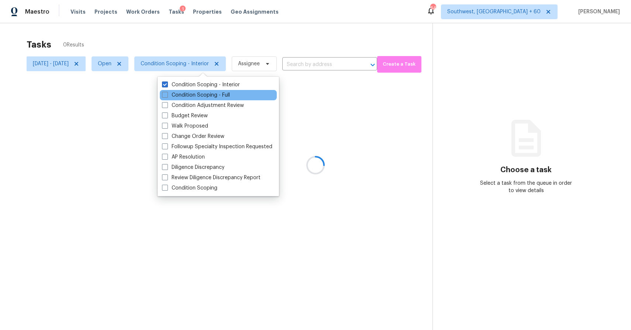
click at [233, 94] on div "Condition Scoping - Full" at bounding box center [218, 95] width 117 height 10
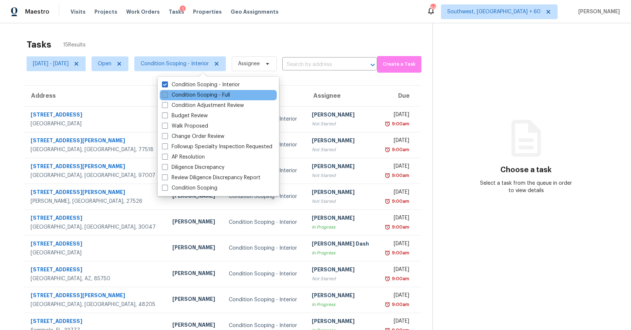
click at [207, 93] on label "Condition Scoping - Full" at bounding box center [196, 95] width 68 height 7
click at [167, 93] on input "Condition Scoping - Full" at bounding box center [164, 94] width 5 height 5
checkbox input "true"
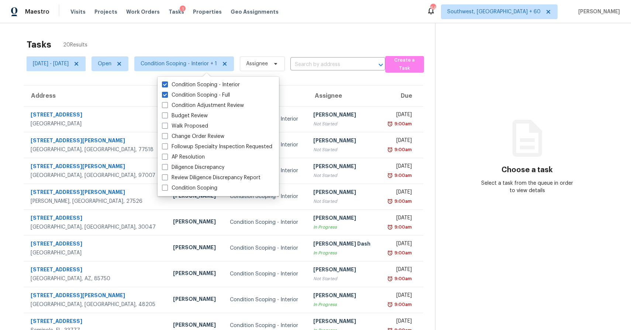
click at [232, 37] on div "Tasks 20 Results" at bounding box center [231, 44] width 409 height 19
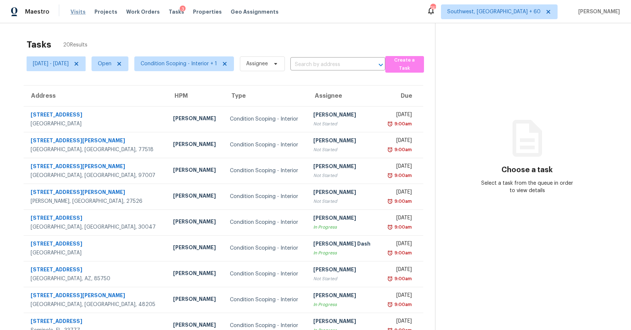
click at [75, 12] on span "Visits" at bounding box center [77, 11] width 15 height 7
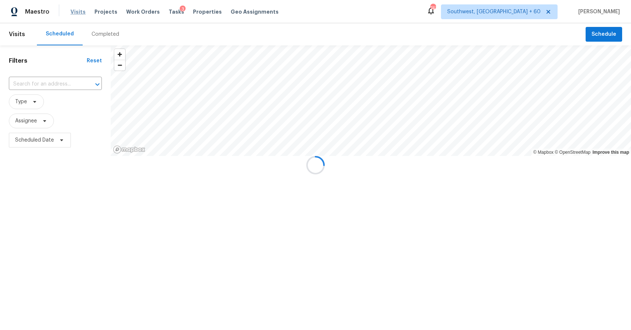
click at [104, 23] on div at bounding box center [315, 165] width 631 height 330
click at [106, 33] on div at bounding box center [315, 165] width 631 height 330
click at [106, 33] on div "Completed" at bounding box center [106, 34] width 28 height 7
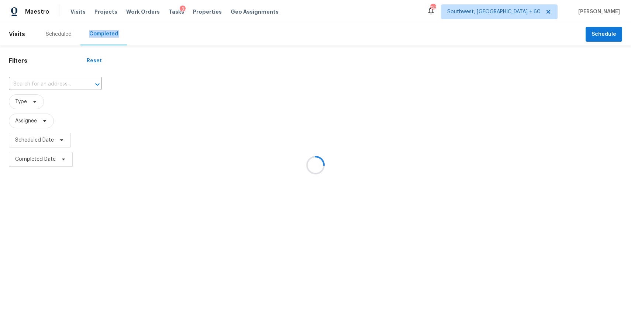
click at [106, 33] on div at bounding box center [315, 165] width 631 height 330
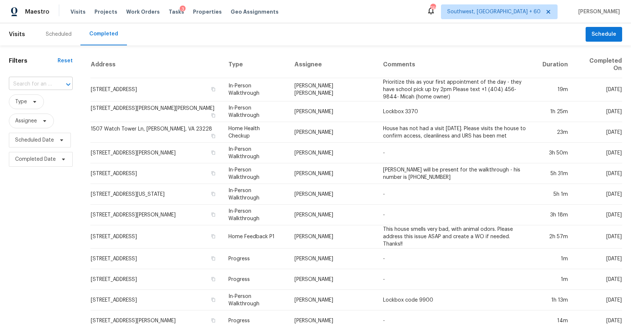
click at [44, 85] on input "text" at bounding box center [30, 84] width 43 height 11
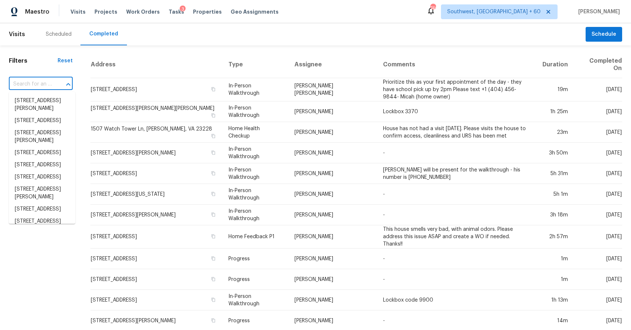
paste input "16600 Bringard Dr # 16600, Detroit, MI 48205"
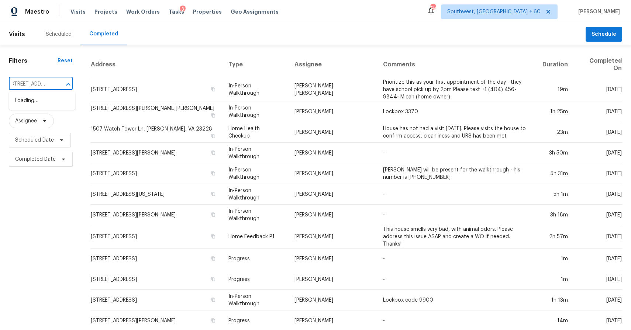
type input "[STREET_ADDRESS][PERSON_NAME]"
click at [30, 115] on li "16600 Bringard Dr # 16600, Detroit, MI 48205" at bounding box center [42, 105] width 66 height 20
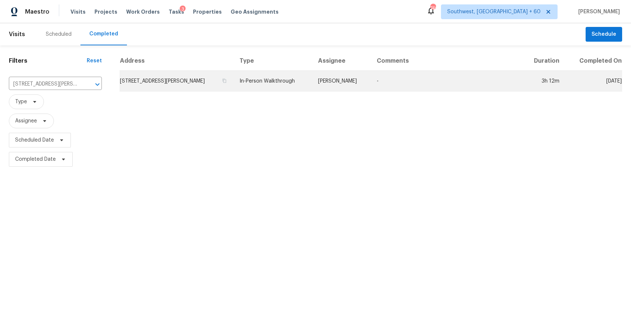
click at [392, 81] on td "-" at bounding box center [446, 81] width 151 height 21
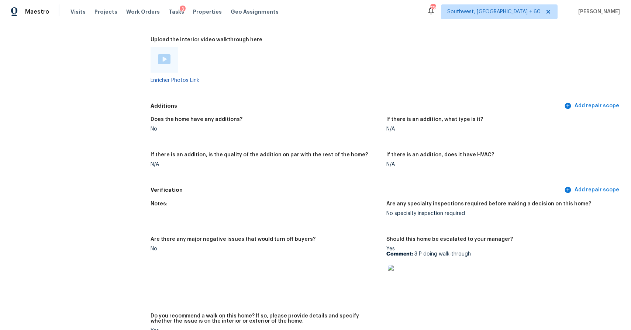
scroll to position [1365, 0]
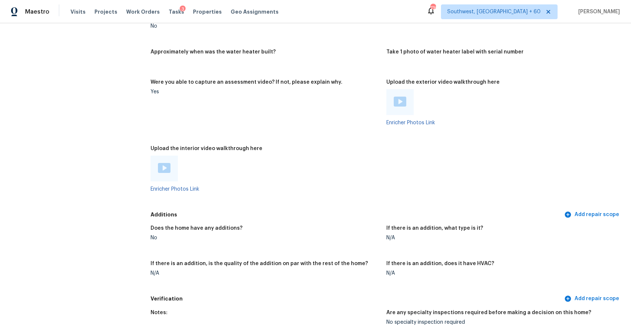
click at [170, 173] on div at bounding box center [164, 169] width 27 height 26
click at [169, 171] on img at bounding box center [164, 168] width 13 height 10
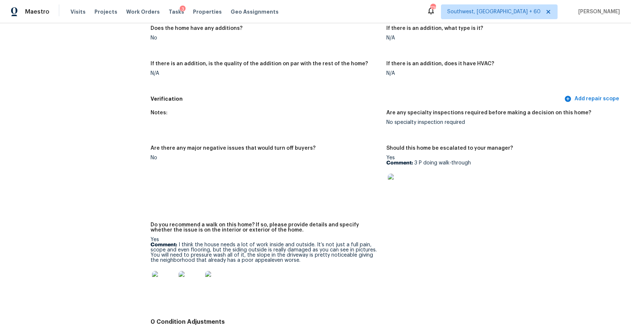
scroll to position [1574, 0]
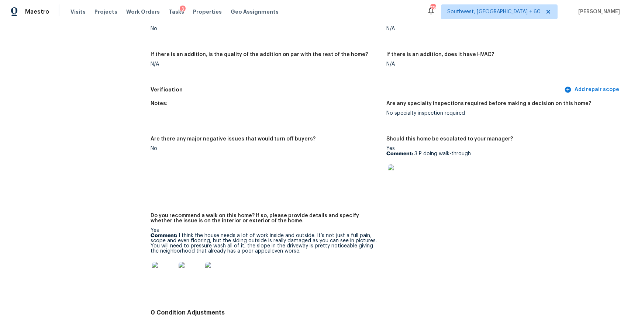
click at [163, 266] on img at bounding box center [164, 274] width 24 height 24
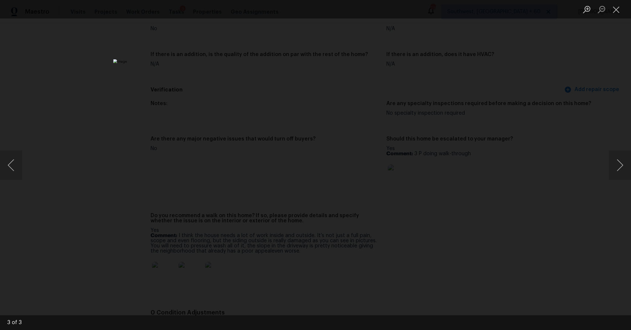
click at [485, 192] on div "Lightbox" at bounding box center [315, 165] width 631 height 330
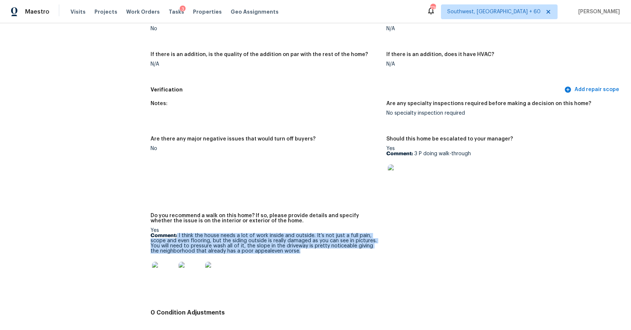
drag, startPoint x: 178, startPoint y: 237, endPoint x: 291, endPoint y: 254, distance: 114.9
click at [291, 254] on p "Comment: I think the house needs a lot of work inside and outside. It’s not jus…" at bounding box center [266, 243] width 230 height 21
copy p "I think the house needs a lot of work inside and outside. It’s not just a full …"
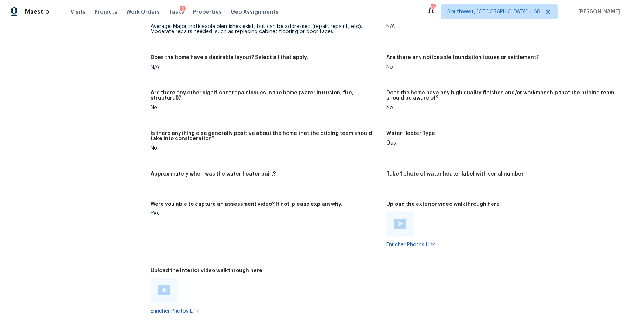
scroll to position [1301, 0]
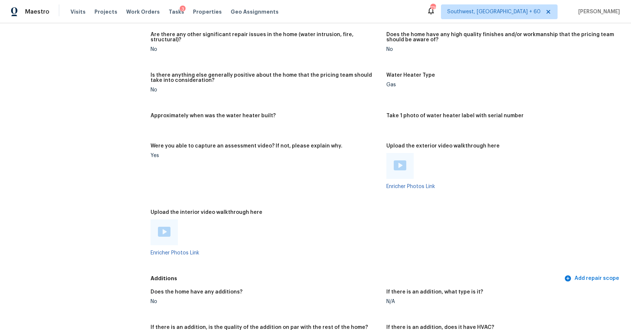
click at [164, 234] on img at bounding box center [164, 232] width 13 height 10
click at [398, 161] on img at bounding box center [400, 166] width 13 height 10
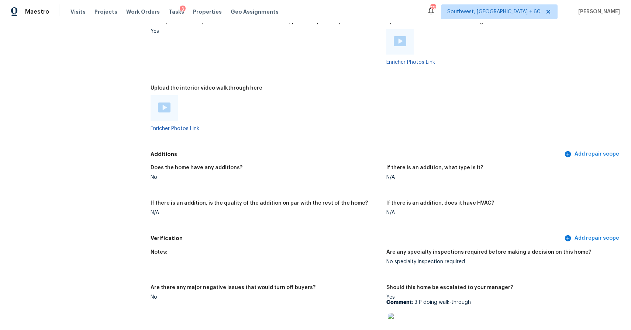
scroll to position [1626, 0]
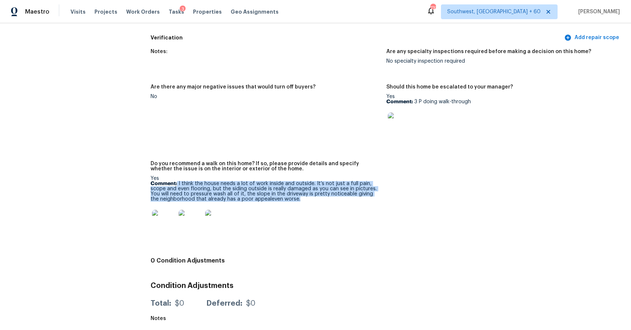
click at [286, 101] on figure "Are there any major negative issues that would turn off buyers? No" at bounding box center [269, 119] width 236 height 68
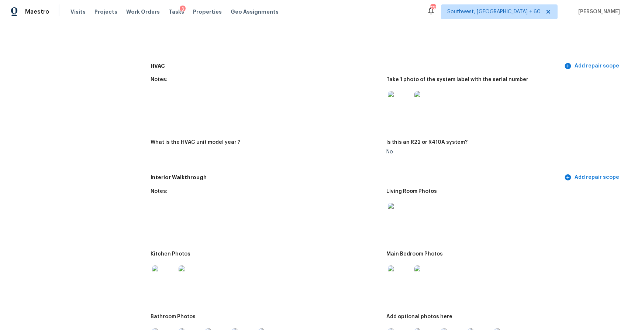
scroll to position [661, 0]
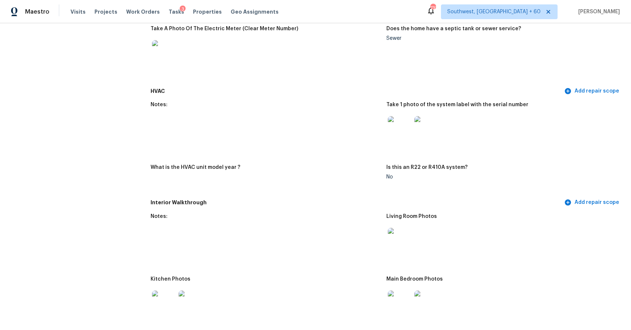
click at [397, 126] on img at bounding box center [400, 128] width 24 height 24
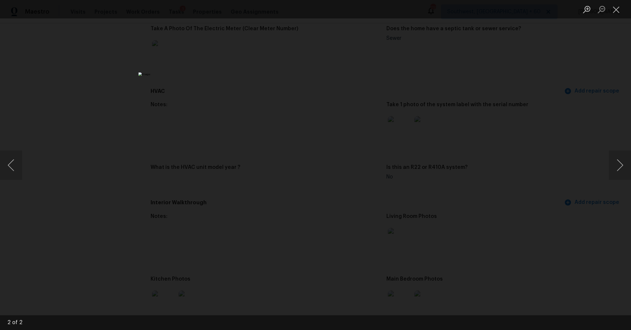
click at [500, 206] on div "Lightbox" at bounding box center [315, 165] width 631 height 330
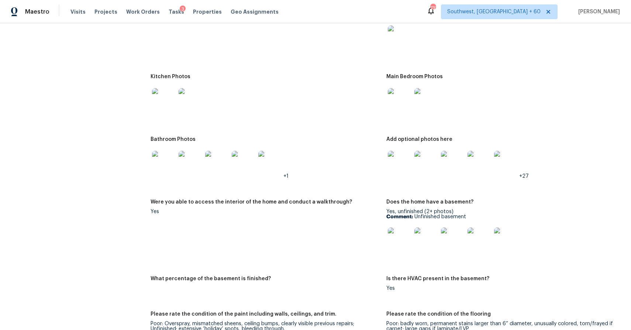
scroll to position [865, 0]
click at [396, 103] on img at bounding box center [400, 99] width 24 height 24
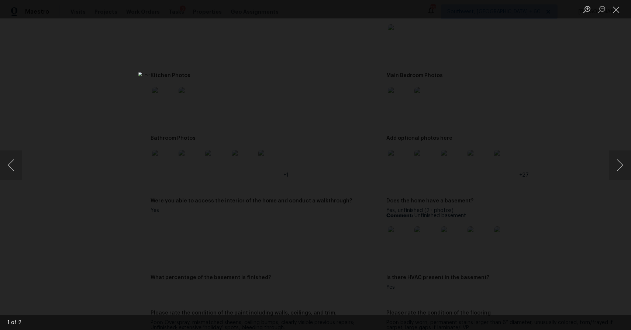
click at [468, 109] on div "Lightbox" at bounding box center [315, 165] width 631 height 330
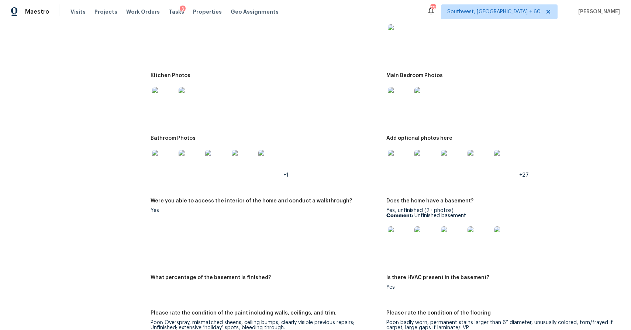
click at [400, 163] on img at bounding box center [400, 162] width 24 height 24
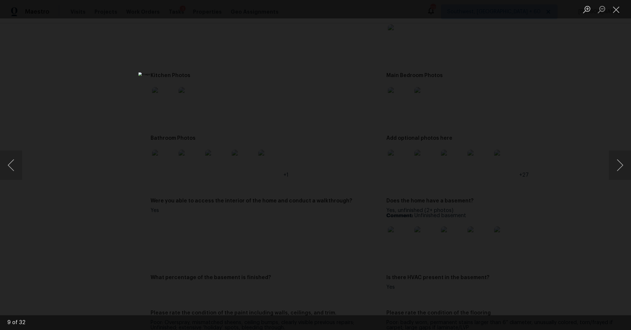
click at [448, 180] on div "Lightbox" at bounding box center [315, 165] width 631 height 330
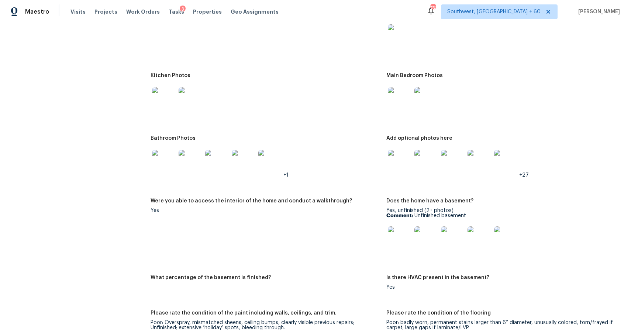
click at [443, 162] on img at bounding box center [453, 162] width 24 height 24
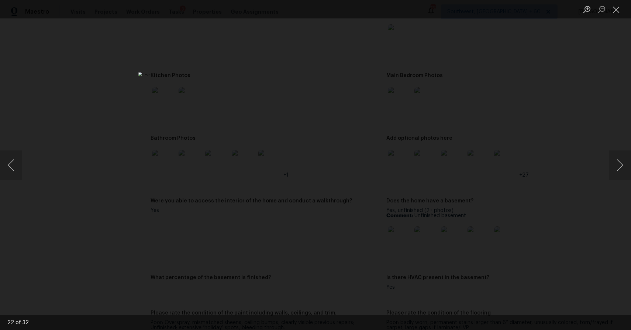
click at [462, 119] on div "Lightbox" at bounding box center [315, 165] width 631 height 330
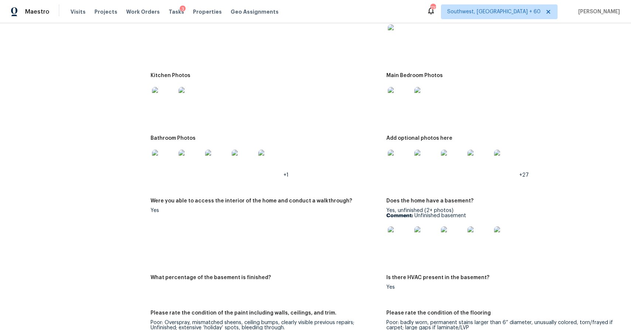
click at [503, 163] on img at bounding box center [506, 162] width 24 height 24
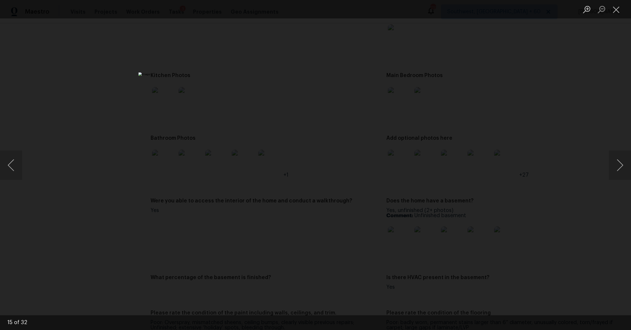
click at [592, 164] on div "Lightbox" at bounding box center [315, 165] width 631 height 330
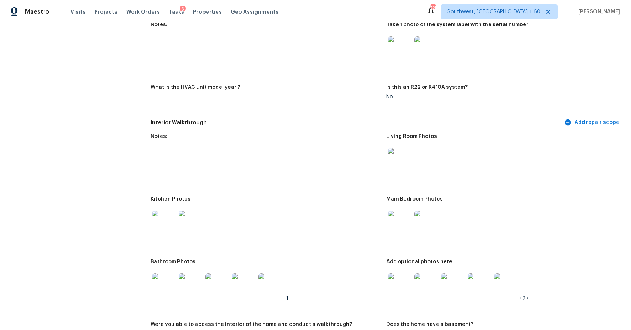
scroll to position [0, 0]
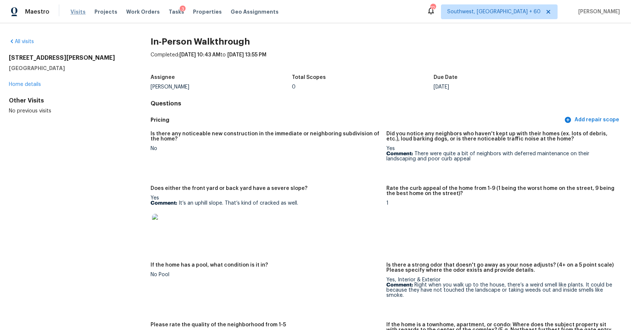
click at [82, 14] on span "Visits" at bounding box center [77, 11] width 15 height 7
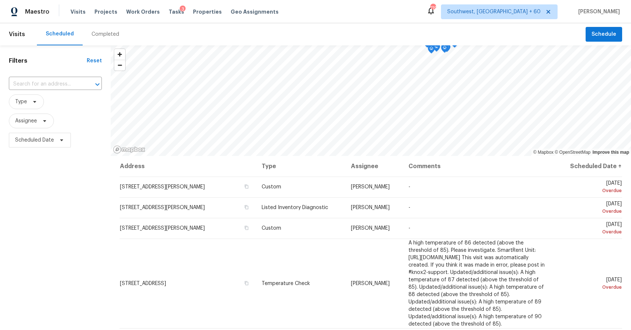
click at [104, 41] on div "Completed" at bounding box center [105, 34] width 45 height 22
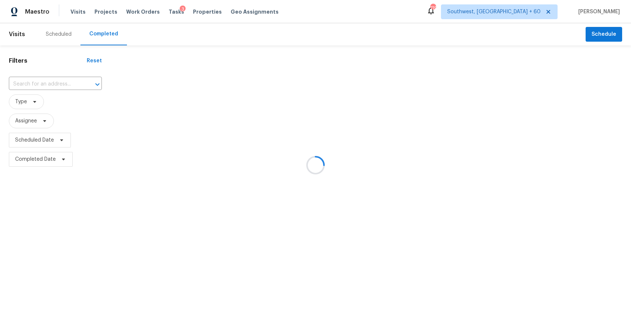
click at [58, 85] on div at bounding box center [315, 165] width 631 height 330
click at [52, 83] on div at bounding box center [315, 165] width 631 height 330
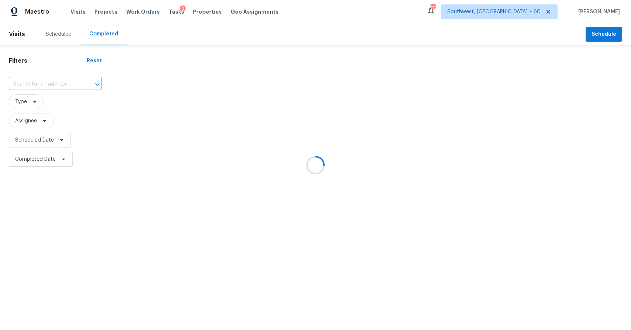
click at [52, 83] on div at bounding box center [315, 165] width 631 height 330
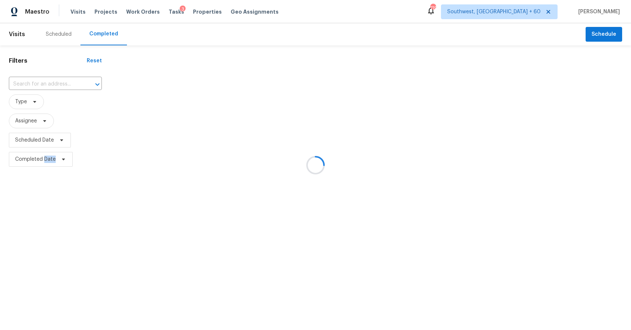
click at [52, 83] on div at bounding box center [315, 165] width 631 height 330
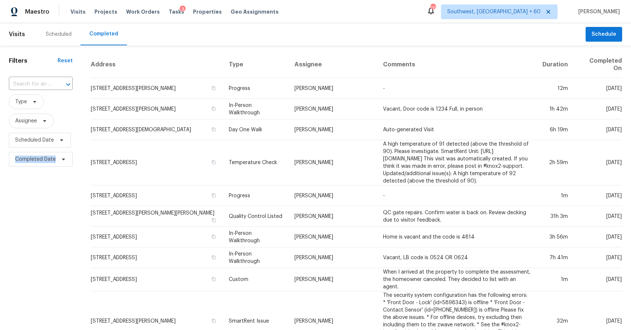
click at [54, 83] on div at bounding box center [63, 84] width 19 height 10
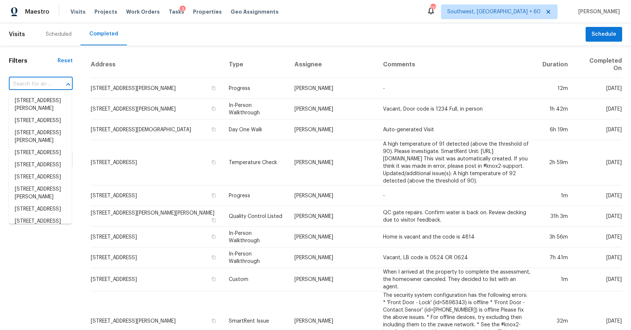
click at [54, 83] on div at bounding box center [63, 84] width 19 height 10
paste input "12621 Colony Preserve Dr Boynton Beach, FL, 33436"
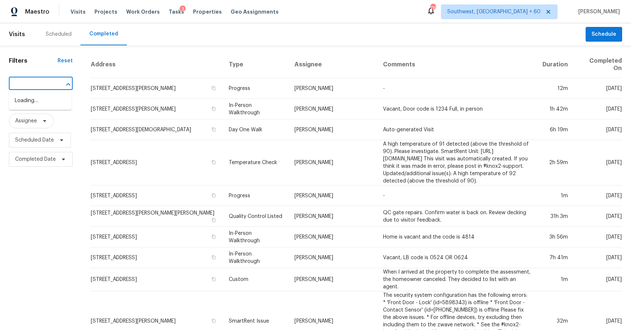
type input "12621 Colony Preserve Dr Boynton Beach, FL, 33436"
click at [46, 82] on input "text" at bounding box center [30, 84] width 43 height 11
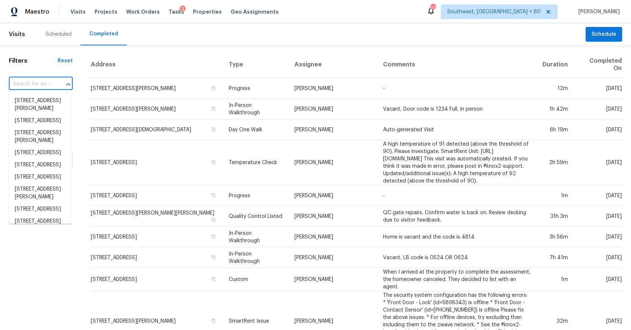
paste input "12621 Colony Preserve Dr Boynton Beach, FL, 33436"
type input "12621 Colony Preserve Dr Boynton Beach, FL, 33436"
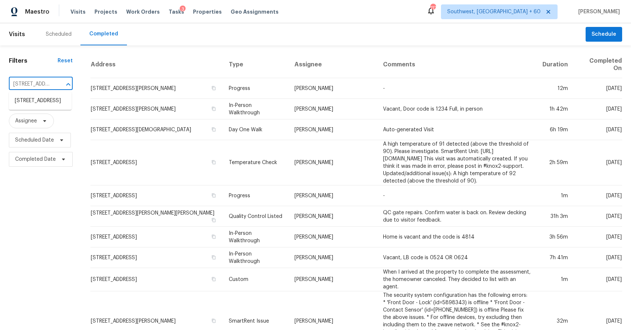
scroll to position [0, 87]
click at [50, 110] on ul "12621 Colony Preserve Dr, Boynton Beach, FL 33436" at bounding box center [40, 101] width 63 height 18
click at [51, 104] on li "12621 Colony Preserve Dr, Boynton Beach, FL 33436" at bounding box center [40, 101] width 63 height 12
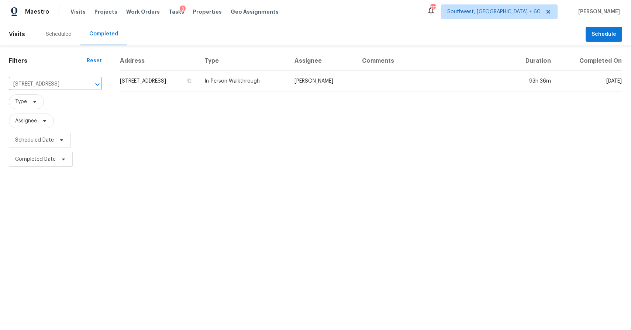
click at [352, 78] on td "Alex Baquerizo" at bounding box center [323, 81] width 68 height 21
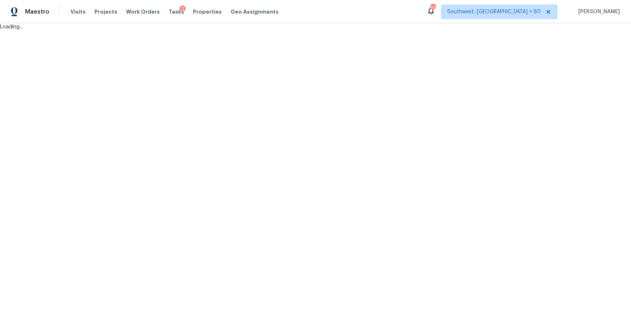
click at [352, 31] on html "Maestro Visits Projects Work Orders Tasks 3 Properties Geo Assignments 717 Sout…" at bounding box center [315, 15] width 631 height 31
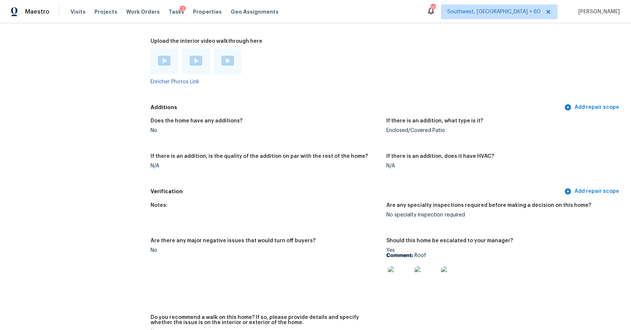
scroll to position [1662, 0]
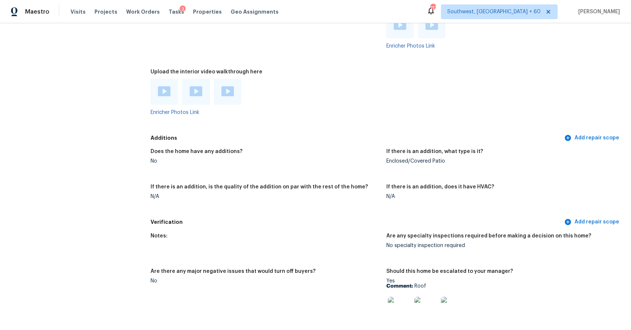
click at [165, 93] on img at bounding box center [164, 91] width 13 height 10
click at [200, 89] on img at bounding box center [196, 91] width 13 height 10
click at [233, 87] on img at bounding box center [227, 91] width 13 height 10
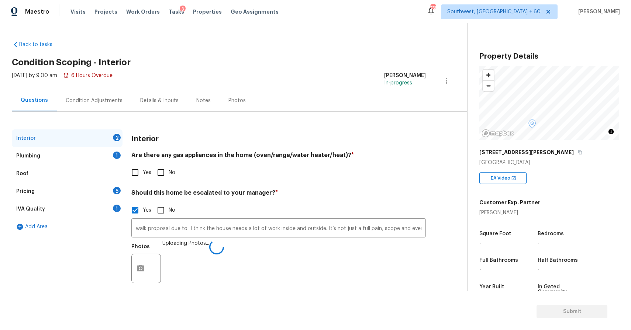
scroll to position [99, 0]
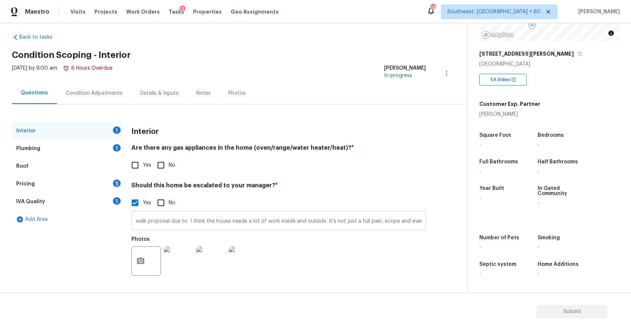
click at [372, 220] on input "walk proposal due to I think the house needs a lot of work inside and outside. …" at bounding box center [278, 221] width 295 height 17
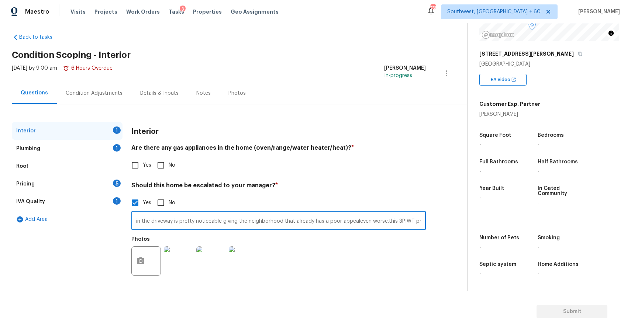
scroll to position [0, 0]
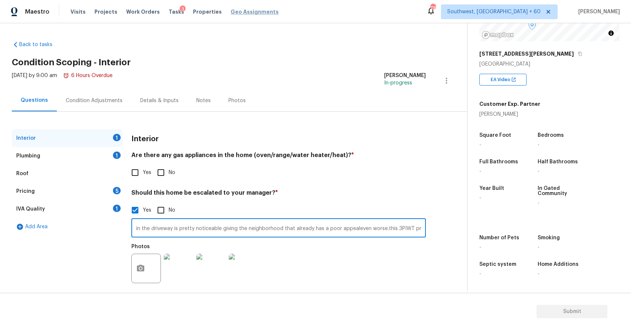
type input "walk proposal due to I think the house needs a lot of work inside and outside. …"
click at [84, 90] on div "Condition Adjustments" at bounding box center [94, 101] width 75 height 22
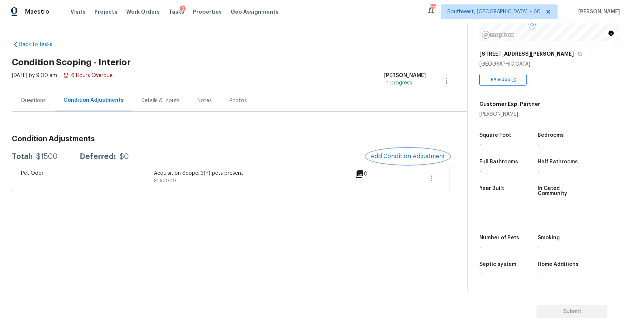
click at [424, 156] on span "Add Condition Adjustment" at bounding box center [408, 156] width 75 height 7
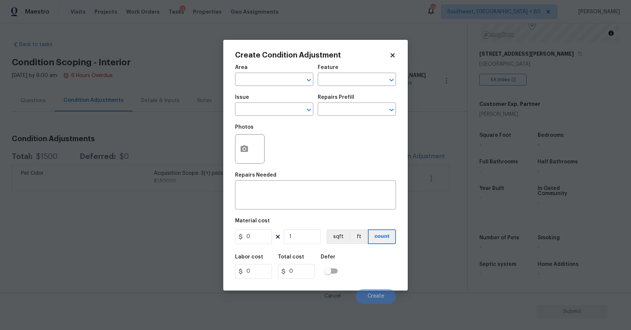
click at [244, 121] on div "Photos" at bounding box center [250, 144] width 31 height 48
click at [268, 107] on input "text" at bounding box center [264, 109] width 58 height 11
click at [276, 142] on li "Landscape Package" at bounding box center [274, 144] width 78 height 12
type input "Landscape Package"
click at [349, 101] on div "Repairs Prefill" at bounding box center [357, 100] width 78 height 10
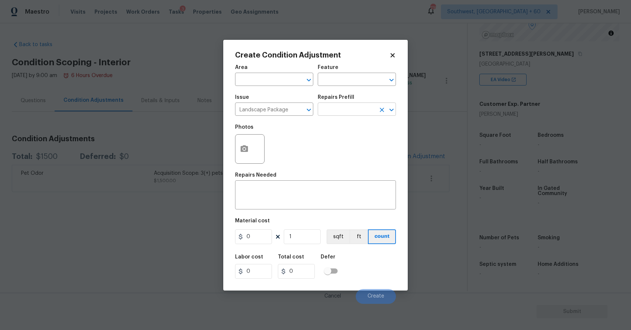
click at [355, 109] on input "text" at bounding box center [347, 109] width 58 height 11
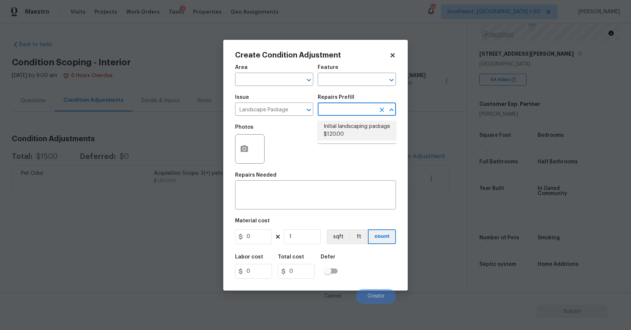
click at [347, 134] on li "Initial landscaping package $120.00" at bounding box center [357, 131] width 78 height 20
type input "Home Readiness Packages"
type textarea "Mowing of grass up to 6" in height. Mow, edge along driveways & sidewalks, trim…"
type input "120"
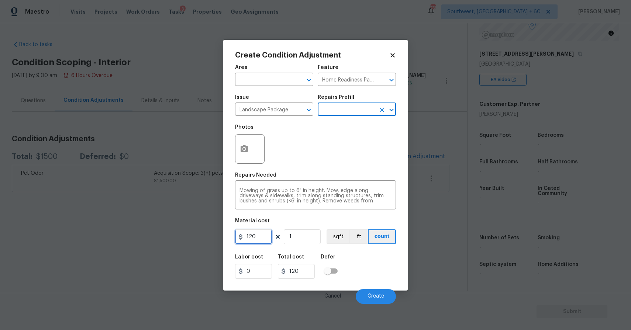
click at [259, 239] on input "120" at bounding box center [253, 237] width 37 height 15
type input "300"
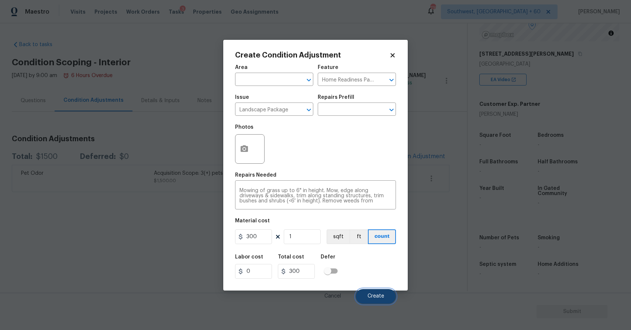
click at [372, 294] on span "Create" at bounding box center [376, 297] width 17 height 6
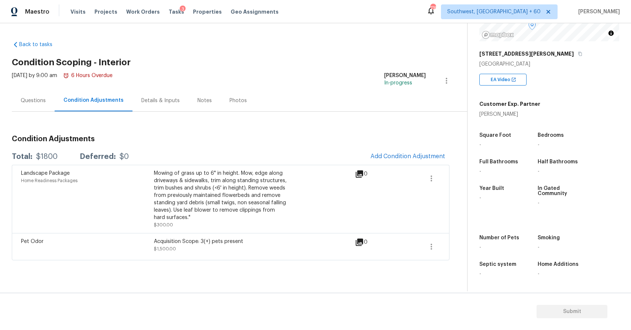
click at [430, 37] on div "Back to tasks Condition Scoping - Interior [DATE] by 9:00 am 6 Hours Overdue [P…" at bounding box center [239, 149] width 455 height 228
click at [419, 156] on span "Add Condition Adjustment" at bounding box center [408, 156] width 75 height 7
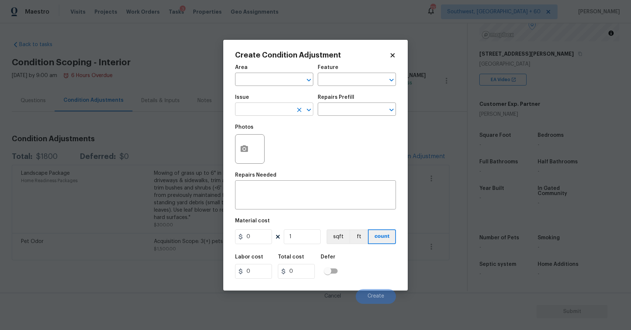
click at [271, 113] on input "text" at bounding box center [264, 109] width 58 height 11
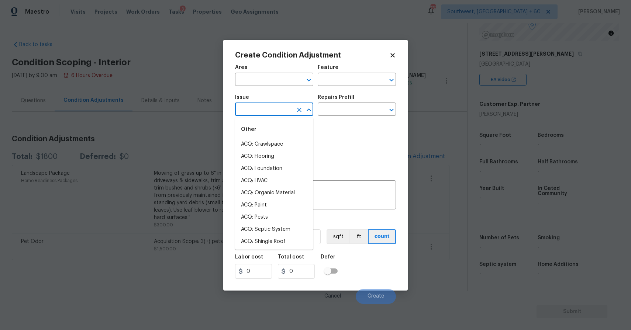
click at [271, 113] on input "text" at bounding box center [264, 109] width 58 height 11
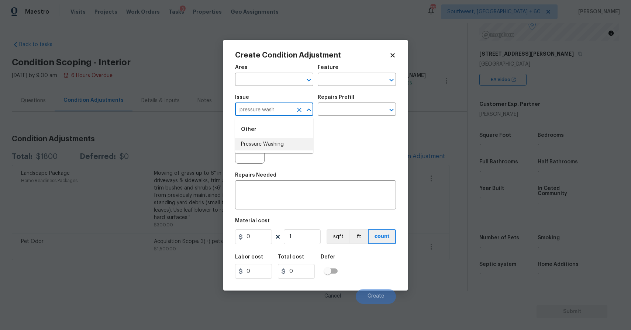
click at [257, 140] on li "Pressure Washing" at bounding box center [274, 144] width 78 height 12
type input "Pressure Washing"
click at [296, 192] on textarea at bounding box center [316, 196] width 152 height 16
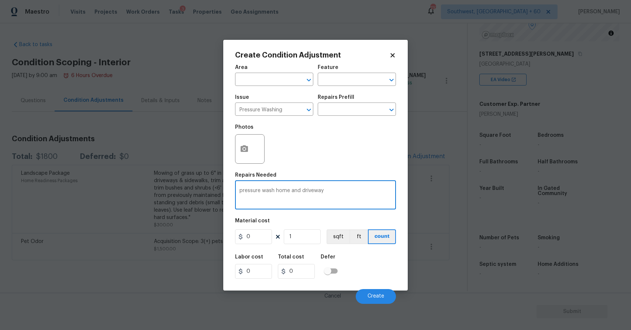
type textarea "pressure wash home and driveway"
click at [260, 237] on input "0" at bounding box center [253, 237] width 37 height 15
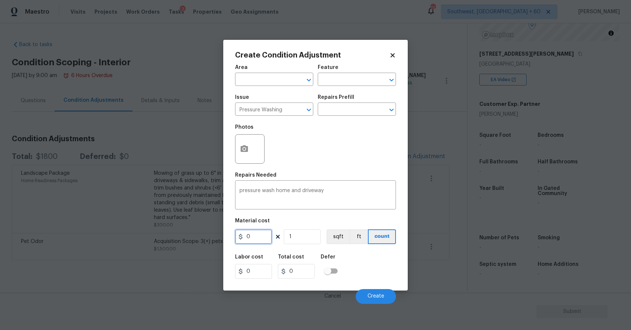
click at [260, 237] on input "0" at bounding box center [253, 237] width 37 height 15
type input "300"
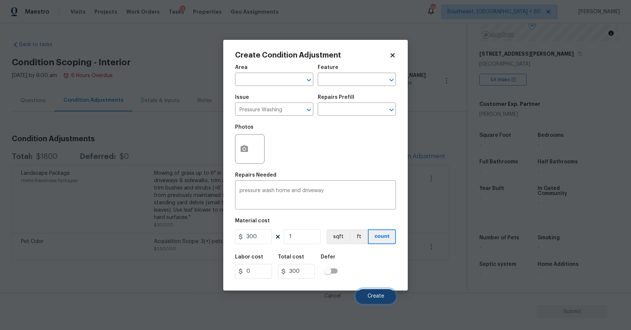
click at [383, 299] on span "Create" at bounding box center [376, 297] width 17 height 6
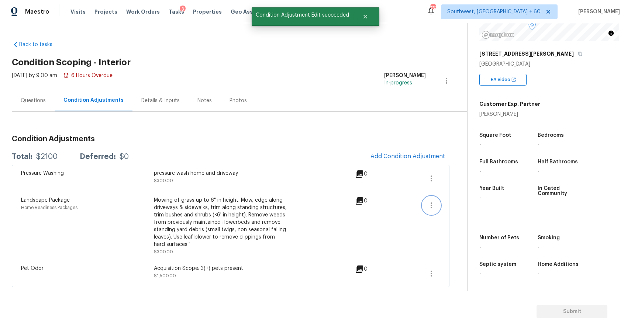
click at [428, 205] on icon "button" at bounding box center [431, 205] width 9 height 9
click at [455, 209] on link "Edit" at bounding box center [473, 204] width 63 height 11
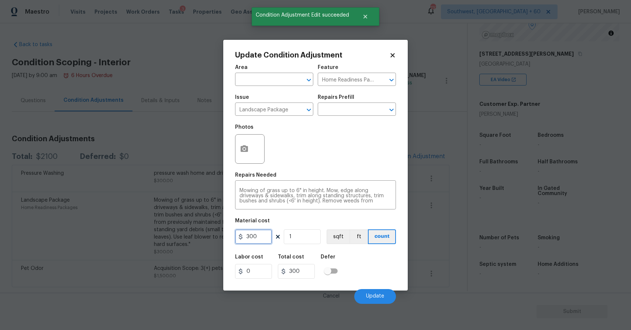
click at [263, 241] on input "300" at bounding box center [253, 237] width 37 height 15
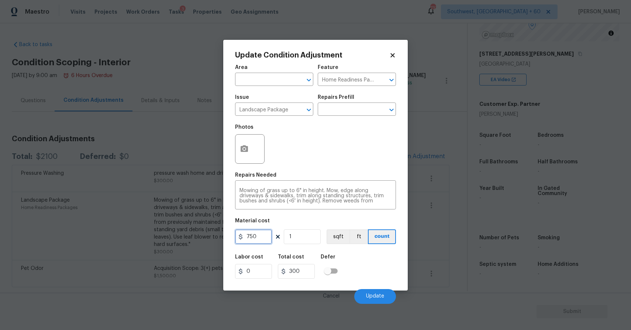
type input "750"
click at [248, 146] on icon "button" at bounding box center [244, 149] width 9 height 9
type input "750"
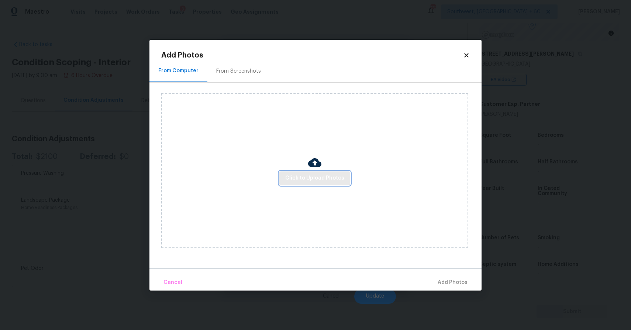
click at [328, 180] on span "Click to Upload Photos" at bounding box center [314, 178] width 59 height 9
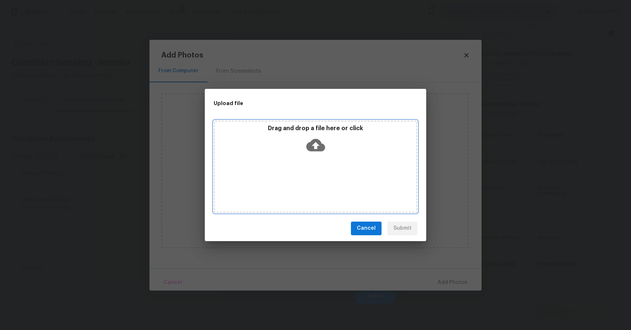
click at [322, 158] on div "Drag and drop a file here or click" at bounding box center [316, 167] width 204 height 92
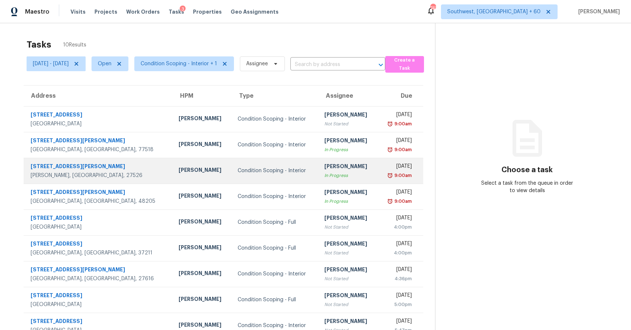
scroll to position [40, 0]
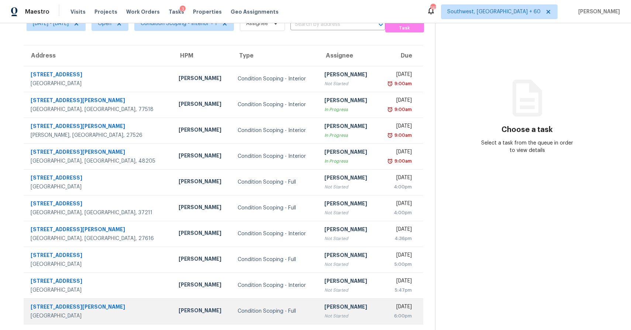
click at [324, 309] on div "[PERSON_NAME]" at bounding box center [347, 307] width 47 height 9
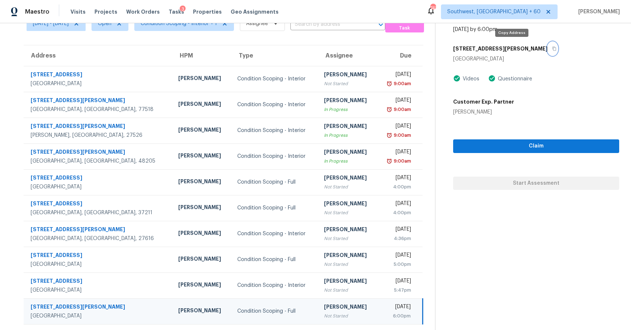
click at [548, 50] on button "button" at bounding box center [553, 48] width 10 height 13
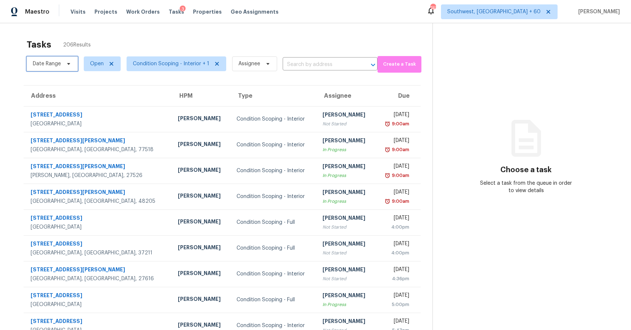
click at [58, 63] on span "Date Range" at bounding box center [47, 63] width 28 height 7
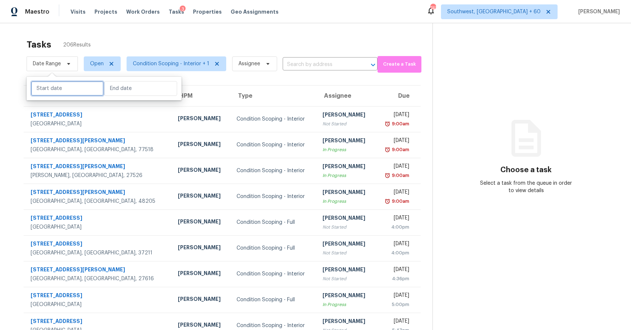
click at [77, 91] on input "text" at bounding box center [67, 88] width 73 height 15
select select "7"
select select "2025"
select select "8"
select select "2025"
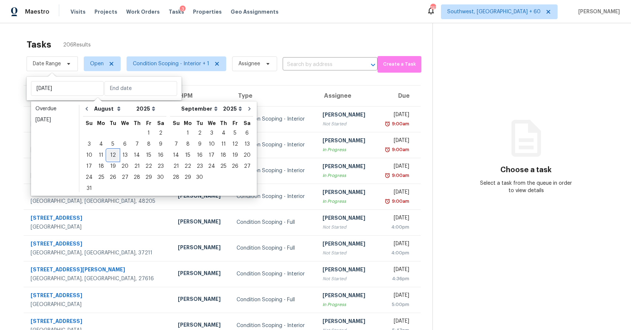
click at [111, 153] on div "12" at bounding box center [113, 155] width 12 height 10
type input "Tue, Aug 12"
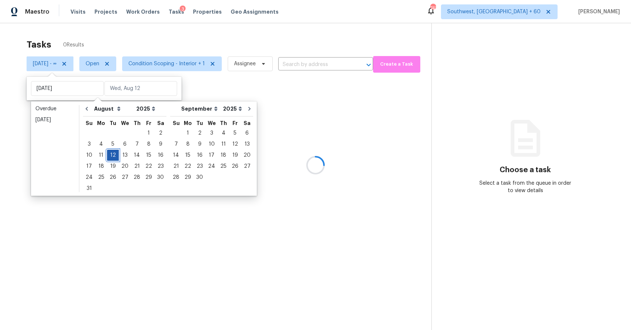
click at [111, 153] on div "12" at bounding box center [113, 155] width 12 height 10
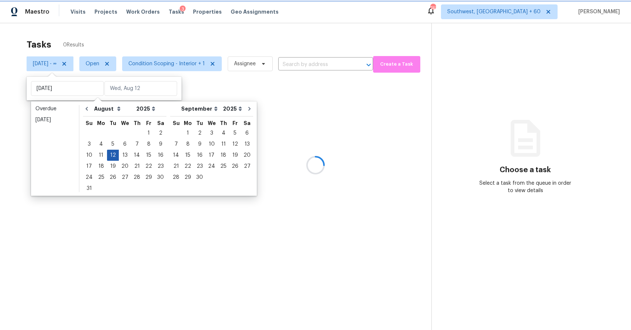
type input "Tue, Aug 12"
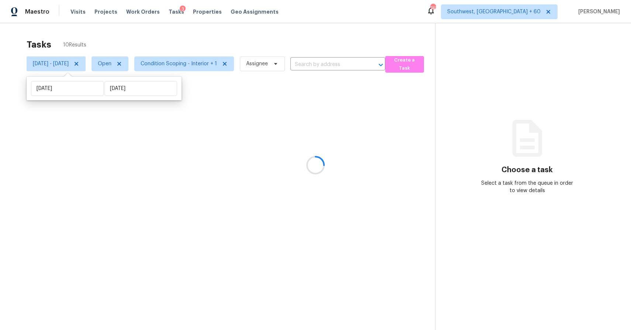
click at [187, 39] on div at bounding box center [315, 165] width 631 height 330
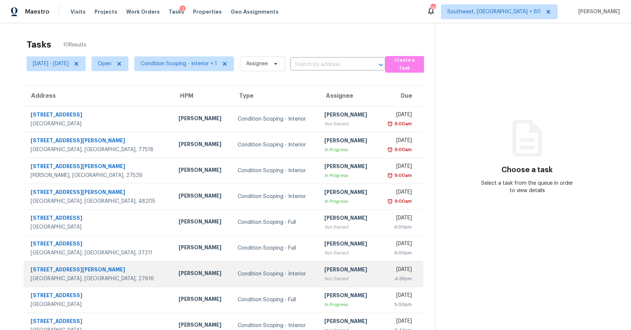
scroll to position [40, 0]
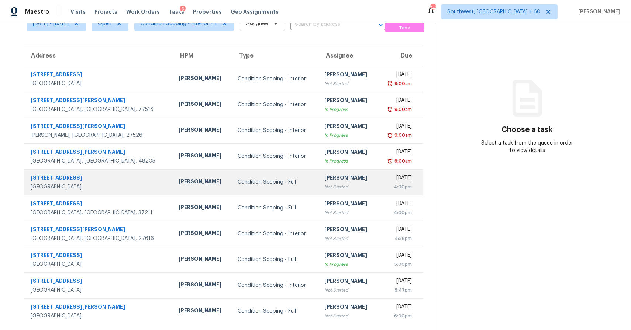
click at [337, 185] on div "Not Started" at bounding box center [347, 186] width 47 height 7
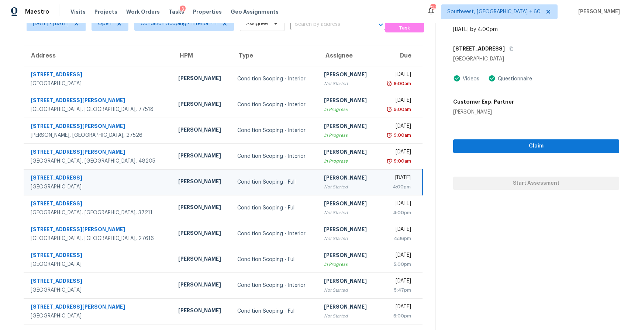
click at [509, 44] on div "[STREET_ADDRESS]" at bounding box center [536, 48] width 166 height 13
click at [509, 49] on icon "button" at bounding box center [511, 49] width 4 height 4
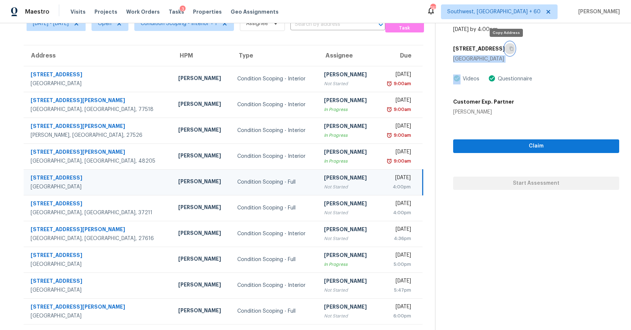
click at [509, 49] on icon "button" at bounding box center [511, 49] width 4 height 4
click at [551, 96] on div "Customer Exp. Partner Dennis Greco" at bounding box center [536, 105] width 166 height 21
click at [507, 51] on button "button" at bounding box center [510, 48] width 10 height 13
click at [509, 47] on icon "button" at bounding box center [511, 49] width 4 height 4
click at [383, 189] on div "4:00pm" at bounding box center [397, 186] width 28 height 7
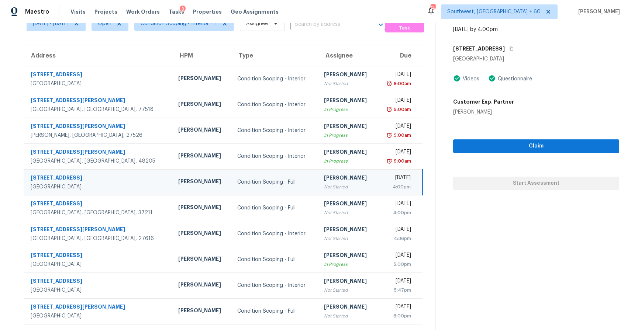
click at [383, 182] on div "[DATE]" at bounding box center [397, 178] width 28 height 9
click at [510, 47] on button "button" at bounding box center [510, 48] width 10 height 13
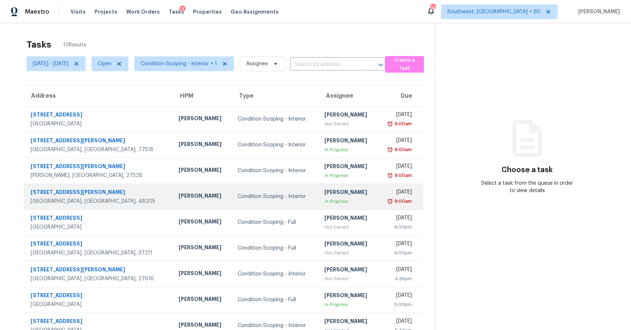
scroll to position [40, 0]
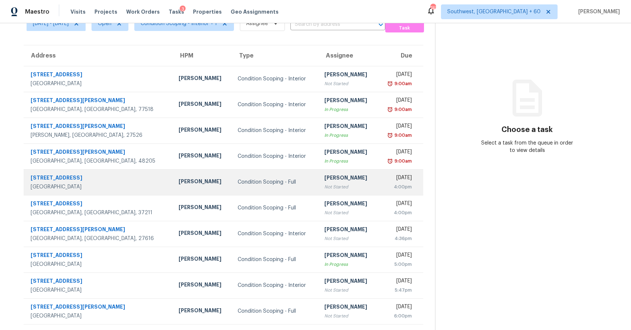
click at [342, 180] on div "[PERSON_NAME]" at bounding box center [347, 178] width 47 height 9
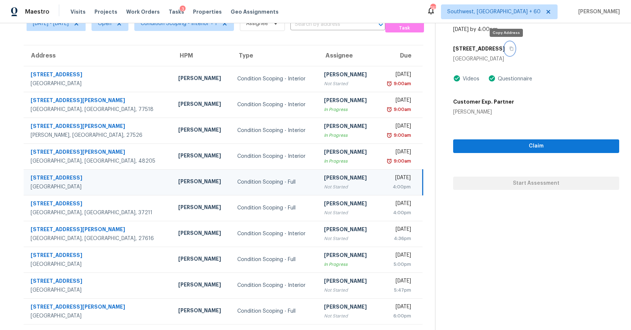
click at [509, 48] on icon "button" at bounding box center [511, 49] width 4 height 4
click at [505, 47] on button "button" at bounding box center [510, 48] width 10 height 13
click at [542, 145] on span "Claim" at bounding box center [536, 146] width 154 height 9
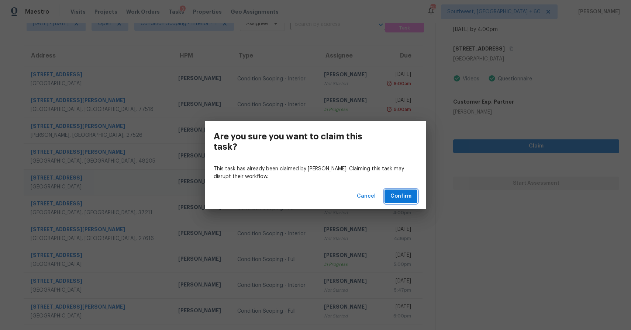
click at [410, 193] on span "Confirm" at bounding box center [400, 196] width 21 height 9
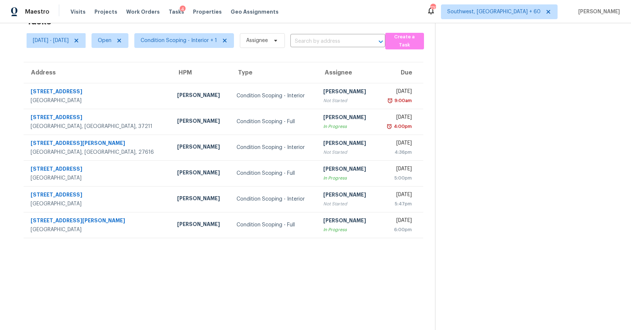
scroll to position [23, 0]
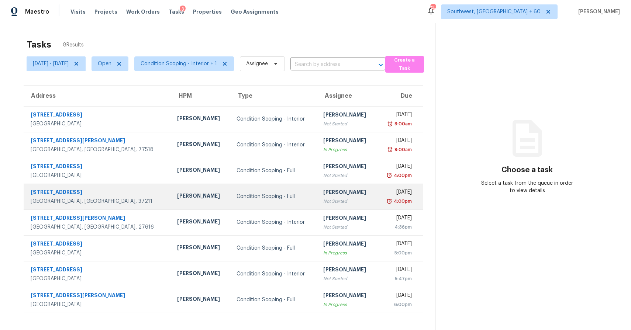
scroll to position [23, 0]
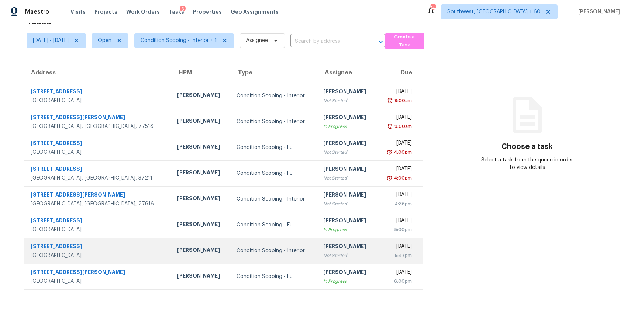
click at [334, 251] on div "[PERSON_NAME]" at bounding box center [347, 247] width 48 height 9
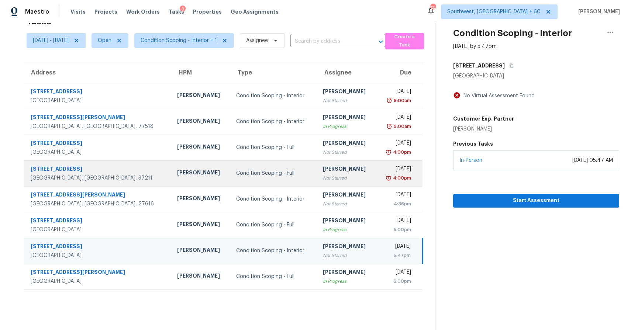
click at [323, 180] on div "Not Started" at bounding box center [346, 178] width 47 height 7
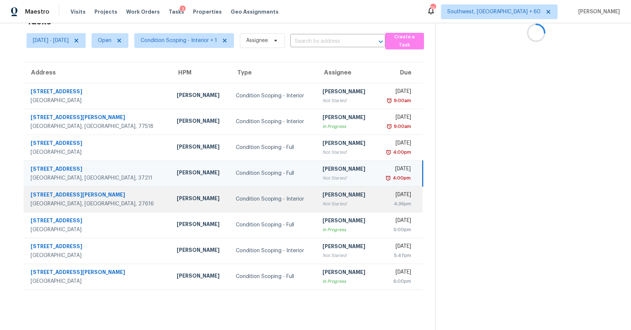
click at [317, 190] on td "Ranjith Kumar P Not Started" at bounding box center [346, 199] width 59 height 26
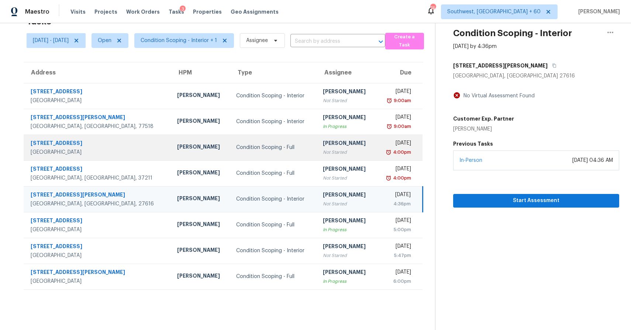
click at [384, 143] on div "Tue, Aug 12th 2025" at bounding box center [396, 144] width 29 height 9
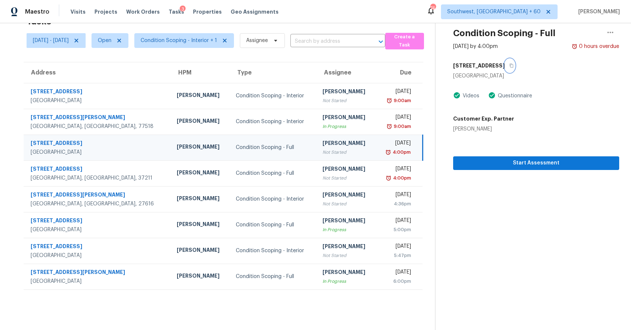
click at [510, 66] on icon "button" at bounding box center [512, 66] width 4 height 4
click at [540, 199] on section "Condition Scoping - Full Aug 12th 2025 by 4:00pm 0 hours overdue 3405 Blazeby D…" at bounding box center [527, 165] width 184 height 330
click at [328, 143] on div "[PERSON_NAME]" at bounding box center [346, 144] width 47 height 9
click at [332, 141] on div "[PERSON_NAME]" at bounding box center [346, 144] width 47 height 9
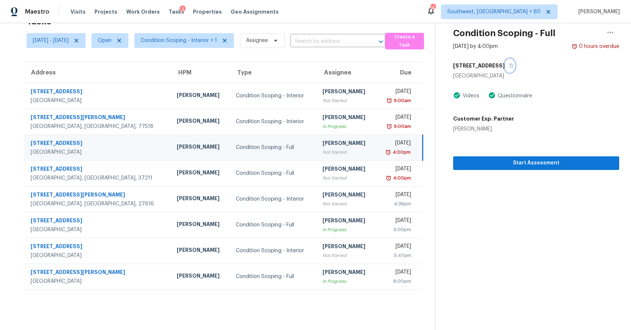
click at [509, 63] on icon "button" at bounding box center [511, 65] width 4 height 4
click at [73, 8] on span "Visits" at bounding box center [77, 11] width 15 height 7
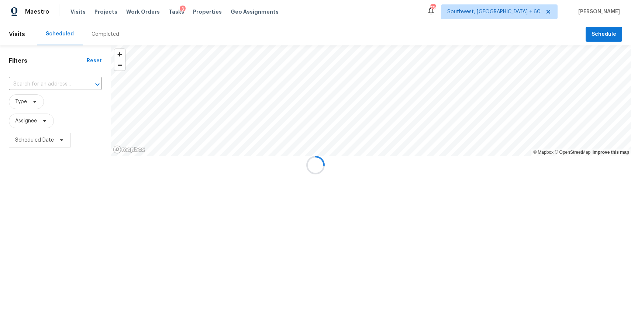
click at [103, 35] on div at bounding box center [315, 165] width 631 height 330
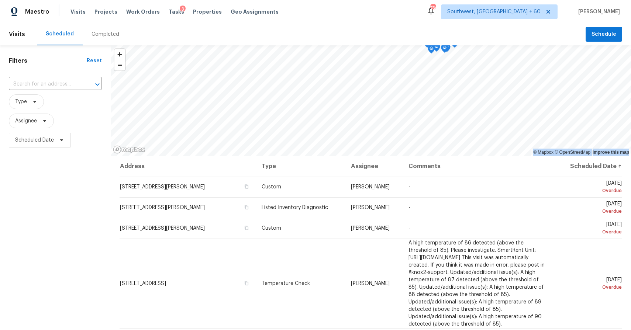
click at [110, 32] on div "Completed" at bounding box center [106, 34] width 28 height 7
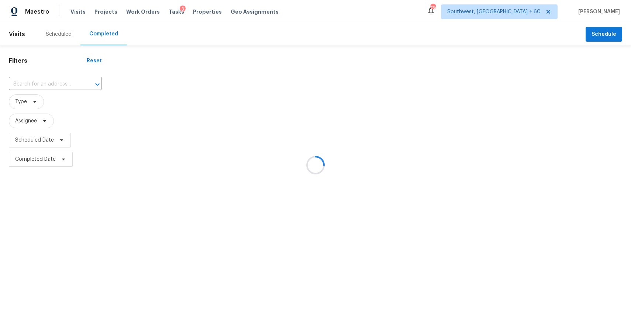
click at [110, 32] on div at bounding box center [315, 165] width 631 height 330
click at [45, 81] on div at bounding box center [315, 165] width 631 height 330
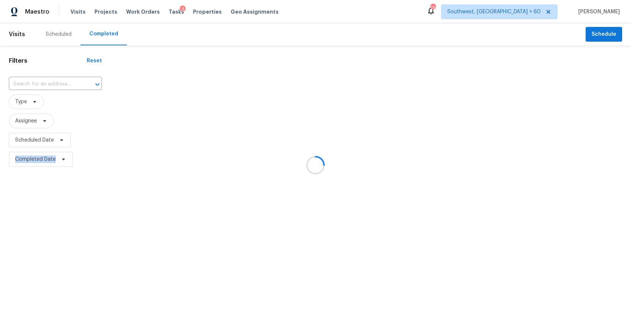
click at [45, 81] on div at bounding box center [315, 165] width 631 height 330
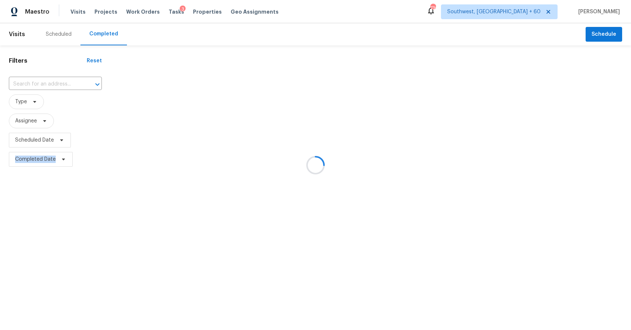
click at [45, 81] on input "text" at bounding box center [45, 84] width 72 height 11
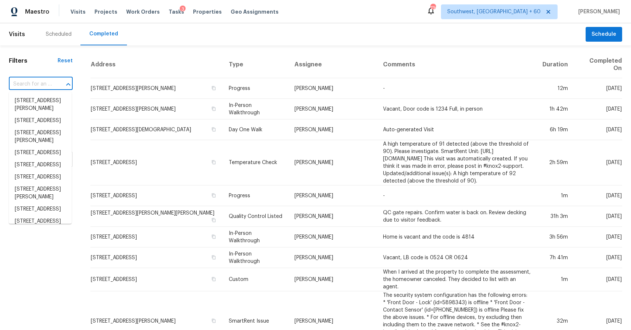
click at [45, 81] on input "text" at bounding box center [30, 84] width 43 height 11
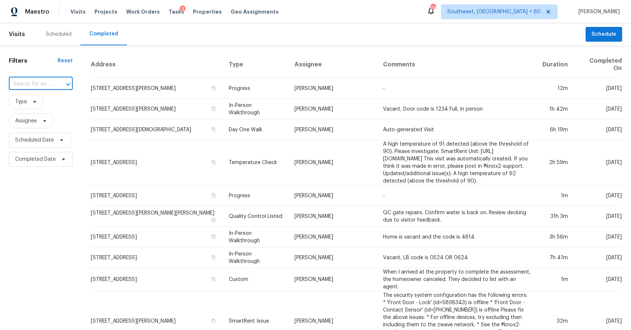
paste input "4205 Kellett Ln Raleigh, NC, 27616"
type input "4205 Kellett Ln Raleigh, NC, 27616"
click at [59, 104] on li "4205 Kellett Ln, Raleigh, NC 27616" at bounding box center [40, 105] width 63 height 20
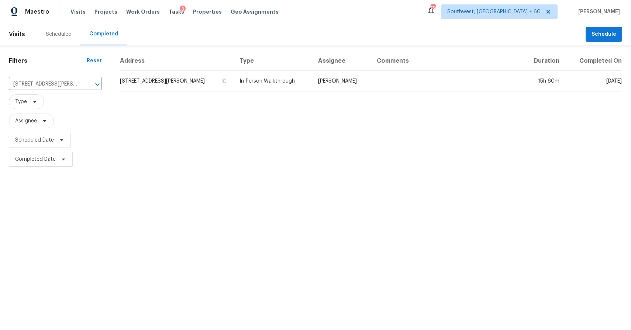
click at [366, 86] on td "Joseph White" at bounding box center [341, 81] width 59 height 21
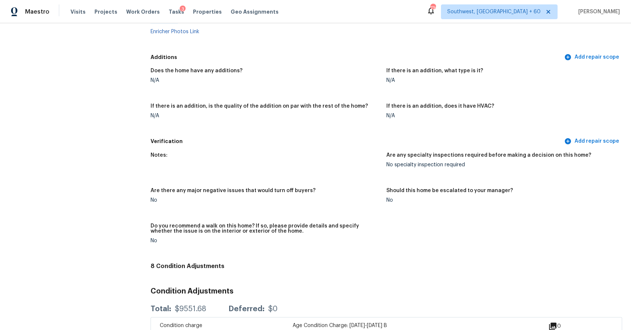
scroll to position [1633, 0]
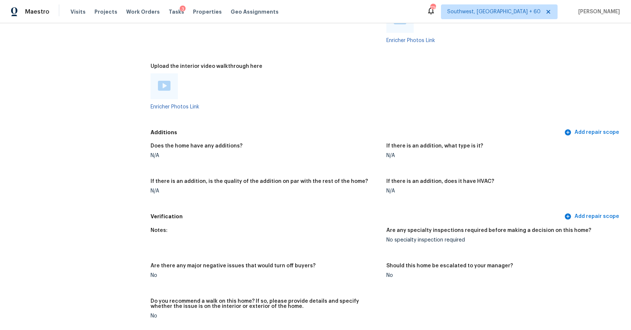
click at [160, 82] on img at bounding box center [164, 86] width 13 height 10
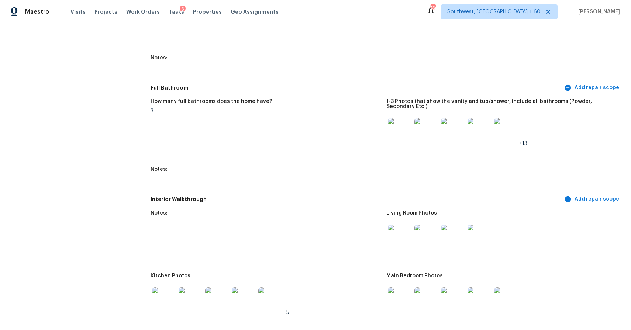
scroll to position [0, 0]
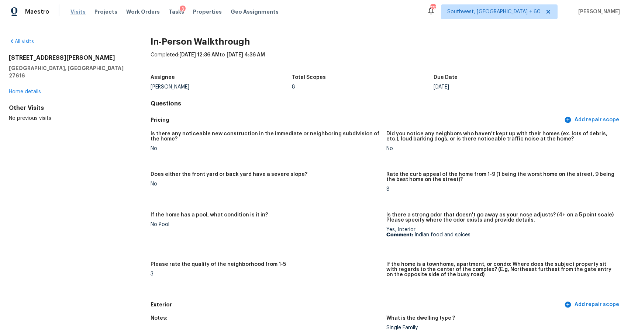
click at [76, 12] on span "Visits" at bounding box center [77, 11] width 15 height 7
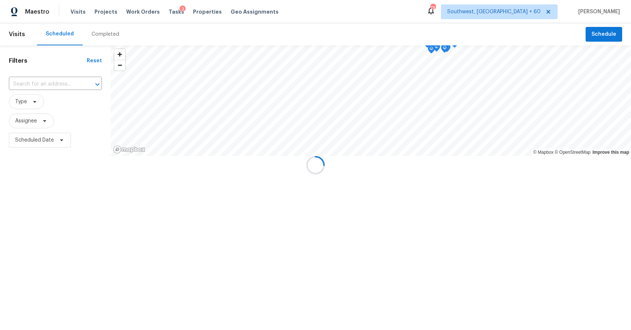
click at [103, 34] on div at bounding box center [315, 165] width 631 height 330
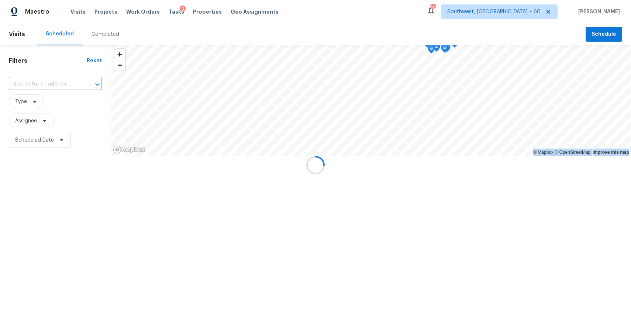
click at [103, 34] on div "Completed" at bounding box center [106, 34] width 28 height 7
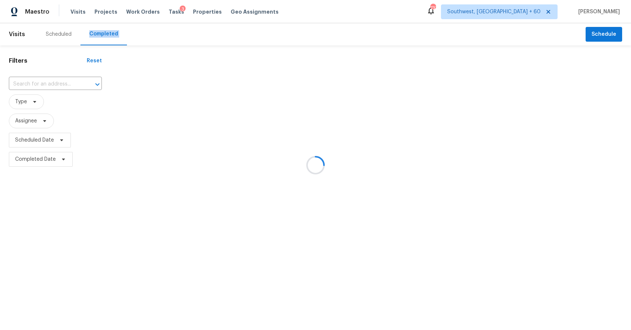
click at [103, 34] on div at bounding box center [315, 165] width 631 height 330
click at [54, 80] on div at bounding box center [315, 165] width 631 height 330
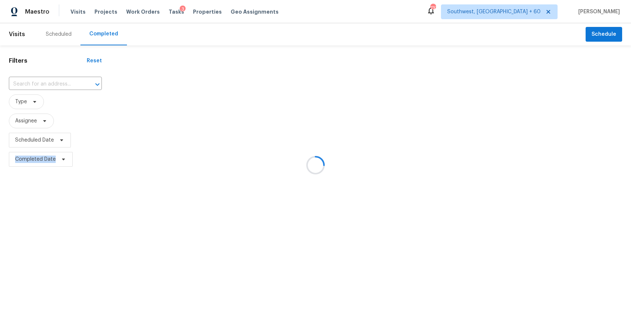
click at [54, 80] on div at bounding box center [315, 165] width 631 height 330
click at [83, 80] on div at bounding box center [92, 84] width 19 height 10
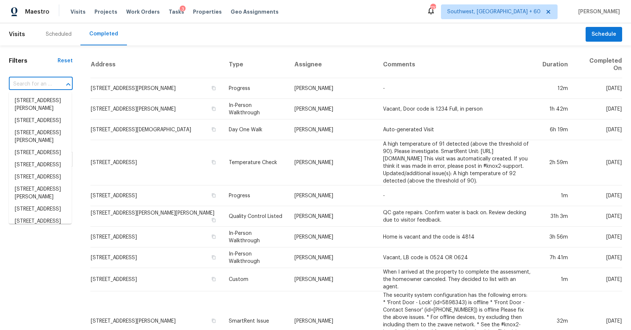
click at [54, 82] on div at bounding box center [63, 84] width 19 height 10
paste input "12621 Colony Preserve Dr, Boynton Beach, FL 33436"
type input "12621 Colony Preserve Dr, Boynton Beach, FL 33436"
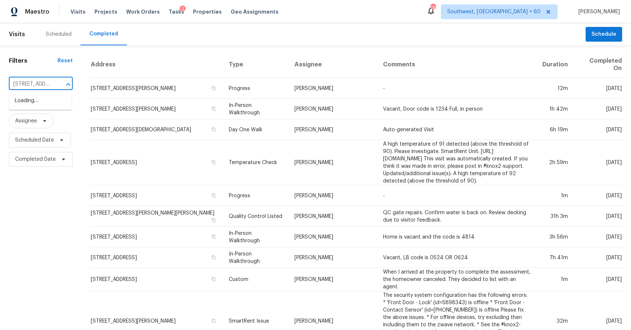
scroll to position [0, 87]
click at [37, 102] on li "12621 Colony Preserve Dr, Boynton Beach, FL 33436" at bounding box center [40, 101] width 63 height 12
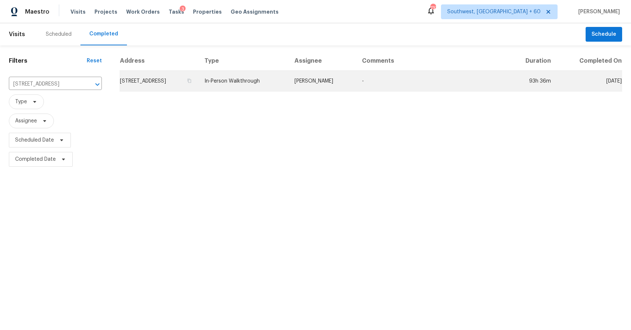
click at [289, 71] on td "In-Person Walkthrough" at bounding box center [244, 81] width 90 height 21
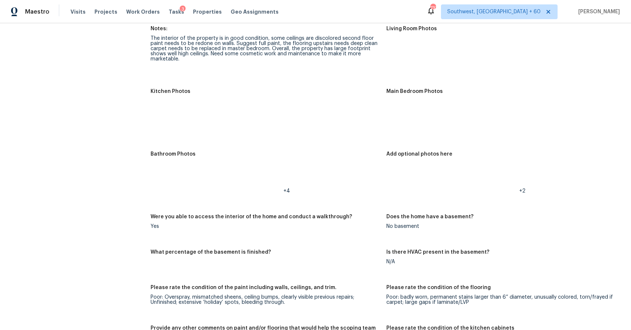
scroll to position [1059, 0]
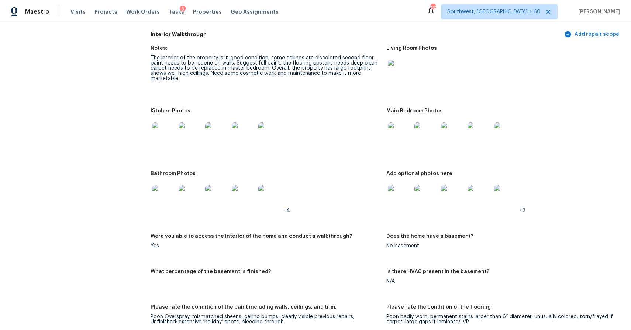
click at [391, 65] on img at bounding box center [400, 72] width 24 height 24
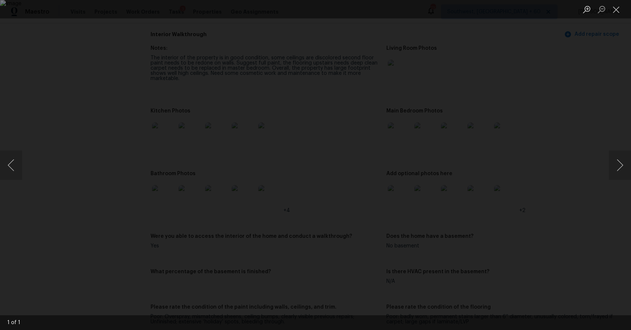
click at [565, 80] on div "Lightbox" at bounding box center [315, 165] width 631 height 330
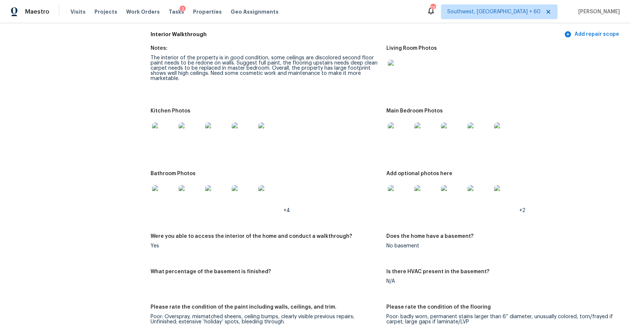
click at [406, 136] on img at bounding box center [400, 135] width 24 height 24
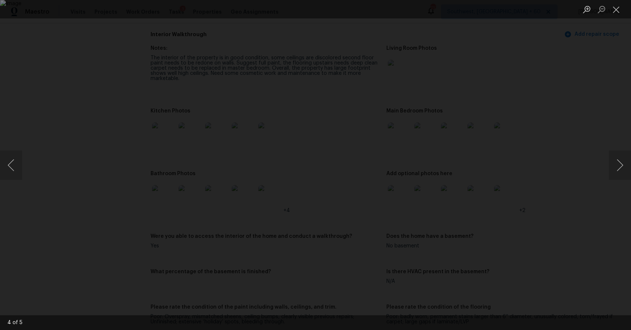
click at [547, 51] on div "Lightbox" at bounding box center [315, 165] width 631 height 330
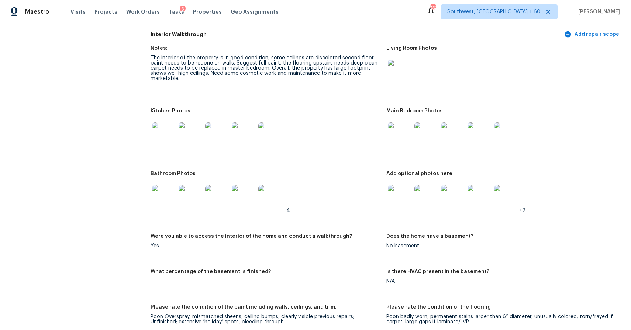
click at [410, 201] on img at bounding box center [400, 197] width 24 height 24
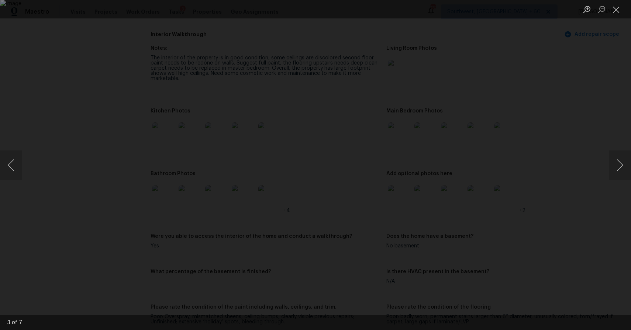
click at [520, 173] on div "Lightbox" at bounding box center [315, 165] width 631 height 330
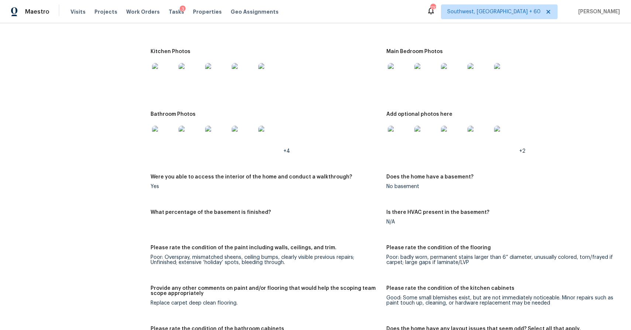
scroll to position [1060, 0]
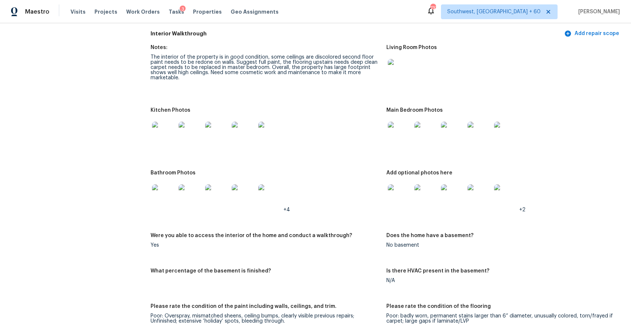
click at [402, 128] on img at bounding box center [400, 134] width 24 height 24
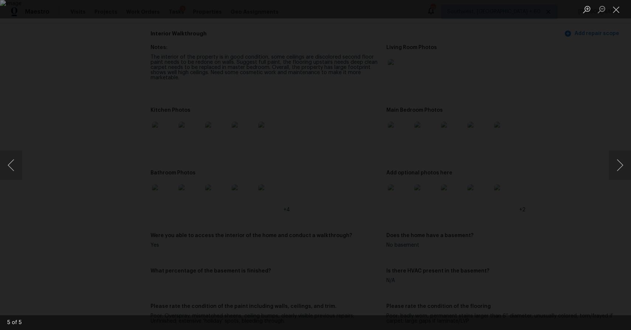
click at [574, 104] on div "Lightbox" at bounding box center [315, 165] width 631 height 330
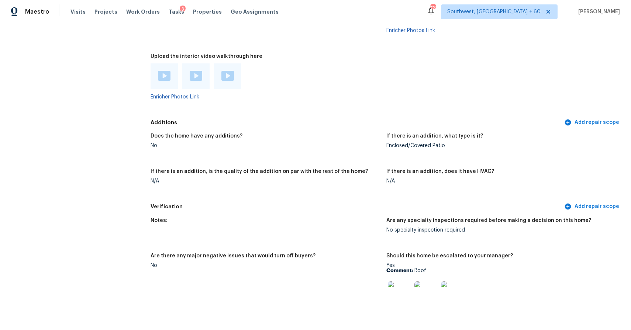
scroll to position [2010, 0]
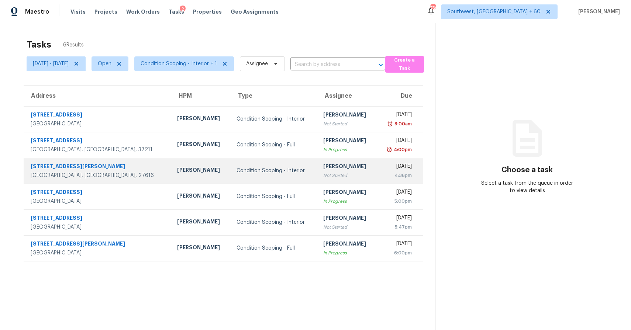
click at [323, 171] on div "[PERSON_NAME]" at bounding box center [347, 167] width 48 height 9
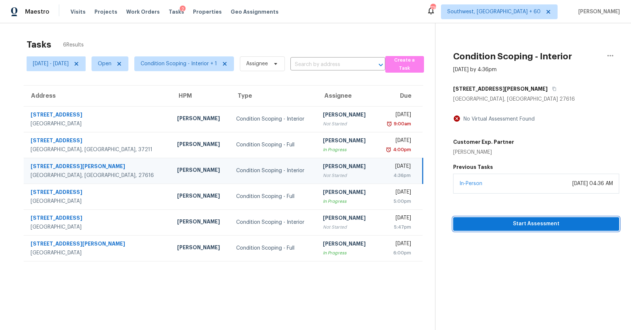
click at [540, 221] on span "Start Assessment" at bounding box center [536, 224] width 154 height 9
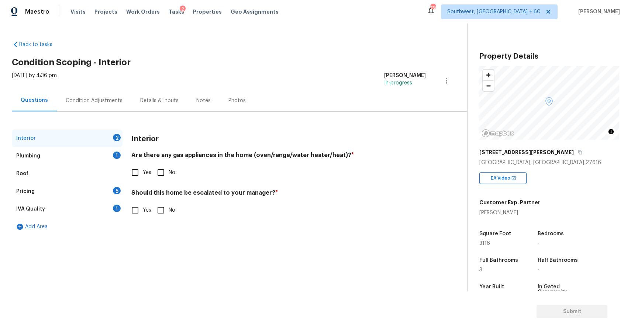
scroll to position [99, 0]
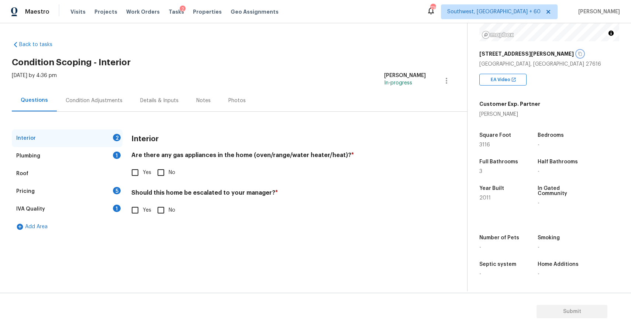
click at [577, 53] on button "button" at bounding box center [580, 54] width 7 height 7
click at [83, 97] on div "Condition Adjustments" at bounding box center [94, 100] width 57 height 7
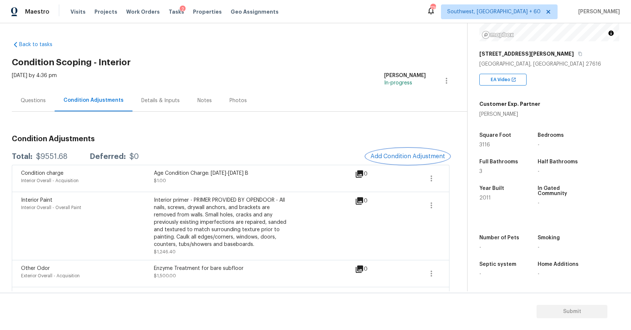
click at [419, 151] on button "Add Condition Adjustment" at bounding box center [407, 157] width 83 height 16
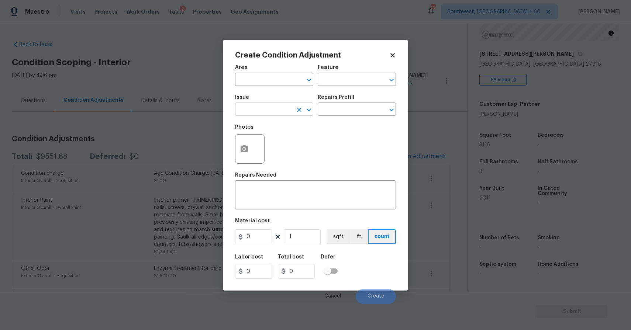
click at [293, 109] on div "​" at bounding box center [274, 109] width 78 height 11
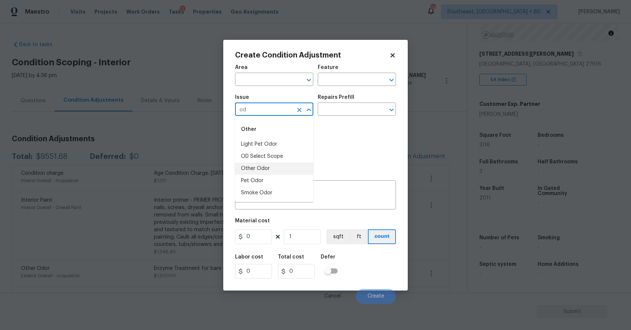
click at [290, 167] on li "Other Odor" at bounding box center [274, 169] width 78 height 12
type input "Other Odor"
click at [360, 104] on div "Repairs Prefill" at bounding box center [357, 100] width 78 height 10
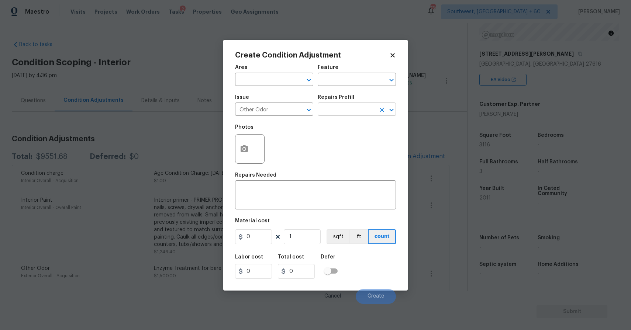
click at [365, 110] on input "text" at bounding box center [347, 109] width 58 height 11
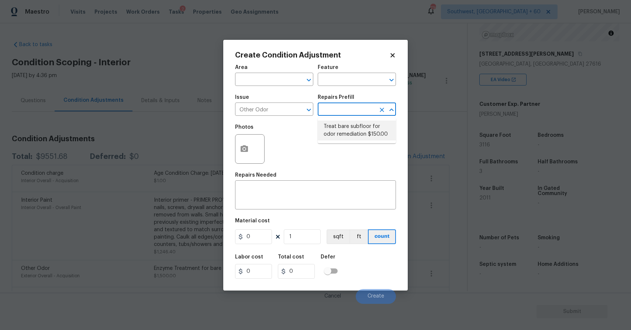
click at [353, 124] on li "Treat bare subfloor for odor remediation $150.00" at bounding box center [357, 131] width 78 height 20
type textarea "Enzyme Treatment for bare subfloor"
type input "150"
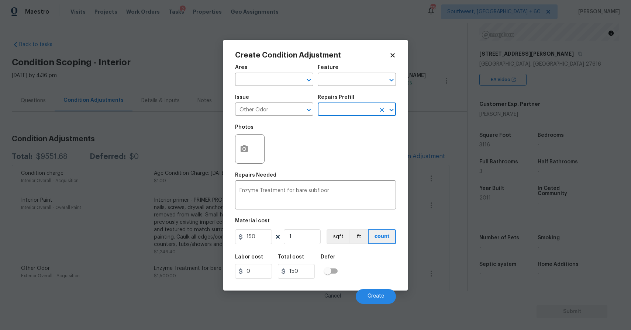
click at [379, 110] on icon "Clear" at bounding box center [381, 109] width 7 height 7
click at [332, 188] on div "Enzyme Treatment for bare subfloor x ​" at bounding box center [315, 195] width 161 height 27
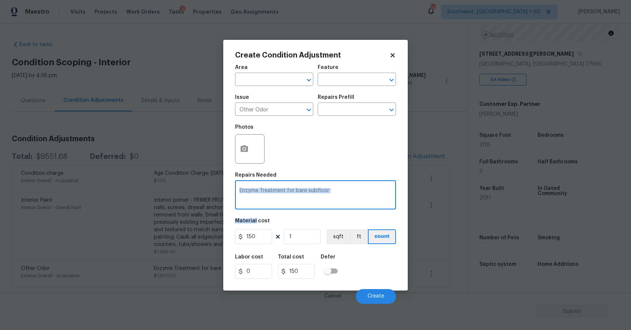
click at [332, 188] on div "Enzyme Treatment for bare subfloor x ​" at bounding box center [315, 195] width 161 height 27
type textarea "Enzyme Treatment for bare subfloo"
click at [310, 190] on textarea "Enzyme Treatment for bare subfloo" at bounding box center [316, 196] width 152 height 16
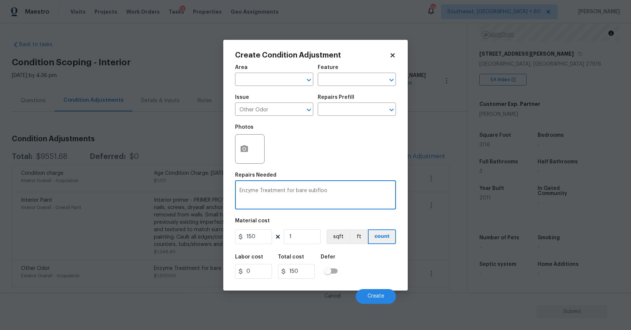
click at [310, 190] on textarea "Enzyme Treatment for bare subfloo" at bounding box center [316, 196] width 152 height 16
type textarea "other odor"
click at [264, 242] on input "150" at bounding box center [253, 237] width 37 height 15
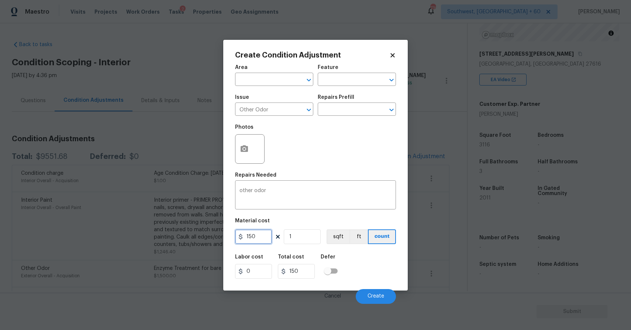
click at [264, 242] on input "150" at bounding box center [253, 237] width 37 height 15
type input "575"
click at [380, 299] on span "Create" at bounding box center [376, 297] width 17 height 6
type input "575"
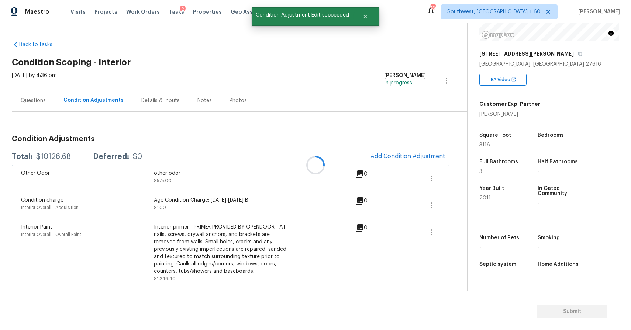
click at [57, 155] on div "$10126.68" at bounding box center [53, 156] width 35 height 7
copy div "$10126.68"
click at [38, 106] on div "Questions" at bounding box center [33, 101] width 43 height 22
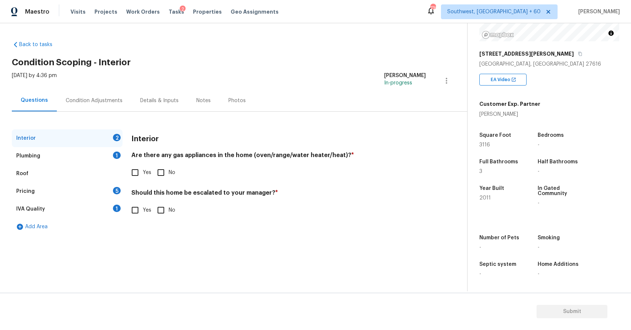
click at [131, 182] on div "Interior Are there any gas appliances in the home (oven/range/water heater/heat…" at bounding box center [278, 178] width 295 height 97
click at [142, 168] on input "Yes" at bounding box center [135, 173] width 16 height 16
checkbox input "true"
click at [154, 216] on input "No" at bounding box center [161, 211] width 16 height 16
checkbox input "true"
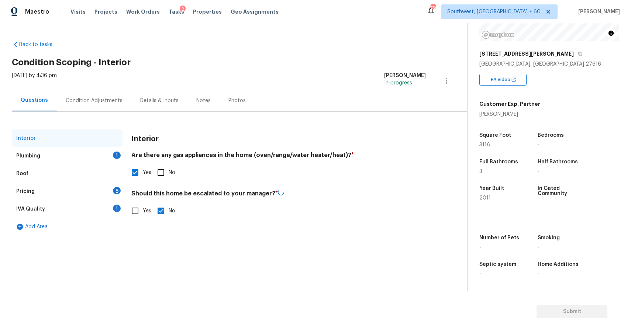
click at [99, 147] on div "Plumbing 1" at bounding box center [67, 156] width 111 height 18
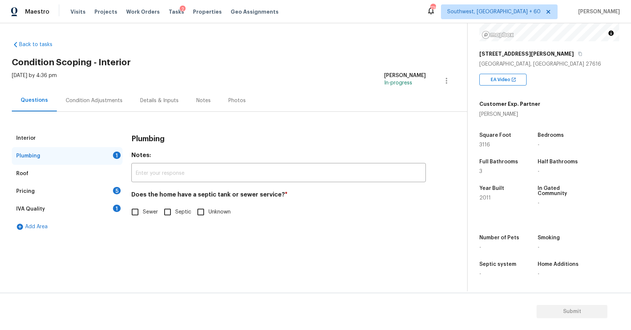
click at [136, 203] on div "Does the home have a septic tank or sewer service? * Sewer Septic Unknown" at bounding box center [278, 205] width 295 height 29
click at [141, 215] on input "Sewer" at bounding box center [135, 212] width 16 height 16
checkbox input "true"
click at [116, 198] on div "Pricing 5" at bounding box center [67, 192] width 111 height 18
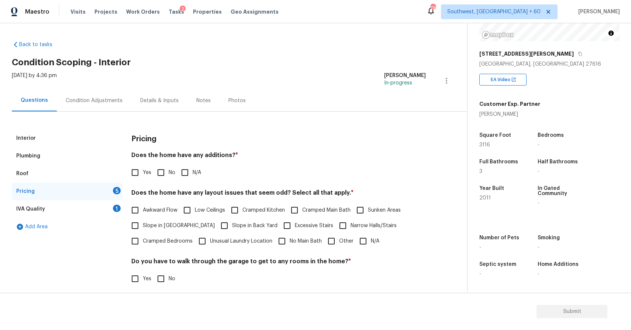
click at [188, 169] on input "N/A" at bounding box center [185, 173] width 16 height 16
checkbox input "true"
click at [364, 236] on input "N/A" at bounding box center [363, 242] width 16 height 16
checkbox input "true"
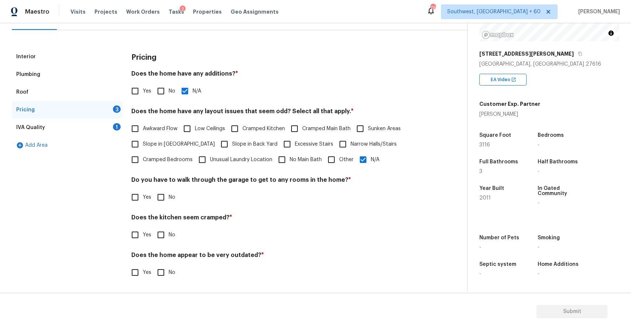
scroll to position [82, 0]
click at [154, 193] on input "No" at bounding box center [161, 198] width 16 height 16
checkbox input "true"
click at [156, 243] on div "Pricing Does the home have any additions? * Yes No N/A Does the home have any l…" at bounding box center [278, 169] width 295 height 242
click at [170, 266] on label "No" at bounding box center [164, 273] width 22 height 16
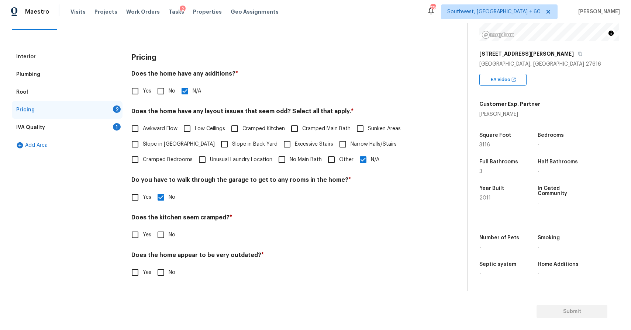
click at [169, 266] on input "No" at bounding box center [161, 273] width 16 height 16
checkbox input "true"
click at [163, 233] on input "No" at bounding box center [161, 235] width 16 height 16
checkbox input "true"
click at [127, 135] on input "Awkward Flow" at bounding box center [135, 129] width 16 height 16
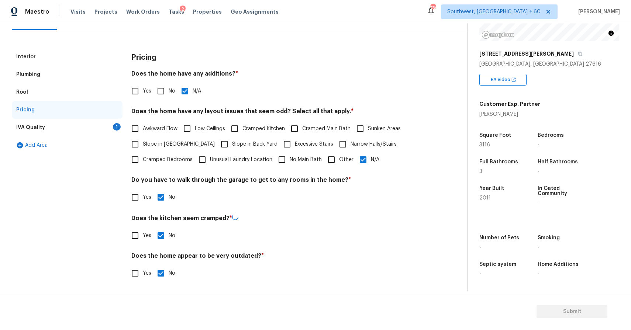
checkbox input "true"
click at [109, 128] on div "IVA Quality 1" at bounding box center [67, 128] width 111 height 18
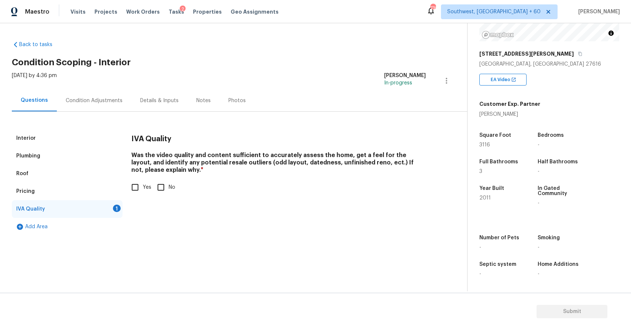
scroll to position [0, 0]
click at [82, 170] on div "Roof" at bounding box center [67, 174] width 111 height 18
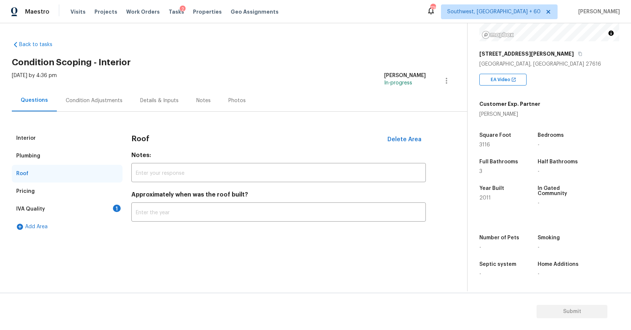
click at [84, 187] on div "Pricing" at bounding box center [67, 192] width 111 height 18
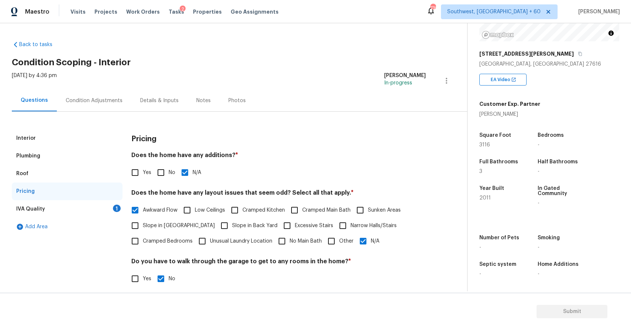
click at [151, 207] on span "Awkward Flow" at bounding box center [160, 211] width 35 height 8
click at [143, 206] on input "Awkward Flow" at bounding box center [135, 211] width 16 height 16
checkbox input "false"
click at [97, 205] on div "IVA Quality 1" at bounding box center [67, 209] width 111 height 18
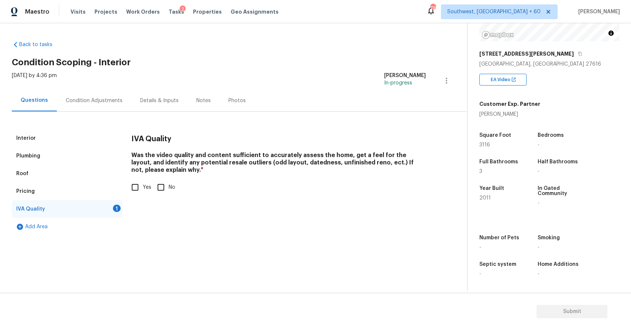
click at [133, 194] on input "Yes" at bounding box center [135, 188] width 16 height 16
checkbox input "true"
click at [109, 94] on div "Condition Adjustments" at bounding box center [94, 101] width 75 height 22
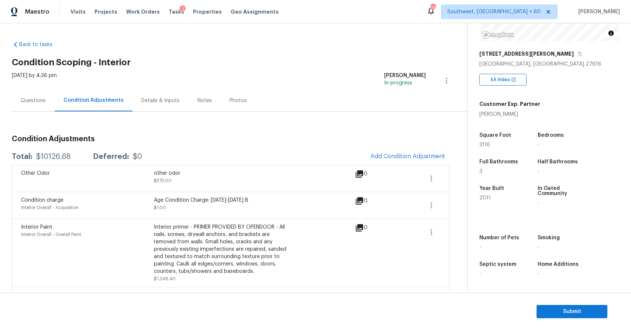
click at [55, 158] on div "$10126.68" at bounding box center [53, 156] width 35 height 7
copy div "$10126.68"
click at [38, 103] on div "Questions" at bounding box center [33, 100] width 25 height 7
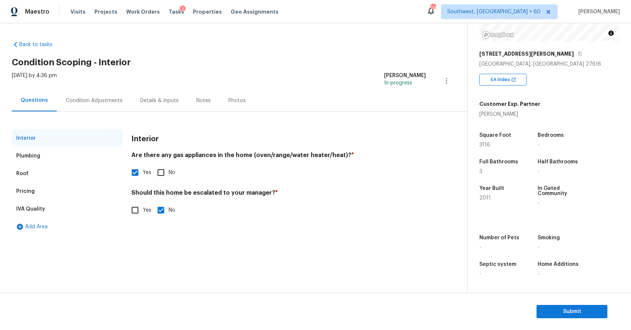
click at [100, 93] on div "Condition Adjustments" at bounding box center [94, 101] width 75 height 22
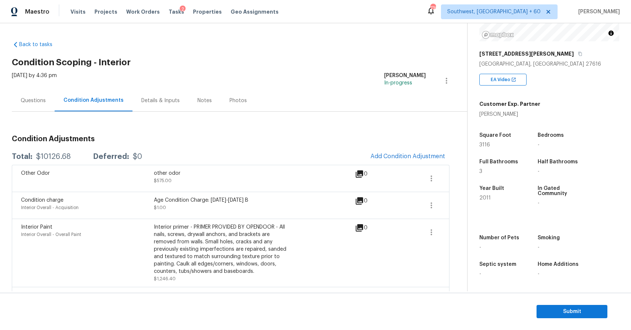
click at [47, 162] on div "Total: $10126.68 Deferred: $0 Add Condition Adjustment" at bounding box center [231, 157] width 438 height 16
click at [32, 88] on div "Tue, Aug 12 2025 by 4:36 pm" at bounding box center [34, 81] width 45 height 18
click at [31, 101] on div "Questions" at bounding box center [33, 100] width 25 height 7
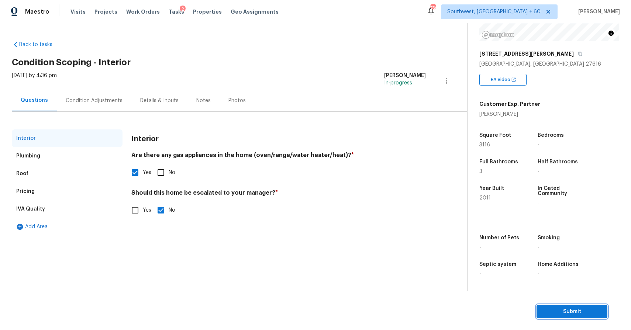
click at [570, 314] on span "Submit" at bounding box center [572, 311] width 59 height 9
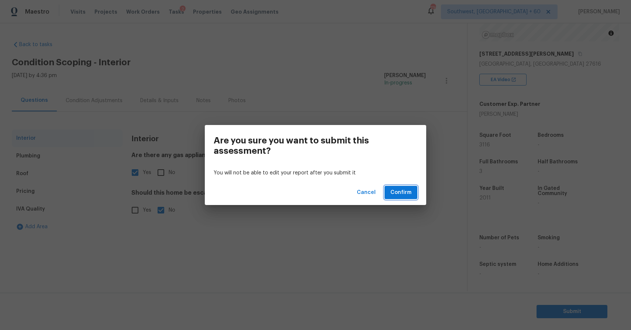
click at [398, 194] on span "Confirm" at bounding box center [400, 192] width 21 height 9
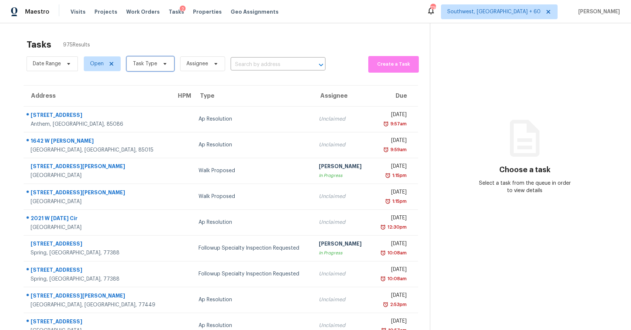
click at [137, 62] on span "Task Type" at bounding box center [145, 63] width 24 height 7
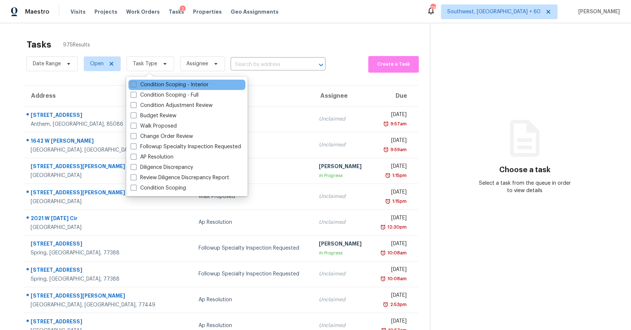
click at [185, 86] on label "Condition Scoping - Interior" at bounding box center [170, 84] width 78 height 7
click at [135, 86] on input "Condition Scoping - Interior" at bounding box center [133, 83] width 5 height 5
checkbox input "true"
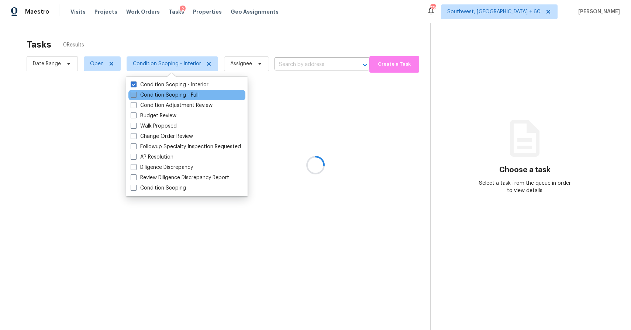
click at [183, 94] on label "Condition Scoping - Full" at bounding box center [165, 95] width 68 height 7
click at [135, 94] on input "Condition Scoping - Full" at bounding box center [133, 94] width 5 height 5
checkbox input "true"
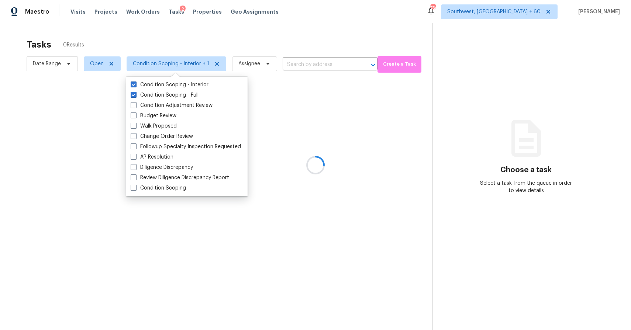
click at [219, 37] on div at bounding box center [315, 165] width 631 height 330
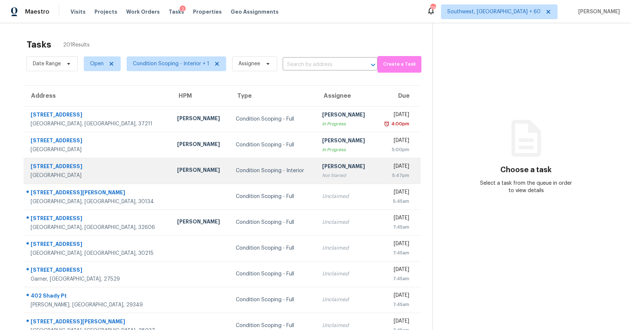
click at [322, 170] on div "[PERSON_NAME]" at bounding box center [345, 167] width 47 height 9
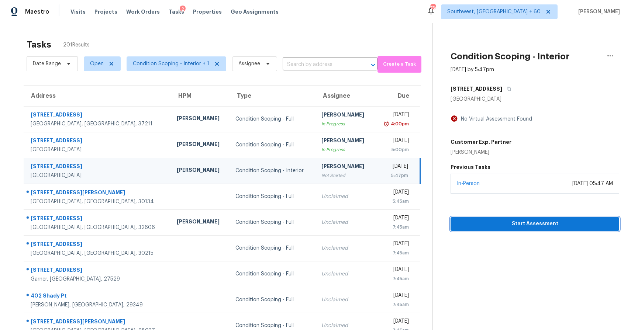
click at [515, 217] on button "Start Assessment" at bounding box center [535, 224] width 169 height 14
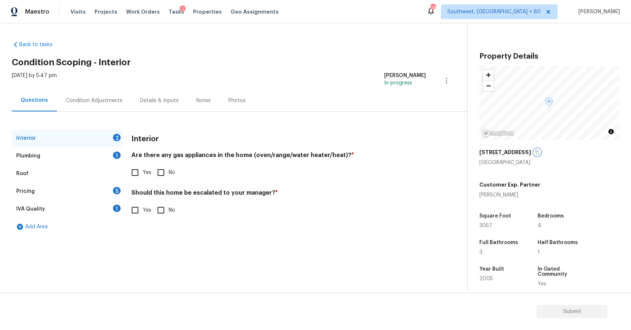
click at [540, 154] on icon "button" at bounding box center [538, 153] width 4 height 4
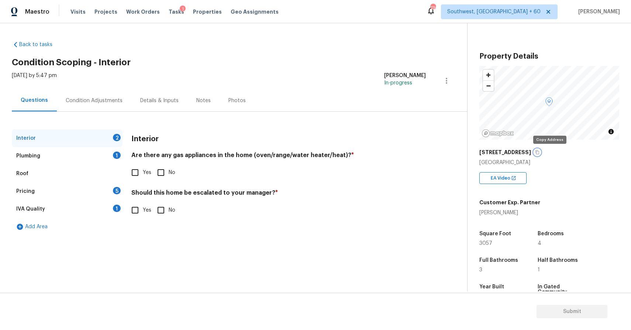
click at [540, 154] on icon "button" at bounding box center [538, 153] width 4 height 4
click at [69, 94] on div "Condition Adjustments" at bounding box center [94, 101] width 75 height 22
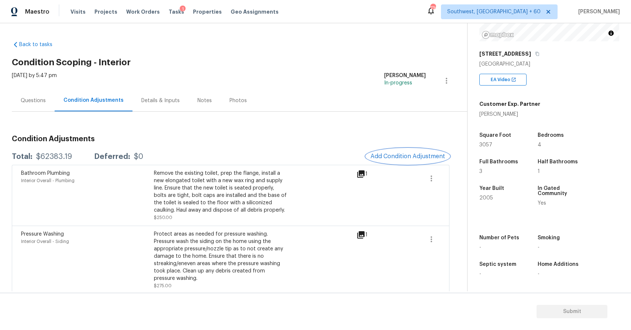
click at [447, 158] on button "Add Condition Adjustment" at bounding box center [407, 157] width 83 height 16
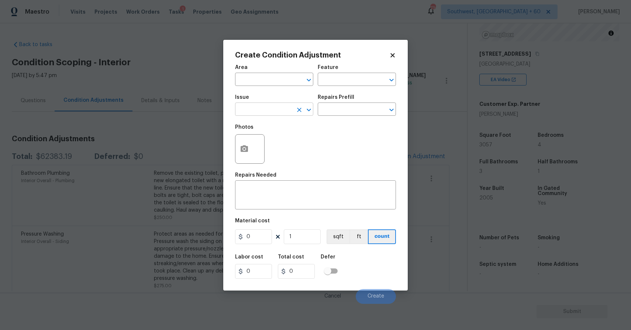
click at [288, 110] on input "text" at bounding box center [264, 109] width 58 height 11
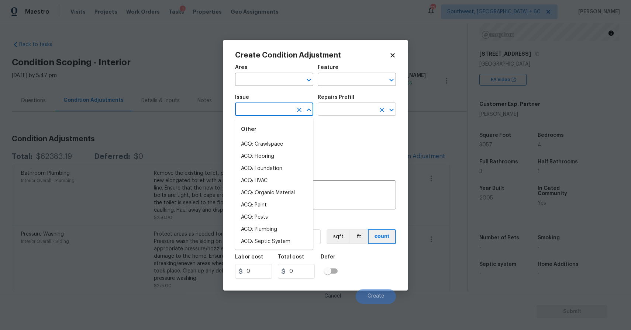
type input "p"
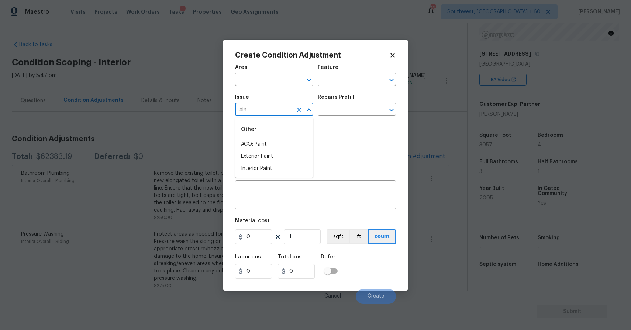
click at [301, 141] on li "ACQ: Paint" at bounding box center [274, 144] width 78 height 12
type input "ACQ: Paint"
click at [348, 109] on input "text" at bounding box center [347, 109] width 58 height 11
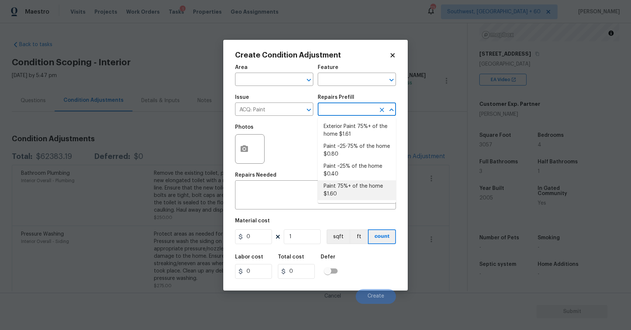
click at [335, 196] on li "Paint 75%+ of the home $1.60" at bounding box center [357, 190] width 78 height 20
type input "Acquisition"
type textarea "Acquisition Scope: 75%+ of the home will likely require interior paint"
type input "1.6"
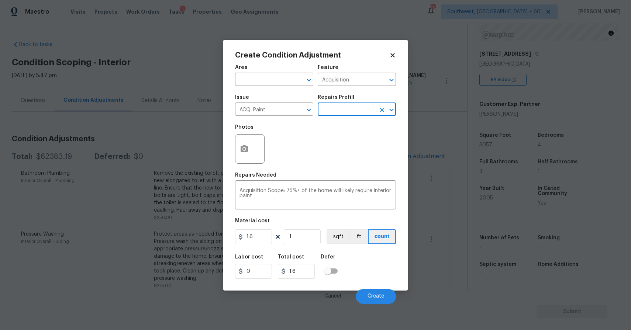
click at [307, 223] on div "Material cost" at bounding box center [315, 223] width 161 height 10
click at [307, 229] on figure "Material cost 1.6 1 sqft ft count" at bounding box center [315, 231] width 161 height 27
click at [302, 234] on input "1" at bounding box center [302, 237] width 37 height 15
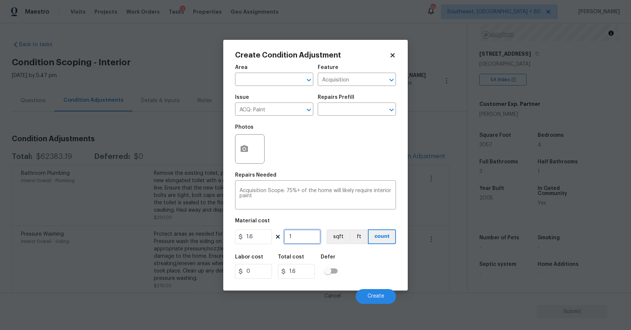
click at [302, 234] on input "1" at bounding box center [302, 237] width 37 height 15
type input "3"
type input "4.8"
type input "30"
type input "48"
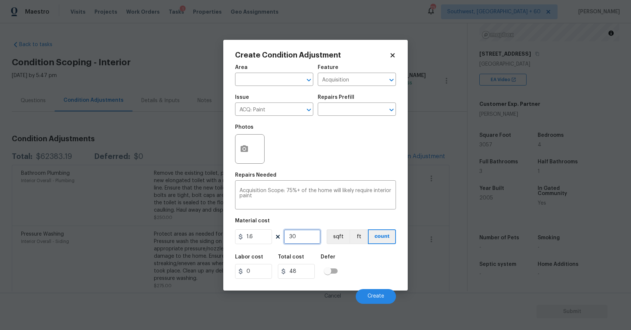
type input "305"
type input "488"
type input "3057"
type input "4891.2"
type input "3057"
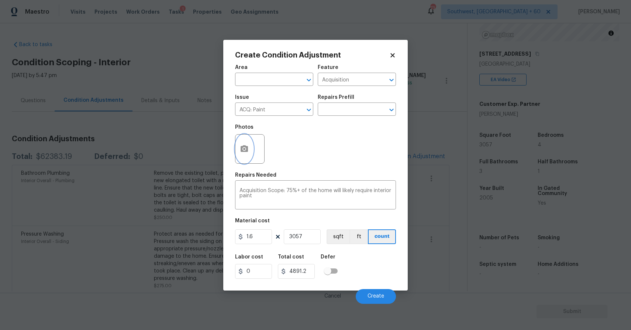
click at [247, 159] on button "button" at bounding box center [244, 149] width 18 height 29
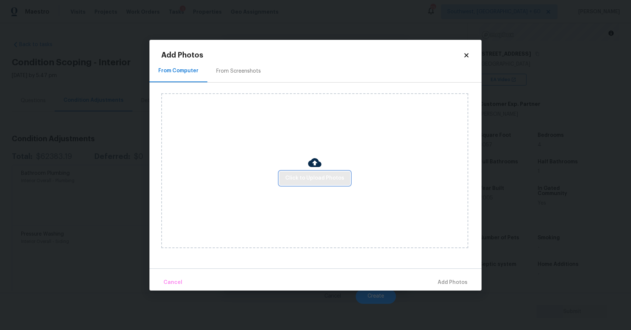
click at [329, 179] on span "Click to Upload Photos" at bounding box center [314, 178] width 59 height 9
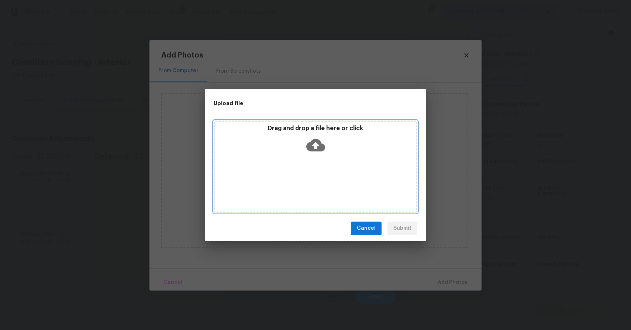
click at [322, 170] on div "Drag and drop a file here or click" at bounding box center [316, 167] width 204 height 92
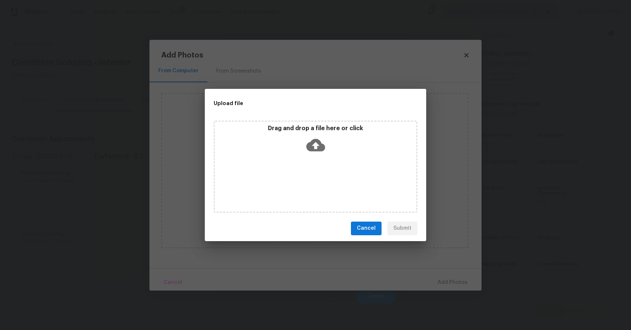
click at [515, 249] on div "Upload file Drag and drop a file here or click Cancel Submit" at bounding box center [315, 165] width 631 height 330
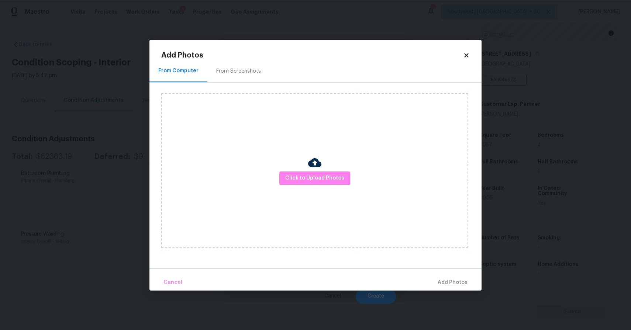
click at [501, 237] on body "Maestro Visits Projects Work Orders Tasks 1 Properties Geo Assignments 734 Sout…" at bounding box center [315, 165] width 631 height 330
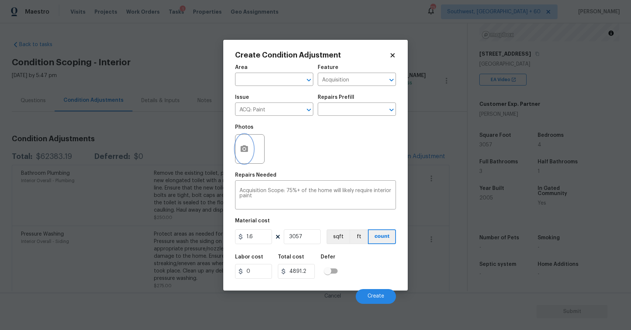
click at [240, 148] on icon "button" at bounding box center [244, 149] width 9 height 9
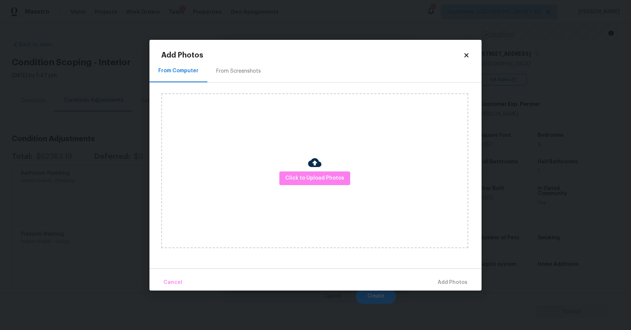
click at [319, 171] on div at bounding box center [314, 164] width 13 height 16
click at [323, 181] on span "Click to Upload Photos" at bounding box center [314, 178] width 59 height 9
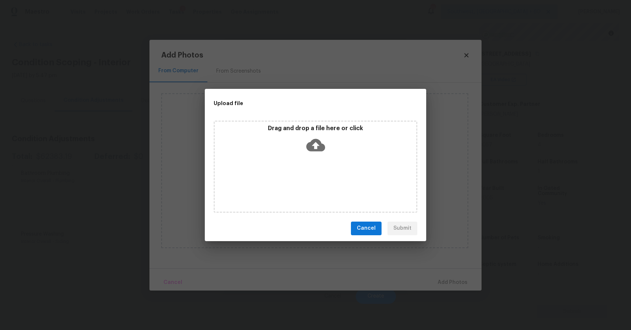
click at [320, 154] on div "Drag and drop a file here or click" at bounding box center [316, 141] width 202 height 32
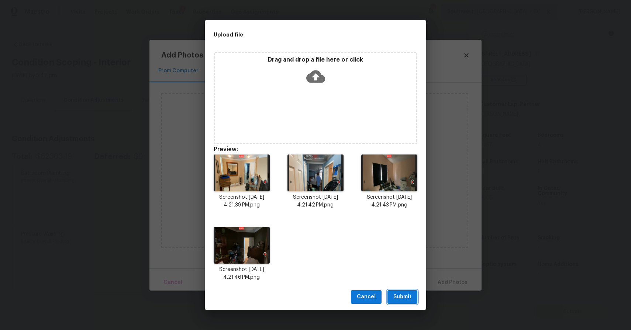
click at [404, 295] on span "Submit" at bounding box center [402, 297] width 18 height 9
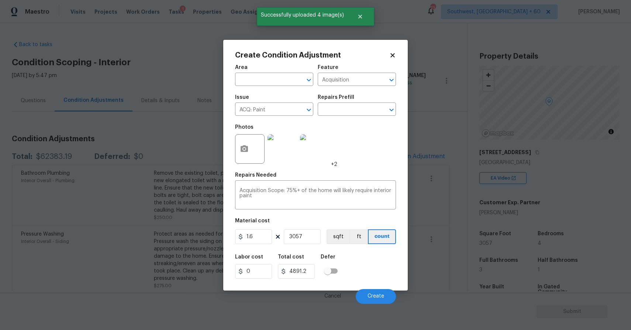
scroll to position [99, 0]
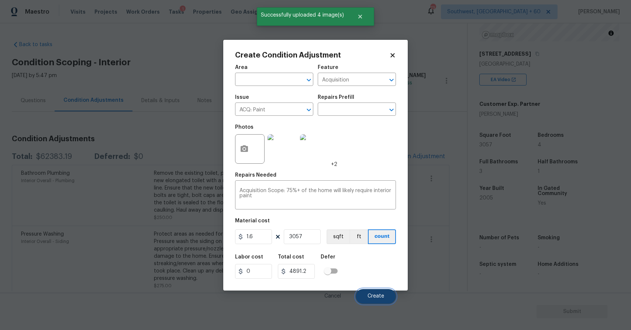
click at [380, 302] on button "Create" at bounding box center [376, 296] width 40 height 15
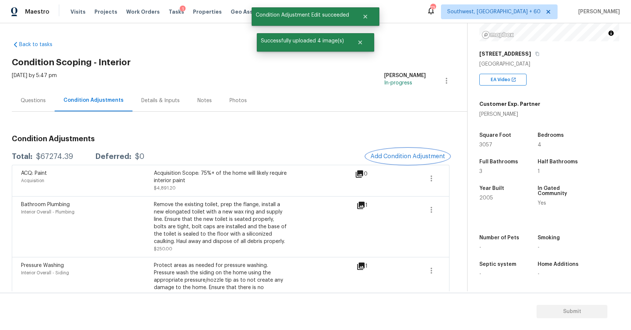
click at [411, 153] on span "Add Condition Adjustment" at bounding box center [408, 156] width 75 height 7
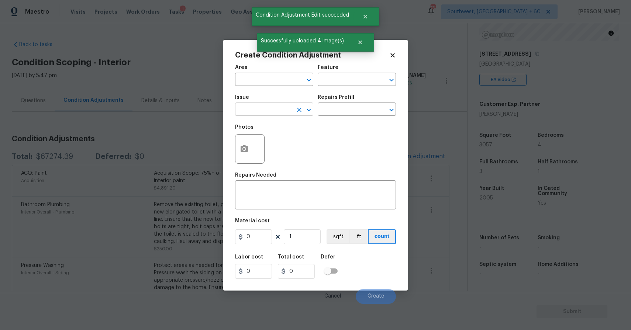
click at [257, 111] on input "text" at bounding box center [264, 109] width 58 height 11
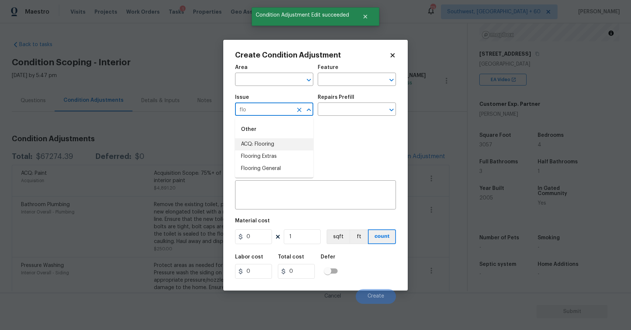
click at [267, 143] on li "ACQ: Flooring" at bounding box center [274, 144] width 78 height 12
type input "ACQ: Flooring"
click at [355, 102] on div "Repairs Prefill" at bounding box center [357, 100] width 78 height 10
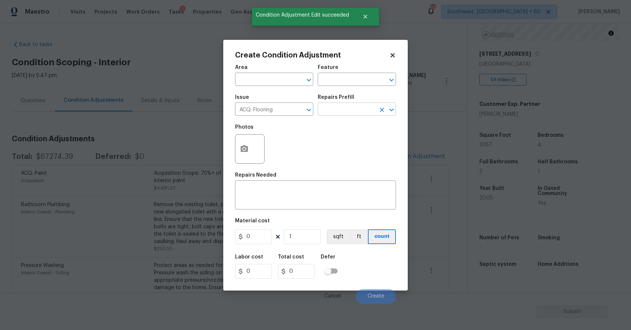
click at [355, 107] on input "text" at bounding box center [347, 109] width 58 height 11
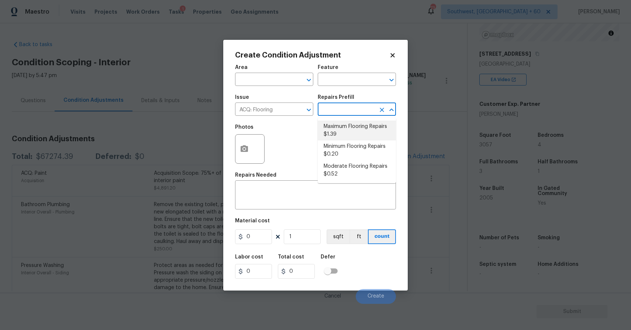
click at [360, 133] on li "Maximum Flooring Repairs $1.39" at bounding box center [357, 131] width 78 height 20
type input "Acquisition"
type textarea "Acquisition Scope: Maximum flooring repairs"
type input "1.39"
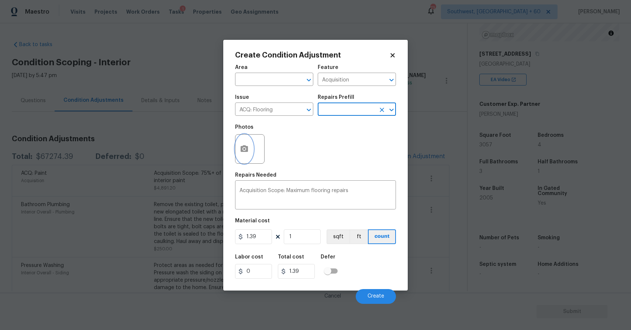
click at [247, 148] on icon "button" at bounding box center [244, 148] width 7 height 7
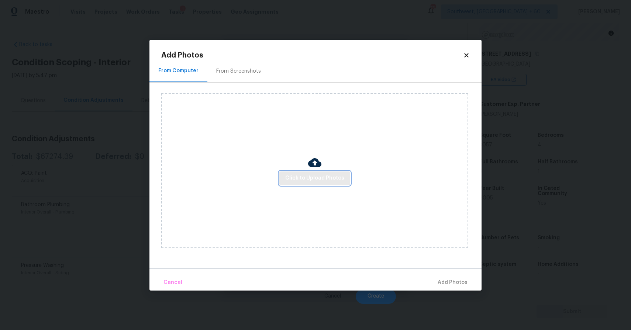
click at [306, 175] on span "Click to Upload Photos" at bounding box center [314, 178] width 59 height 9
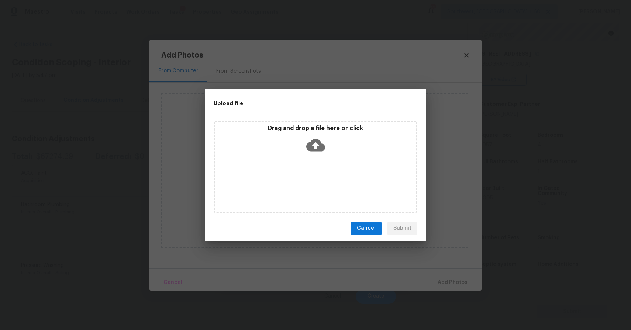
click at [314, 151] on icon at bounding box center [315, 145] width 19 height 19
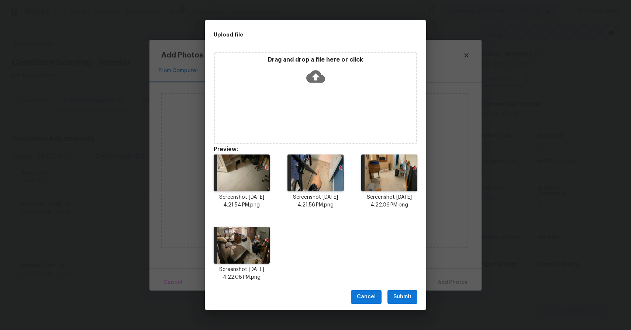
click at [392, 299] on button "Submit" at bounding box center [403, 297] width 30 height 14
click at [392, 299] on div "Upload file Drag and drop a file here or click Preview: Screenshot [DATE] 4.21.…" at bounding box center [315, 165] width 631 height 330
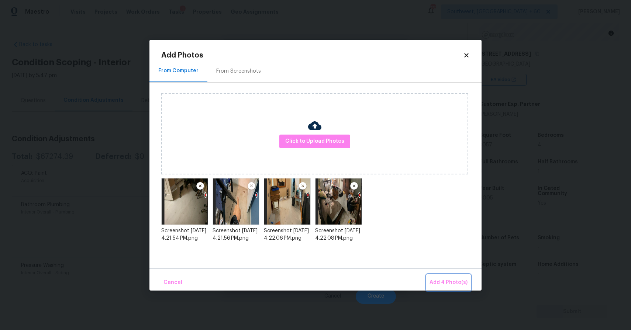
click at [437, 284] on span "Add 4 Photo(s)" at bounding box center [449, 282] width 38 height 9
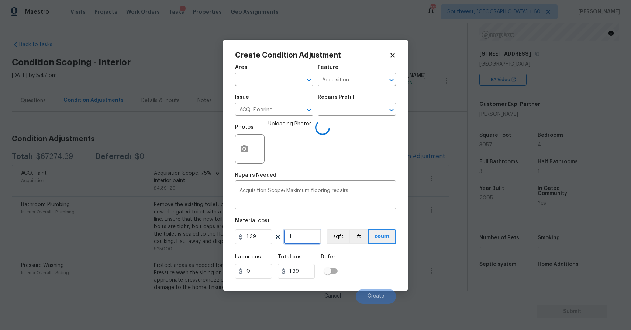
click at [301, 241] on input "1" at bounding box center [302, 237] width 37 height 15
type input "0"
type input "3"
type input "4.17"
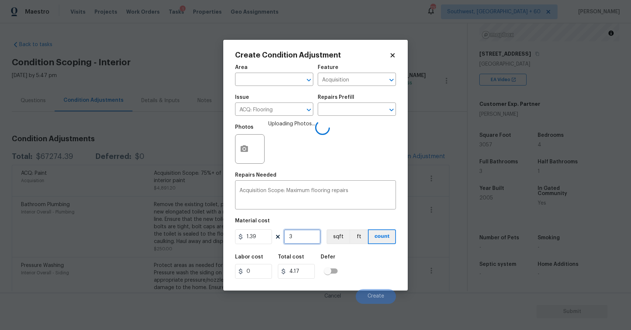
type input "30"
type input "41.7"
type input "305"
type input "423.95"
type input "3057"
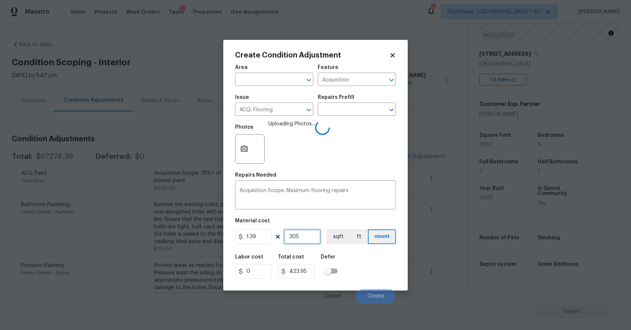
type input "4249.23"
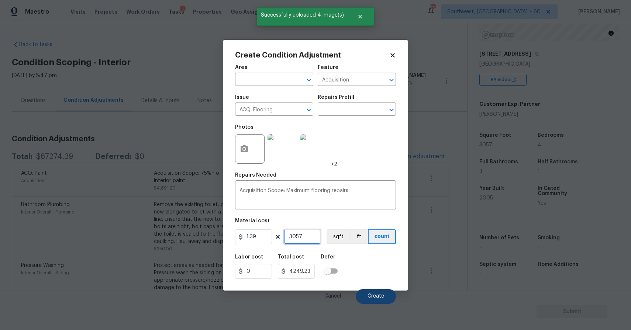
type input "3057"
click at [368, 293] on button "Create" at bounding box center [376, 296] width 40 height 15
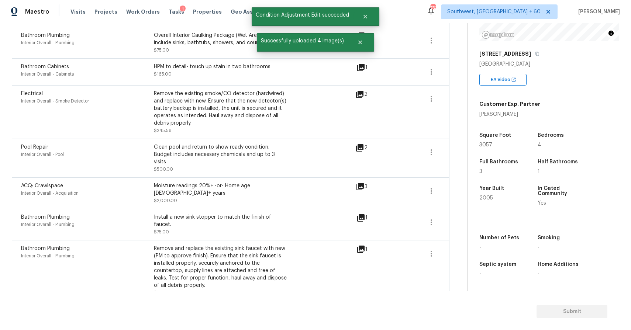
scroll to position [0, 0]
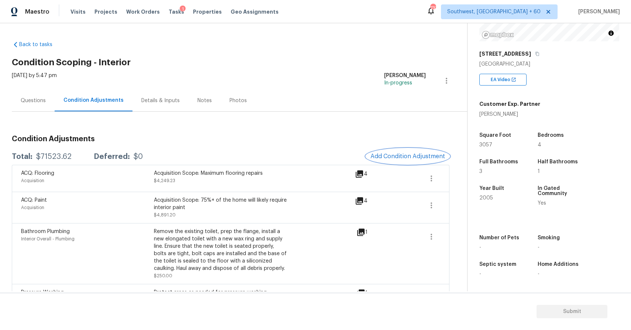
click at [402, 154] on span "Add Condition Adjustment" at bounding box center [408, 156] width 75 height 7
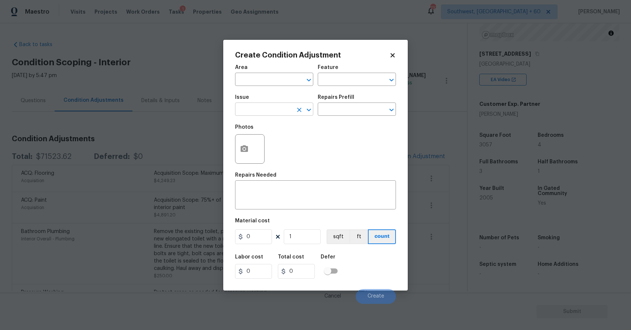
click at [273, 115] on input "text" at bounding box center [264, 109] width 58 height 11
type input "P"
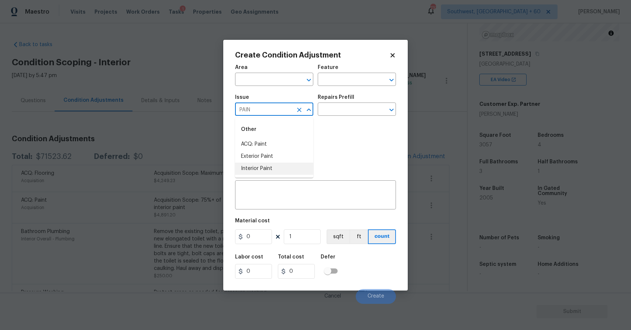
click at [290, 170] on li "Interior Paint" at bounding box center [274, 169] width 78 height 12
type input "Interior Paint"
click at [349, 107] on input "text" at bounding box center [347, 109] width 58 height 11
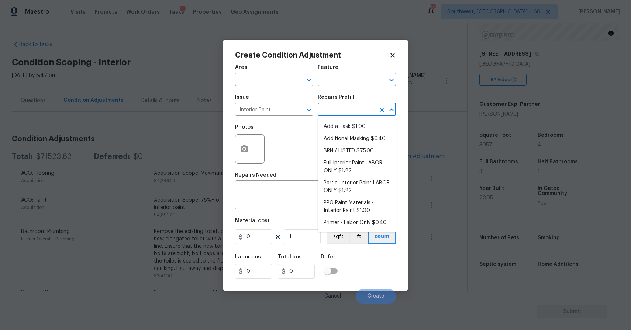
click at [312, 119] on span "Issue Interior Paint ​" at bounding box center [274, 105] width 78 height 30
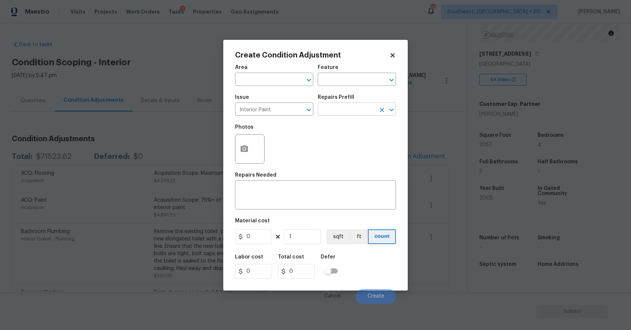
click at [365, 106] on input "text" at bounding box center [347, 109] width 58 height 11
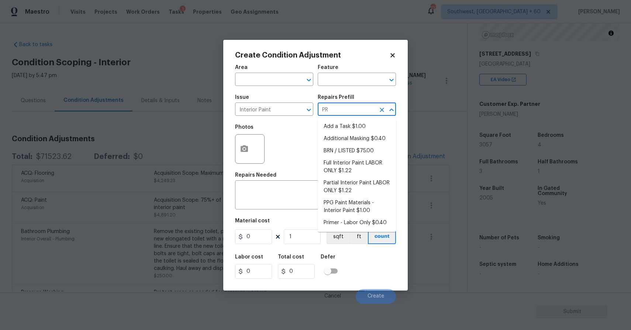
type input "PRI"
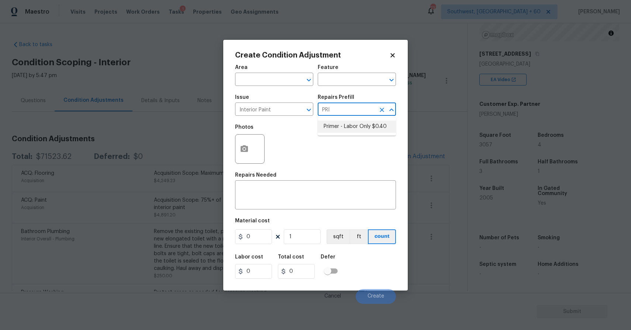
click at [371, 122] on li "Primer - Labor Only $0.40" at bounding box center [357, 127] width 78 height 12
type input "Overall Paint"
type textarea "Interior primer - PRIMER PROVIDED BY OPENDOOR - All nails, screws, drywall anch…"
type input "0.4"
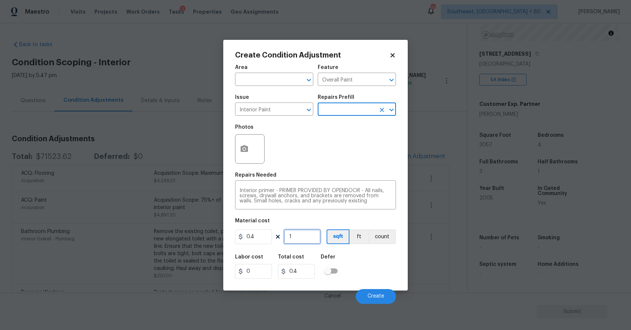
click at [300, 242] on input "1" at bounding box center [302, 237] width 37 height 15
click at [266, 233] on input "0.4" at bounding box center [253, 237] width 37 height 15
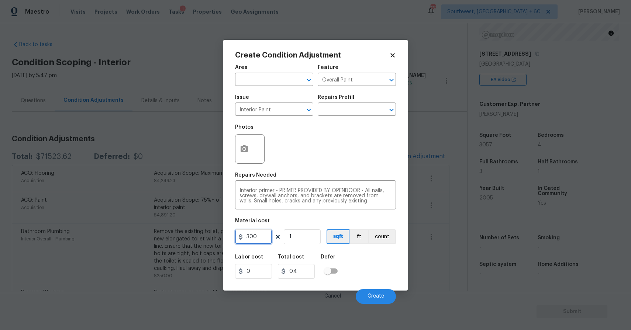
type input "300"
click at [252, 173] on h5 "Repairs Needed" at bounding box center [255, 175] width 41 height 5
click at [249, 144] on button "button" at bounding box center [244, 149] width 18 height 29
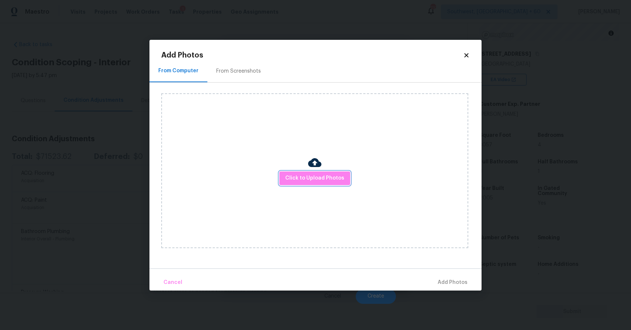
click at [330, 182] on span "Click to Upload Photos" at bounding box center [314, 178] width 59 height 9
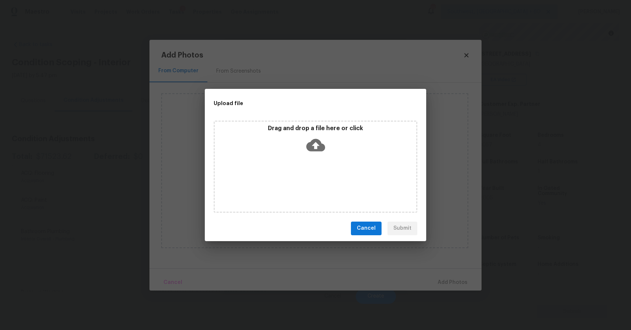
click at [330, 177] on div "Drag and drop a file here or click" at bounding box center [316, 167] width 204 height 92
